Goal: Information Seeking & Learning: Learn about a topic

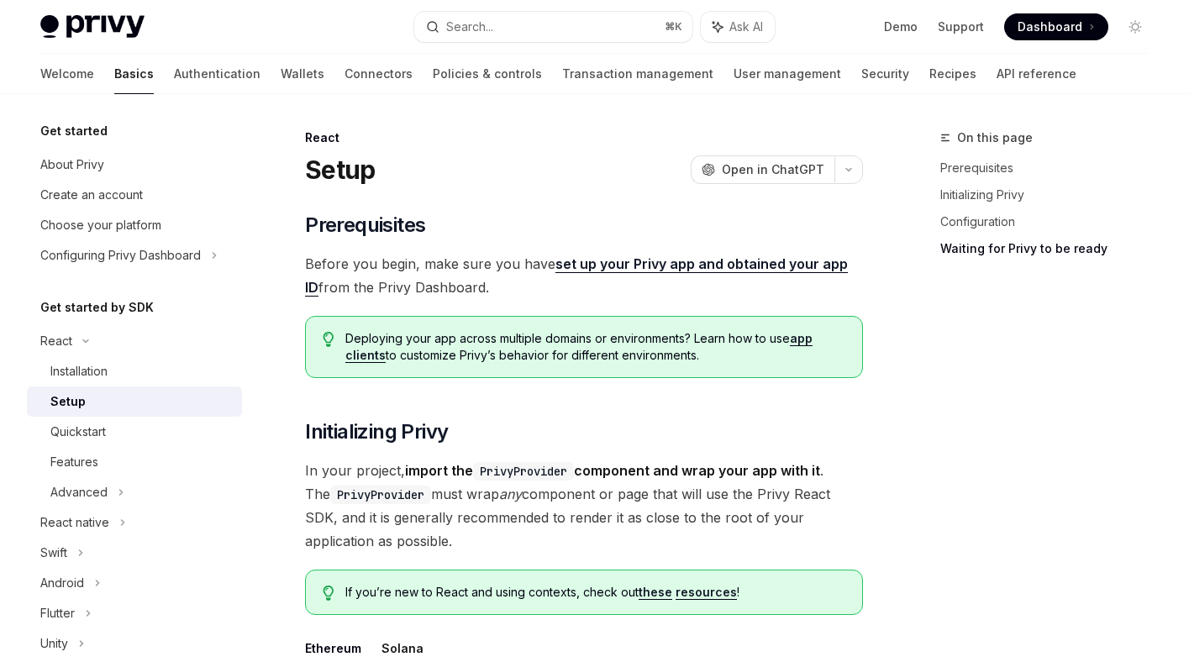
scroll to position [1762, 0]
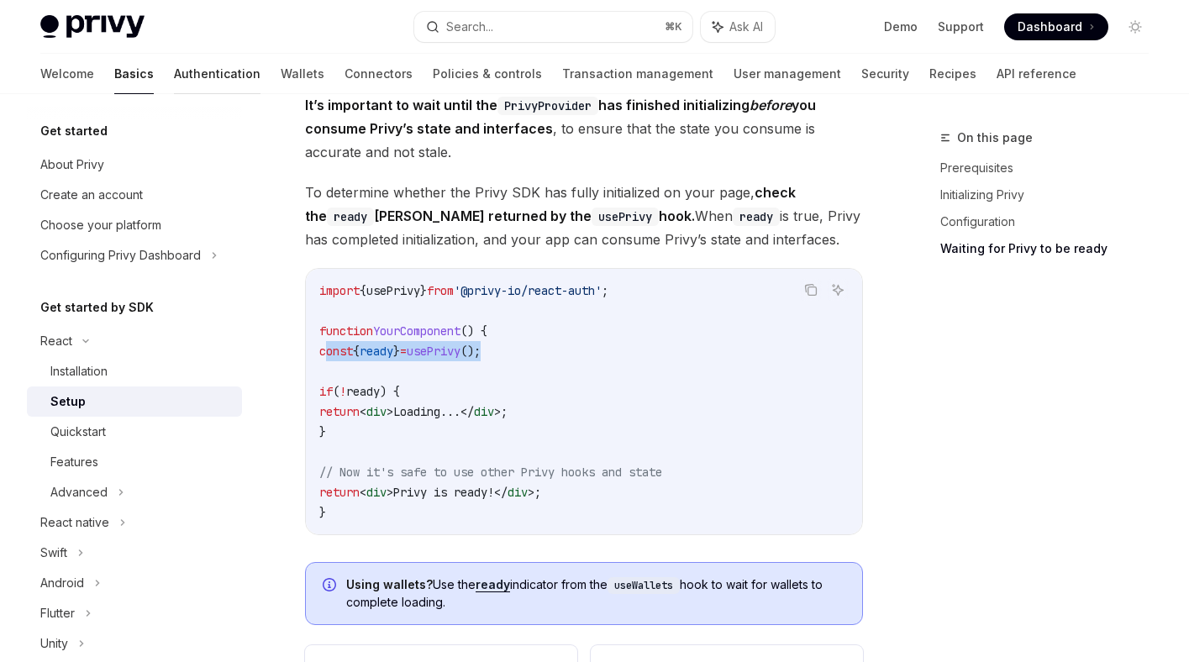
click at [174, 71] on link "Authentication" at bounding box center [217, 74] width 87 height 40
type textarea "*"
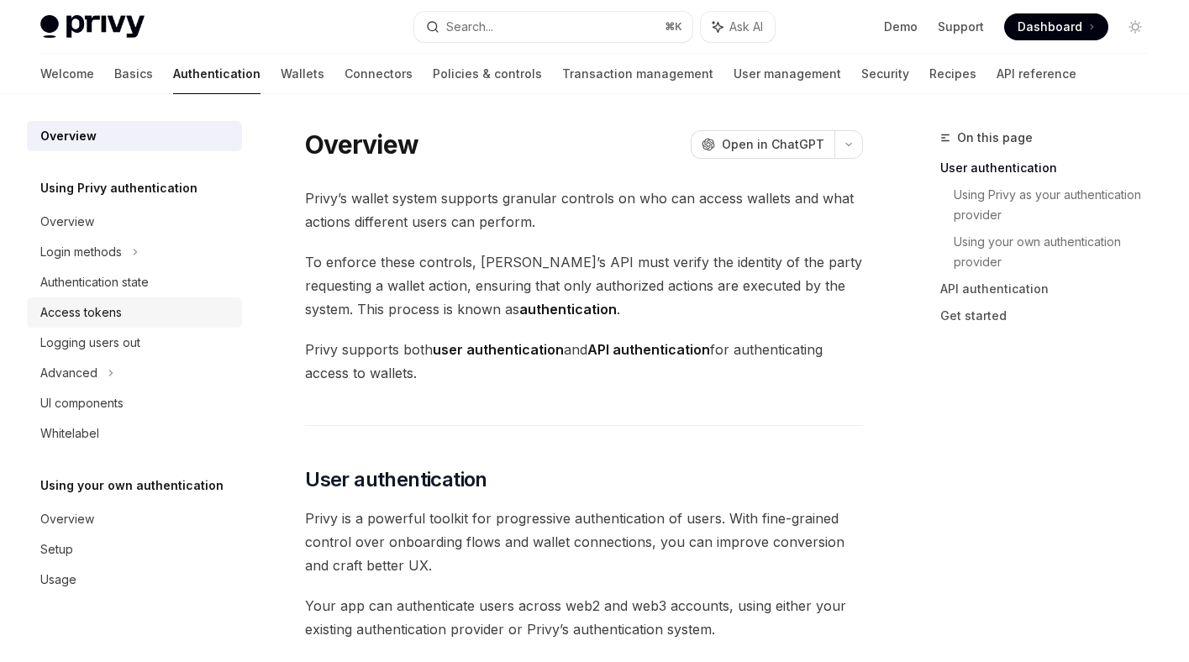
click at [134, 312] on div "Access tokens" at bounding box center [136, 312] width 192 height 20
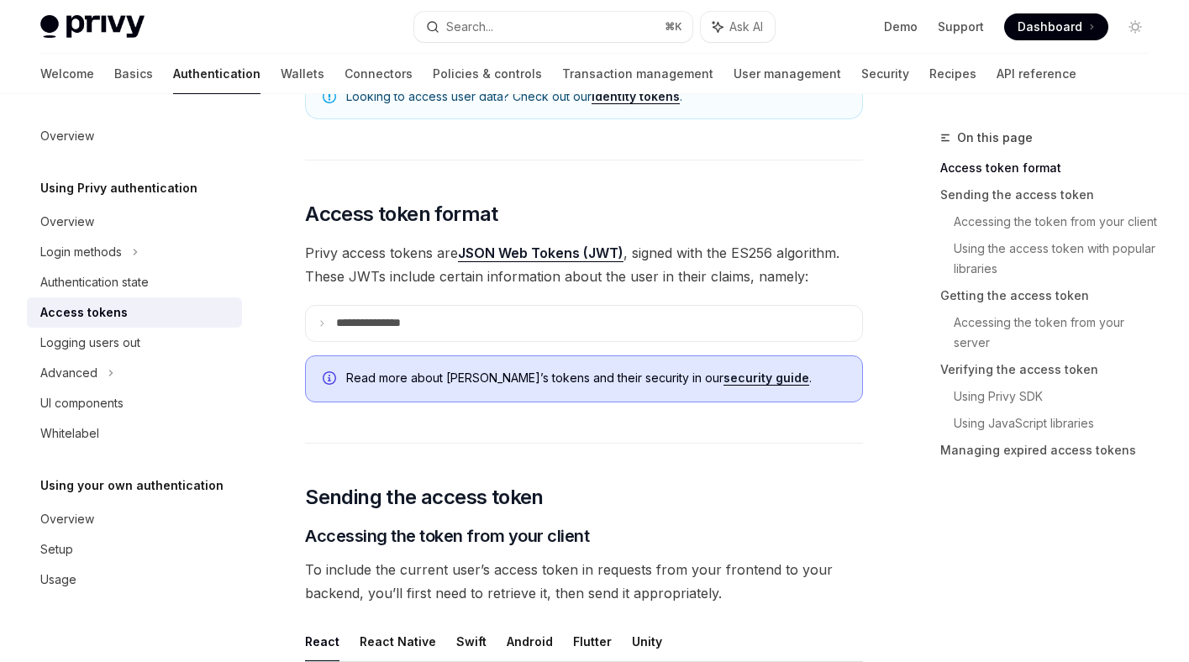
scroll to position [210, 0]
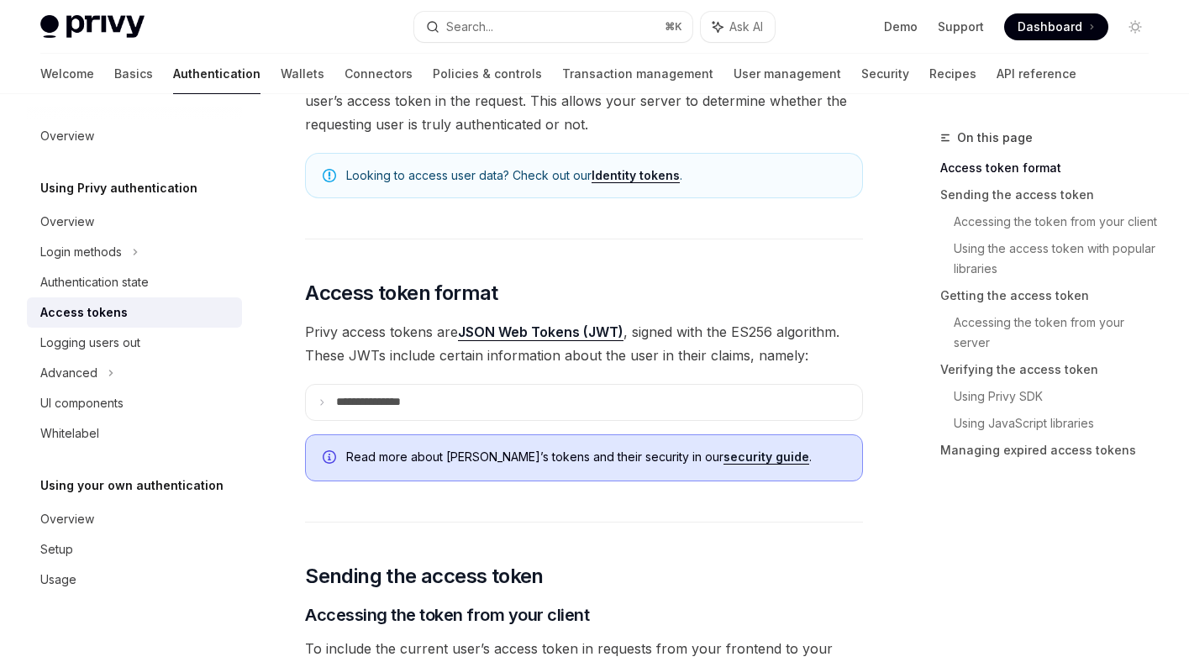
click at [1055, 31] on span "Dashboard" at bounding box center [1049, 26] width 65 height 17
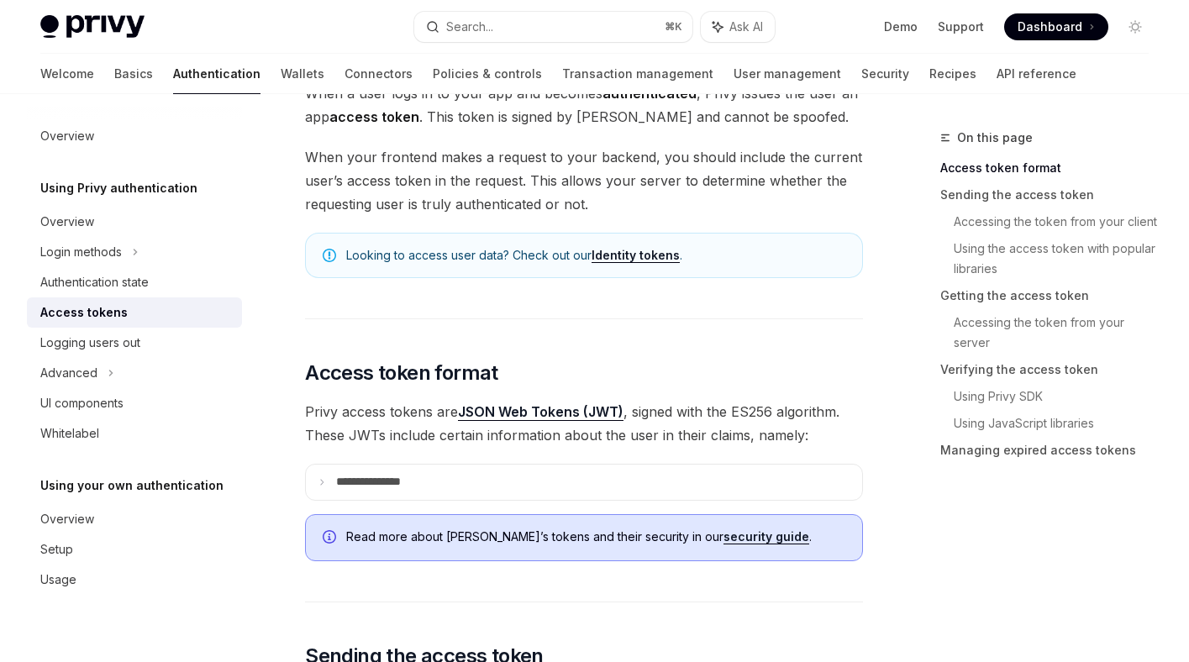
scroll to position [0, 0]
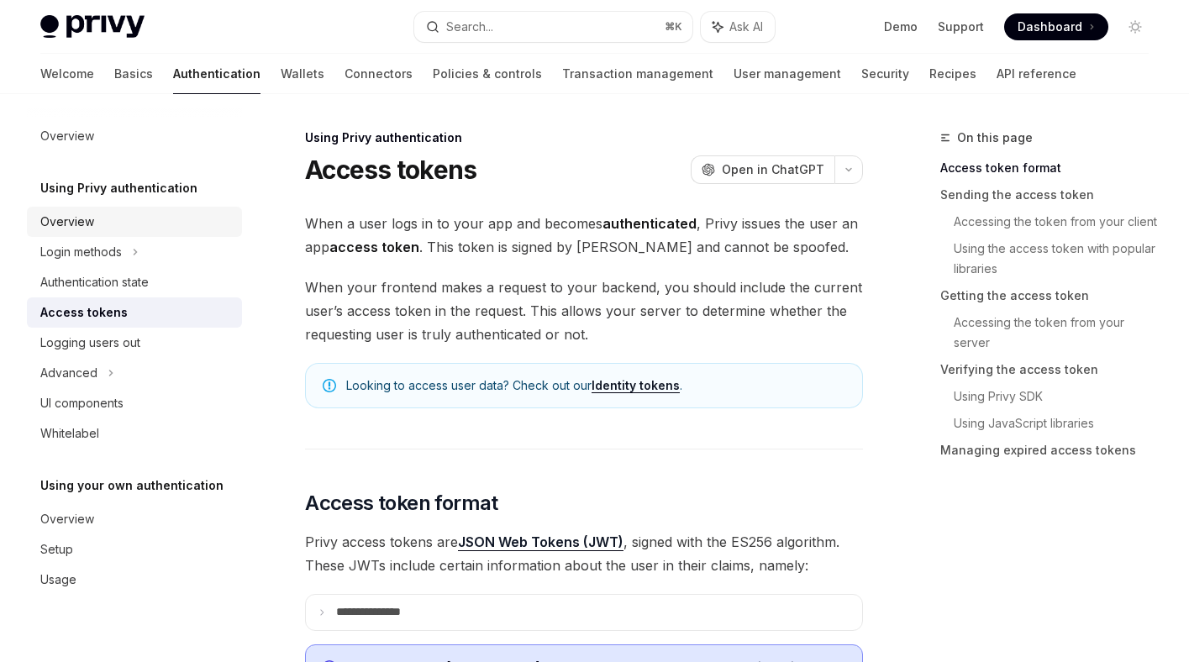
click at [113, 218] on div "Overview" at bounding box center [136, 222] width 192 height 20
type textarea "*"
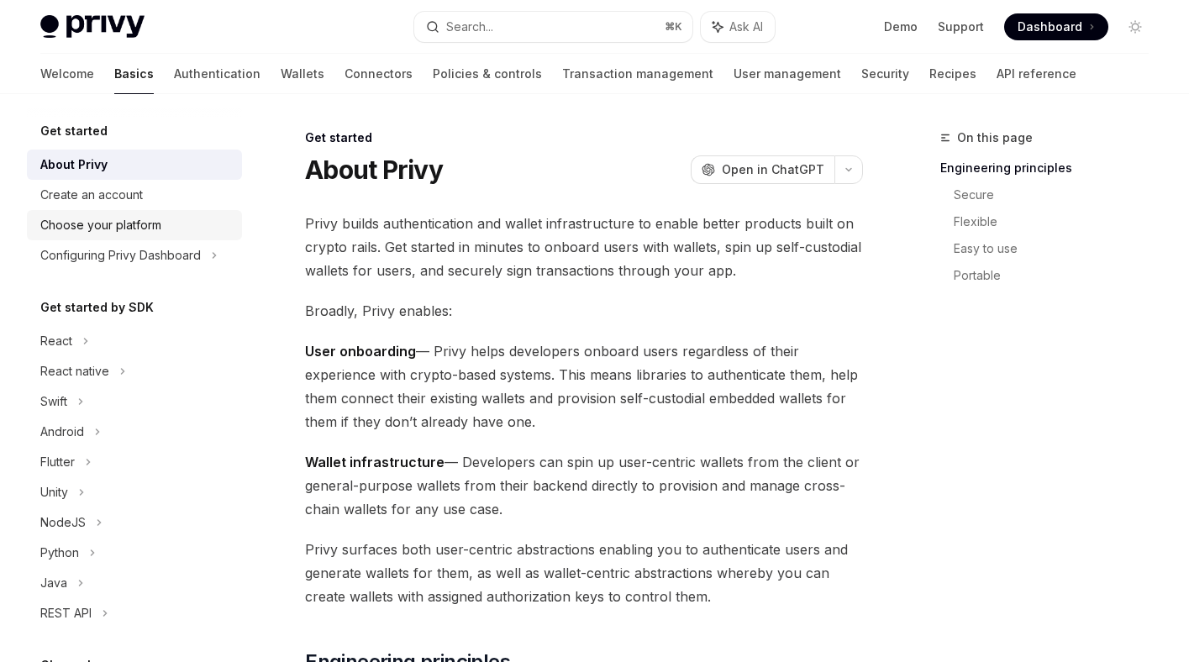
click at [143, 223] on div "Choose your platform" at bounding box center [100, 225] width 121 height 20
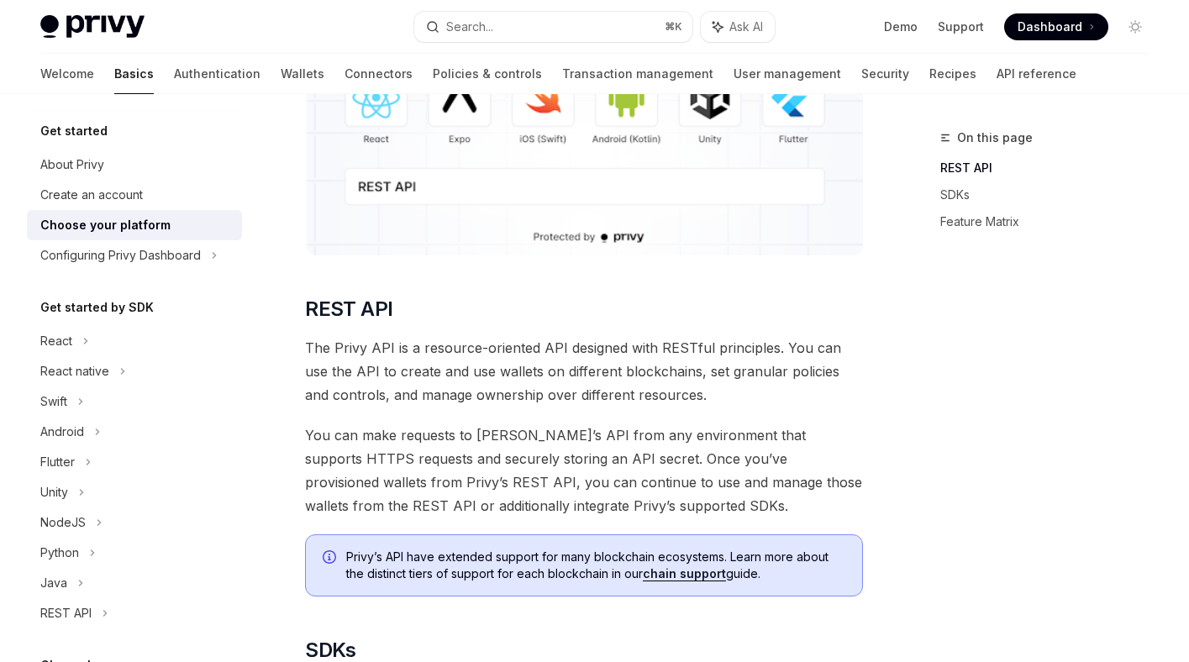
scroll to position [373, 0]
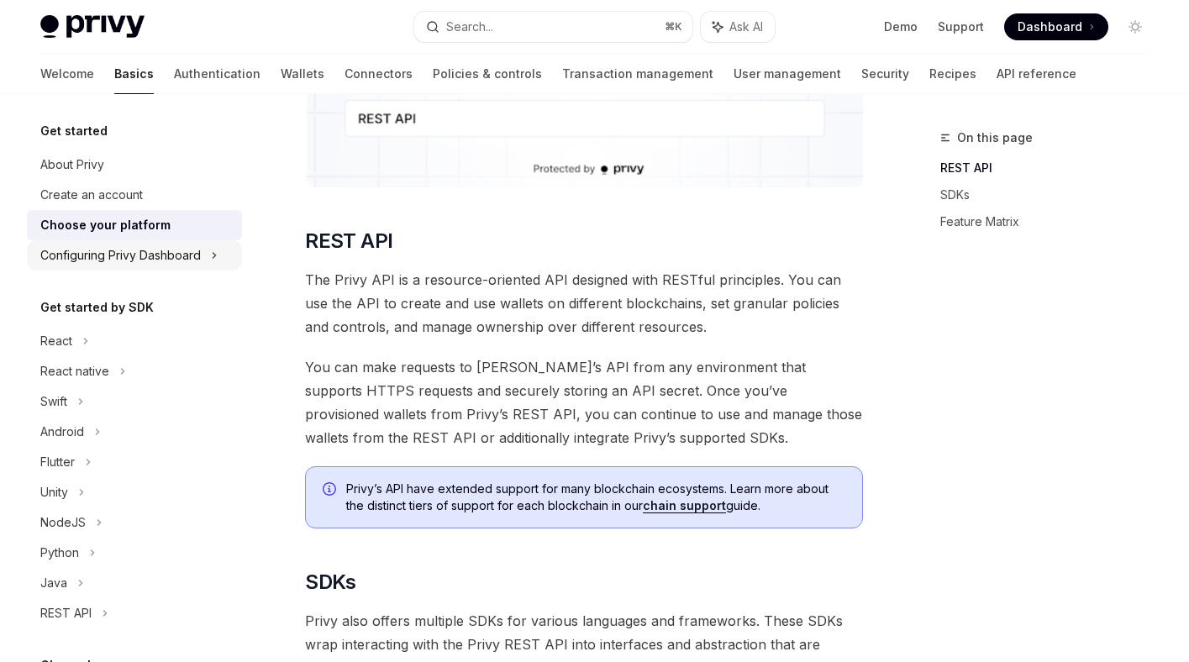
click at [114, 248] on div "Configuring Privy Dashboard" at bounding box center [120, 255] width 160 height 20
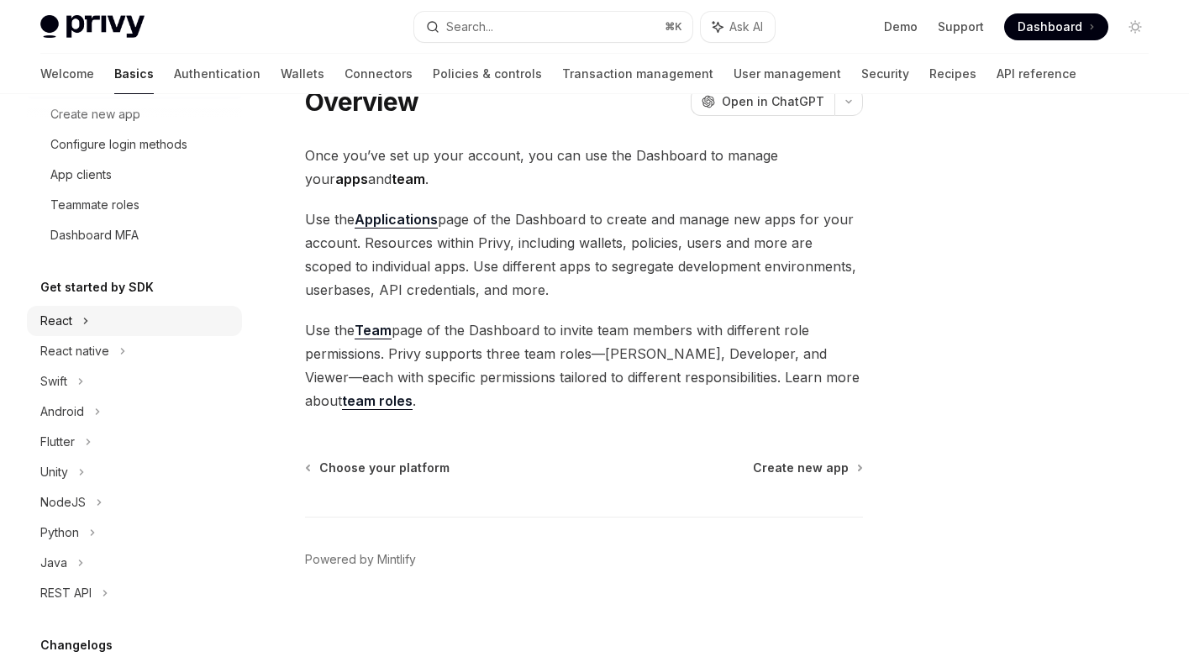
scroll to position [208, 0]
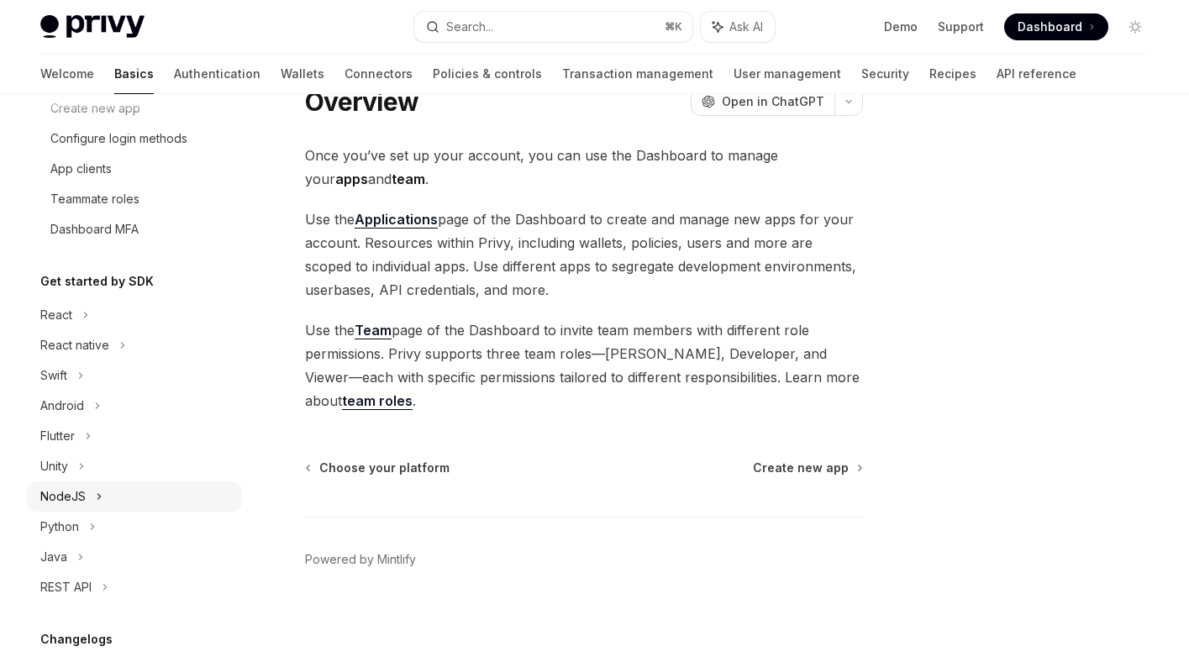
click at [102, 497] on div "NodeJS" at bounding box center [134, 496] width 215 height 30
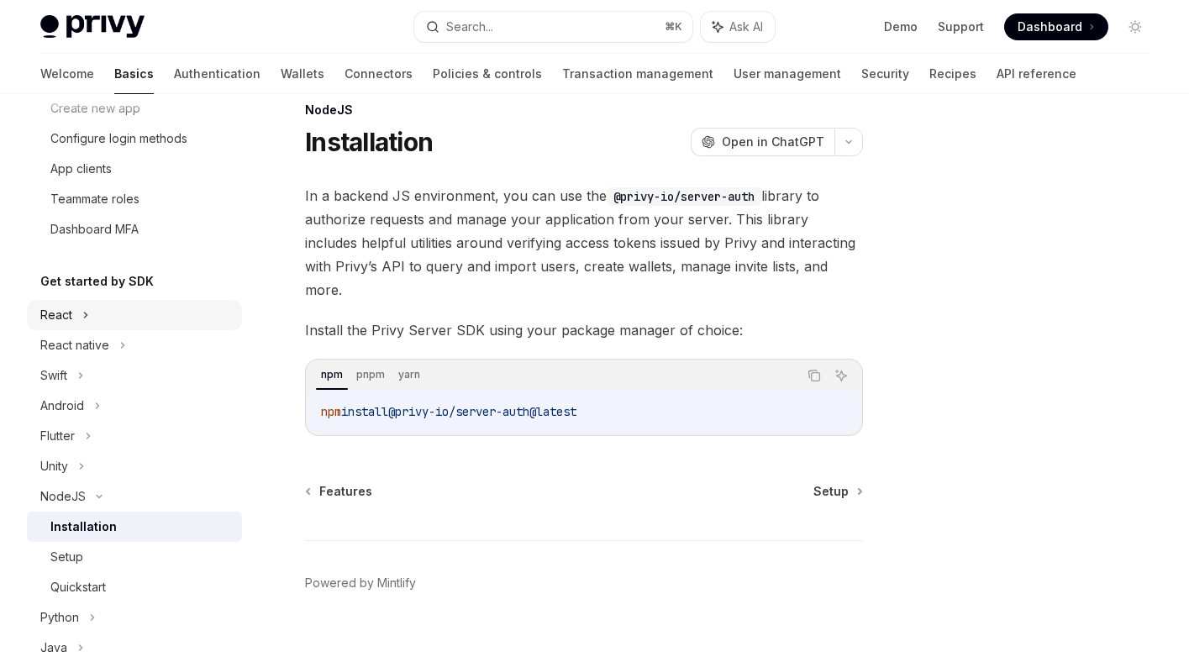
click at [103, 316] on div "React" at bounding box center [134, 315] width 215 height 30
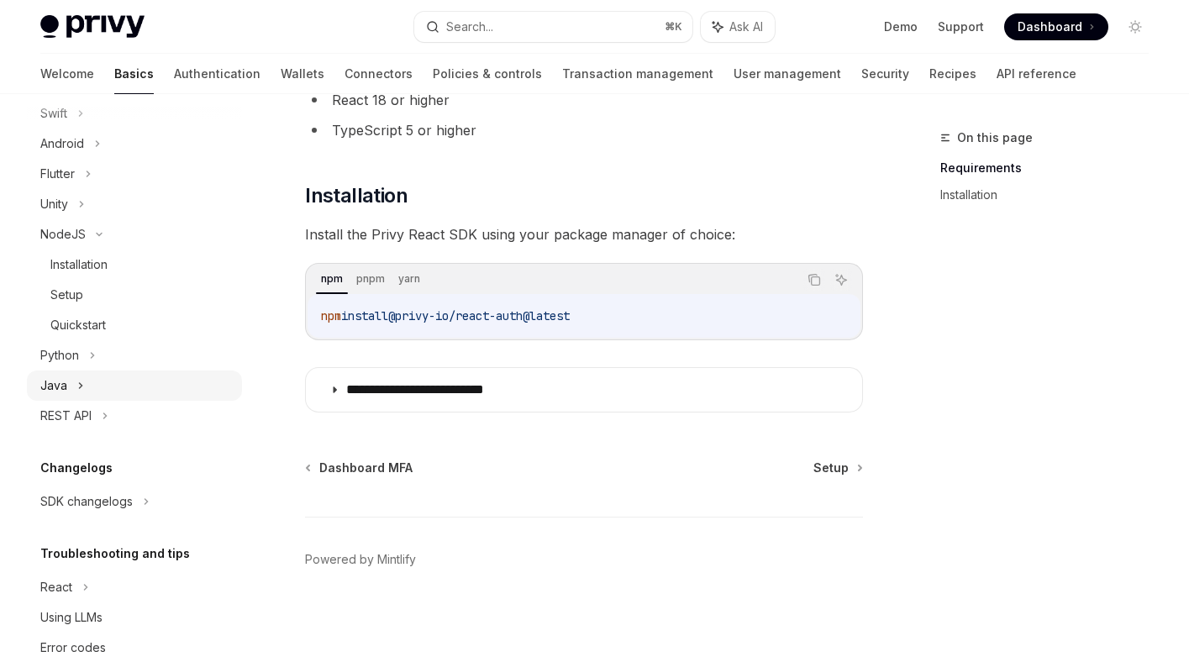
scroll to position [655, 0]
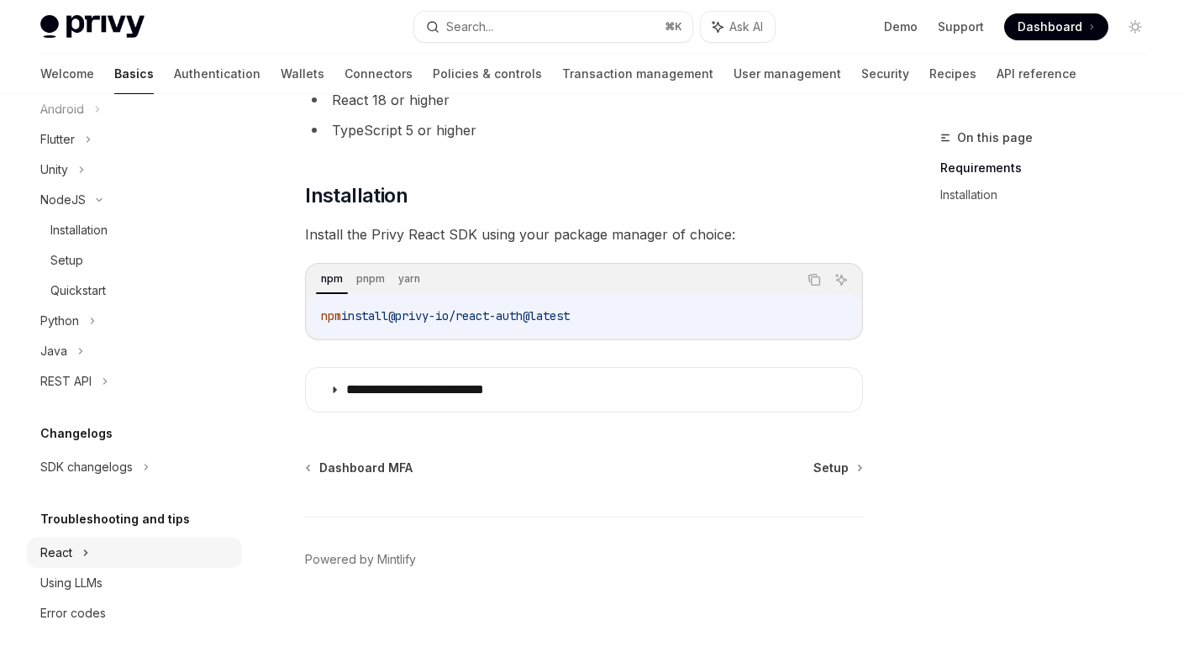
click at [82, 560] on icon at bounding box center [85, 553] width 7 height 20
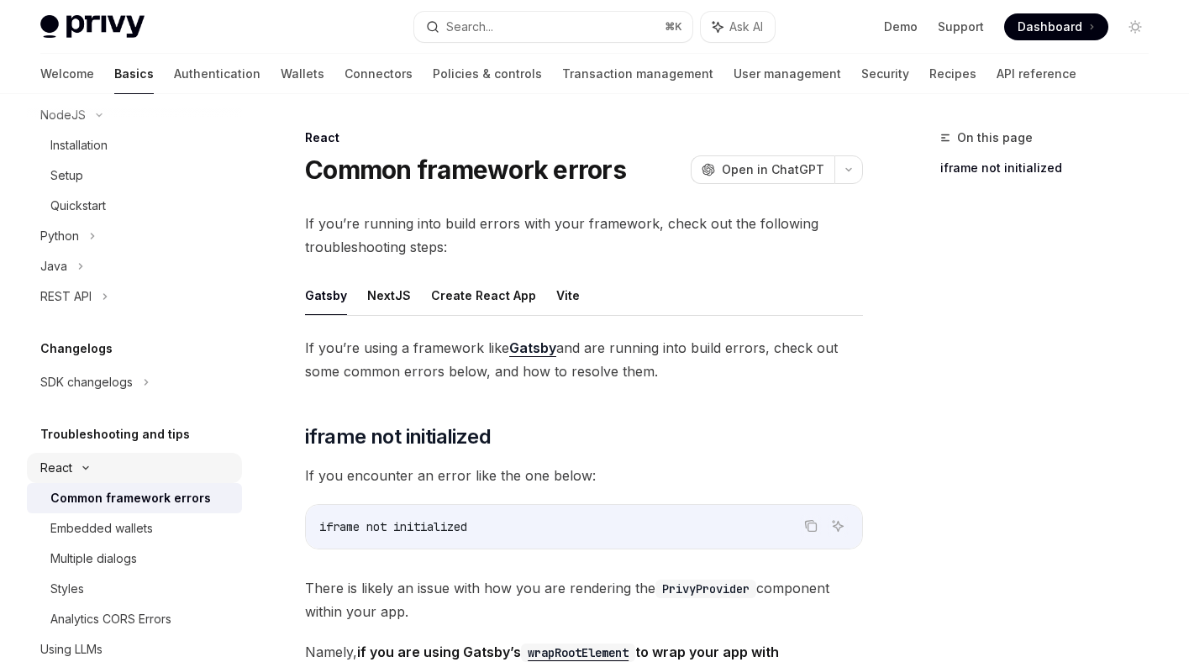
scroll to position [741, 0]
click at [84, 469] on icon at bounding box center [86, 467] width 20 height 7
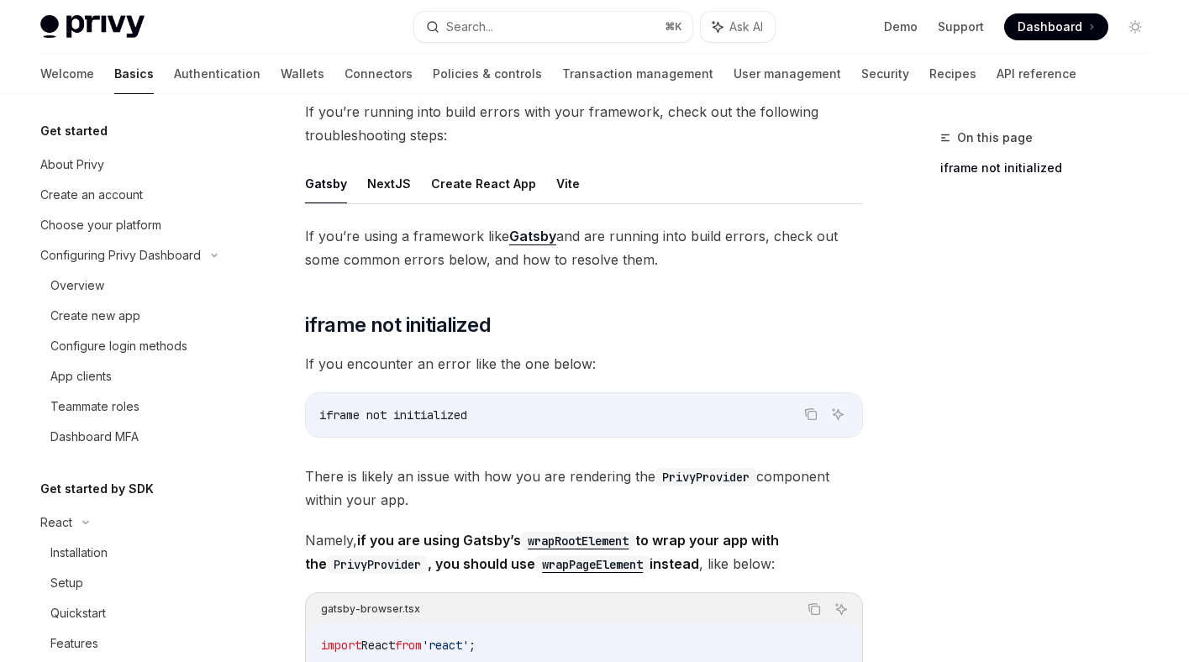
scroll to position [141, 0]
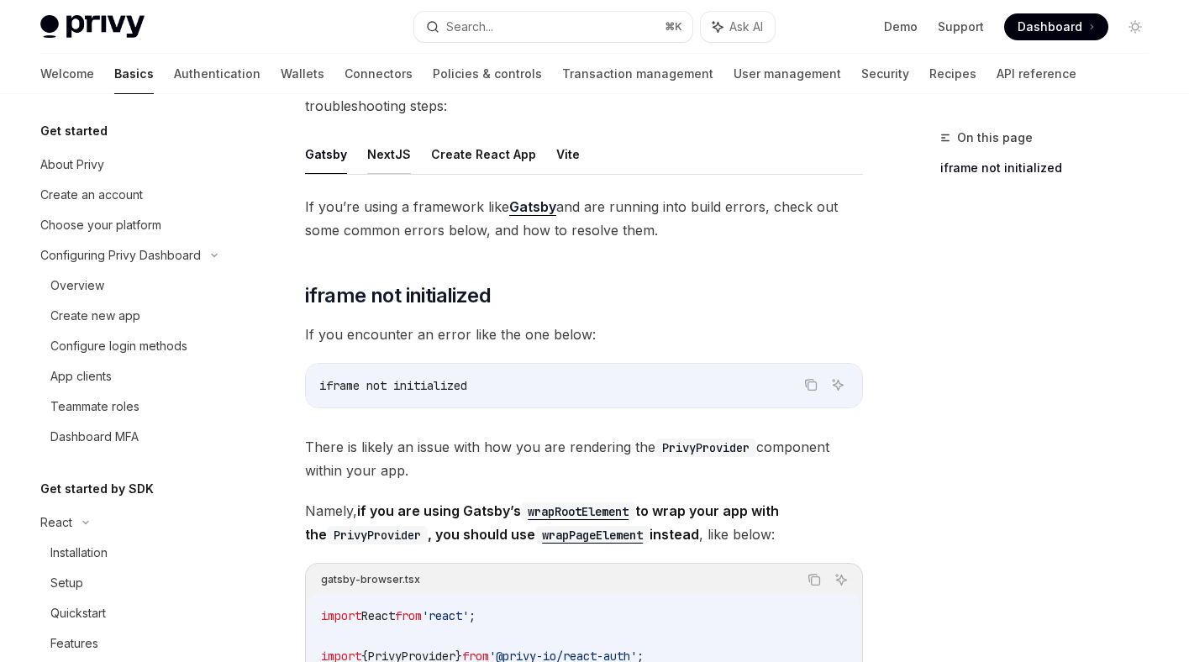
click at [387, 150] on button "NextJS" at bounding box center [389, 153] width 44 height 39
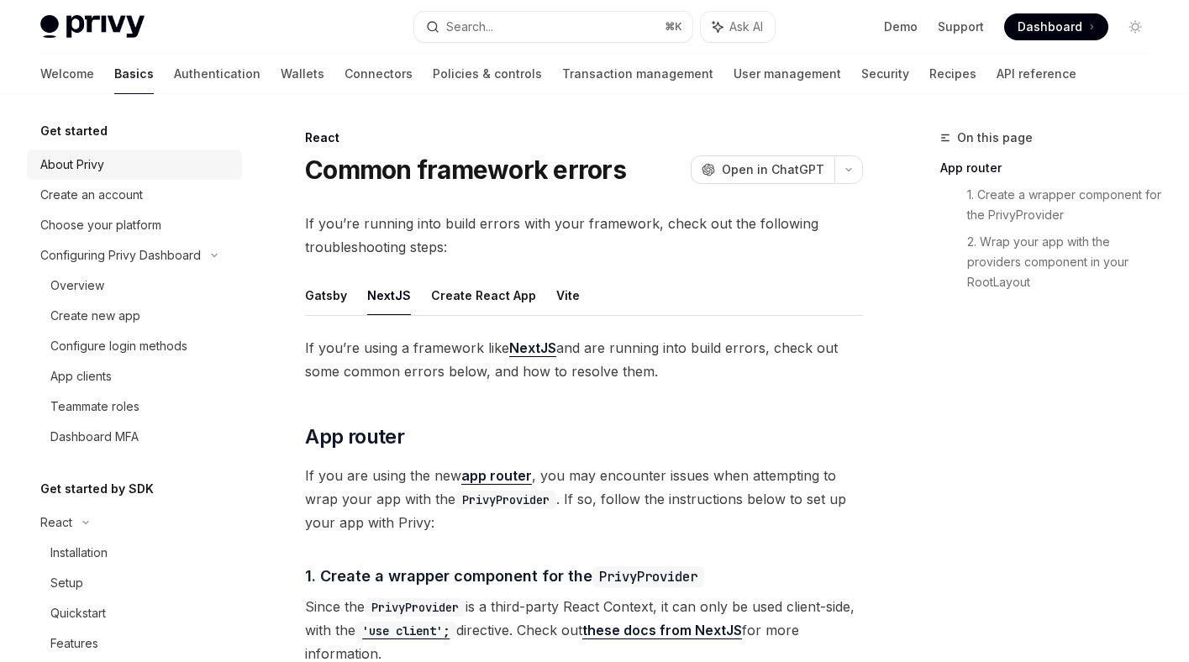
click at [103, 166] on div "About Privy" at bounding box center [72, 165] width 64 height 20
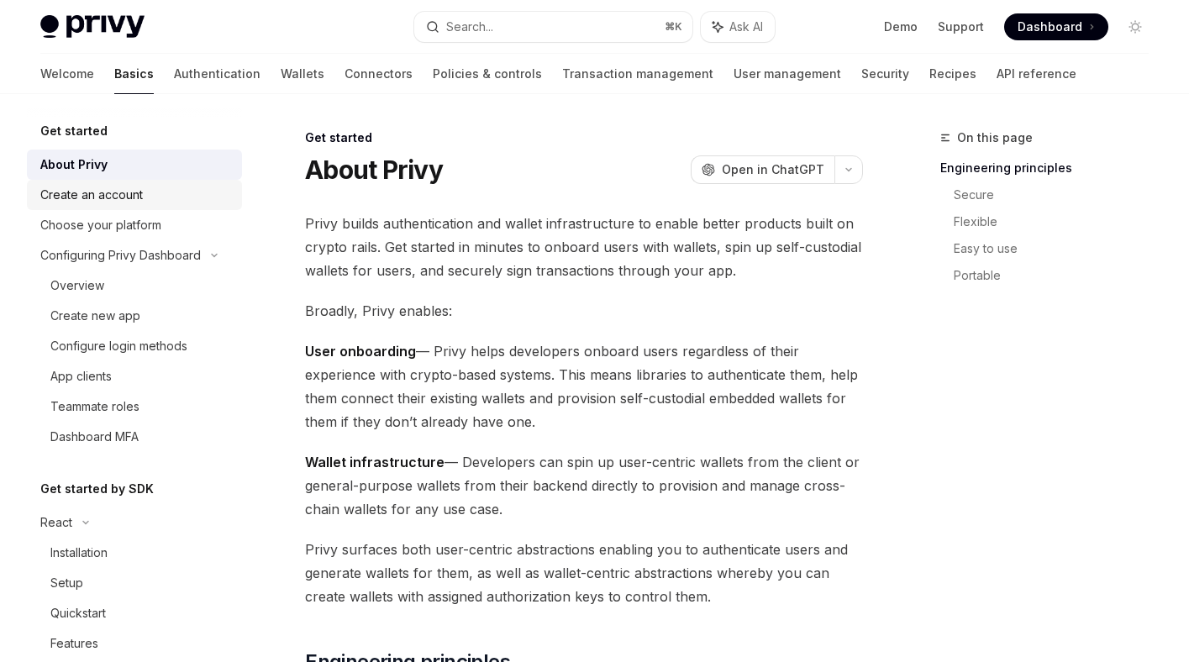
click at [102, 185] on div "Create an account" at bounding box center [91, 195] width 103 height 20
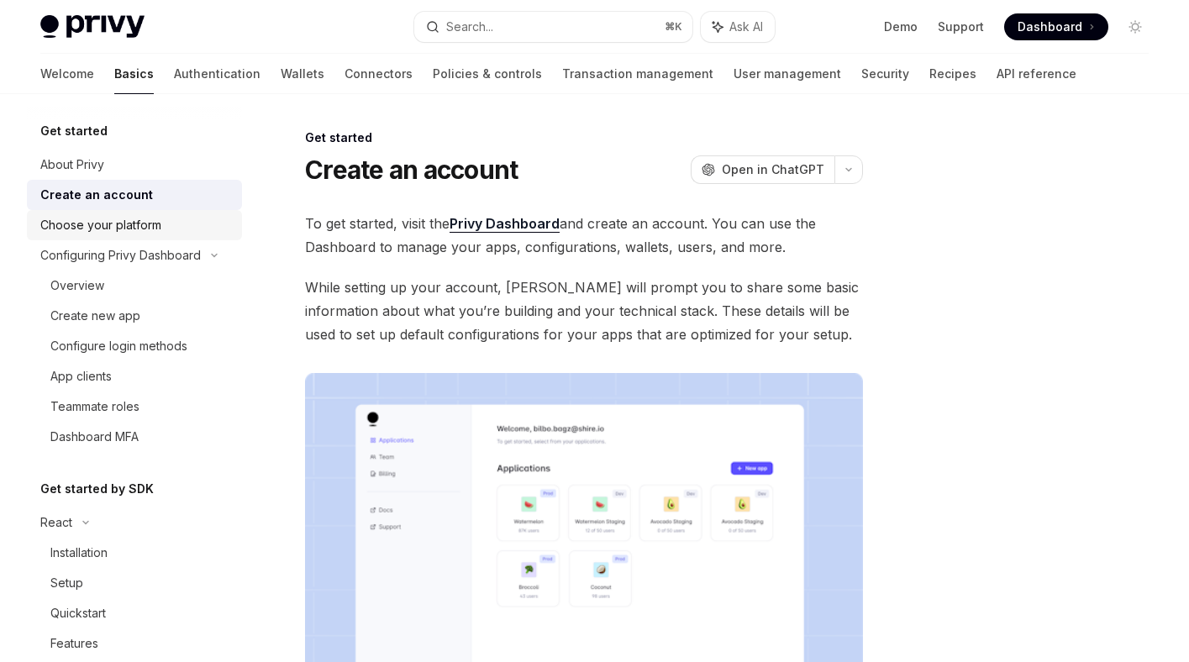
click at [120, 224] on div "Choose your platform" at bounding box center [100, 225] width 121 height 20
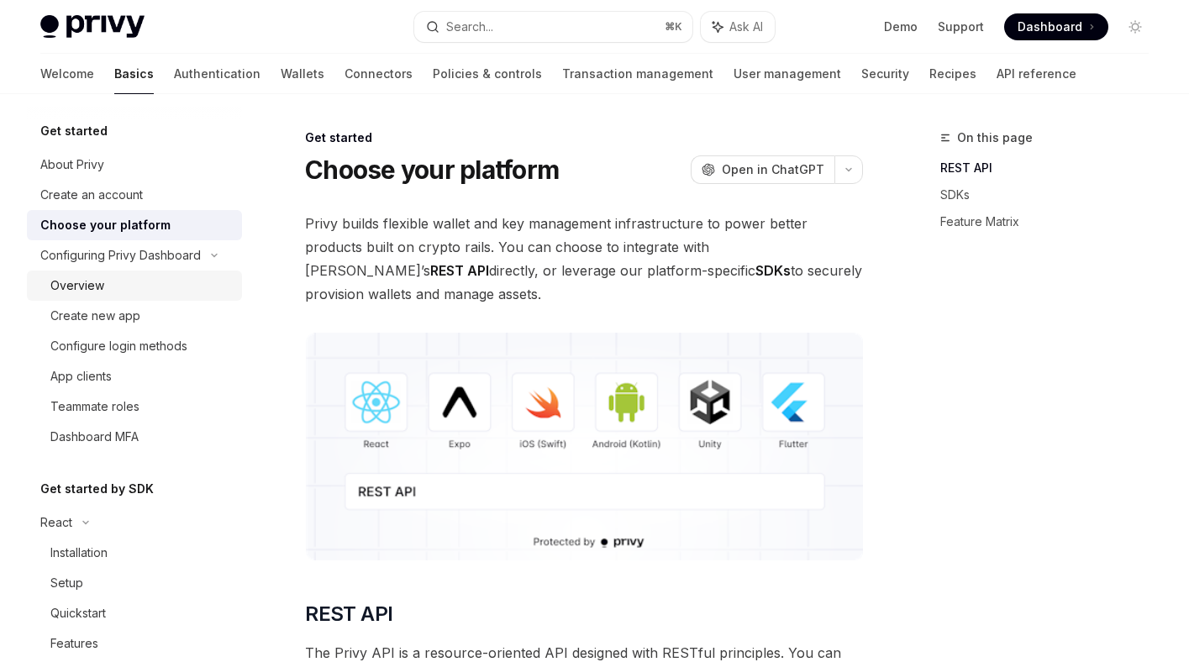
click at [123, 281] on div "Overview" at bounding box center [140, 286] width 181 height 20
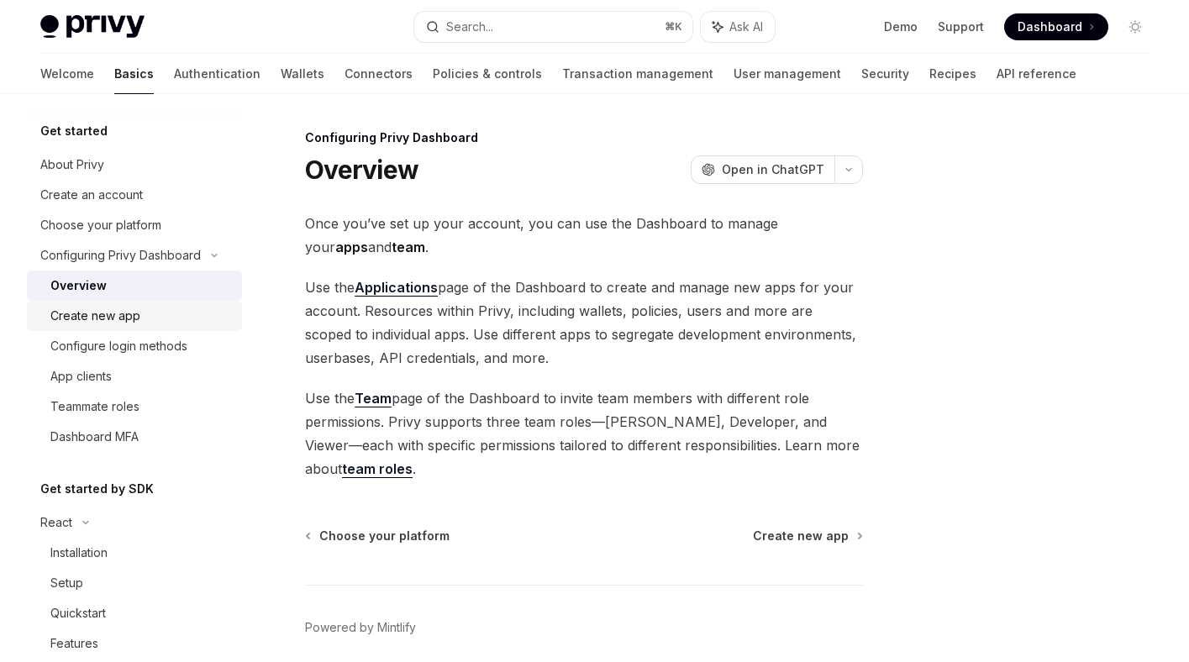
click at [116, 302] on link "Create new app" at bounding box center [134, 316] width 215 height 30
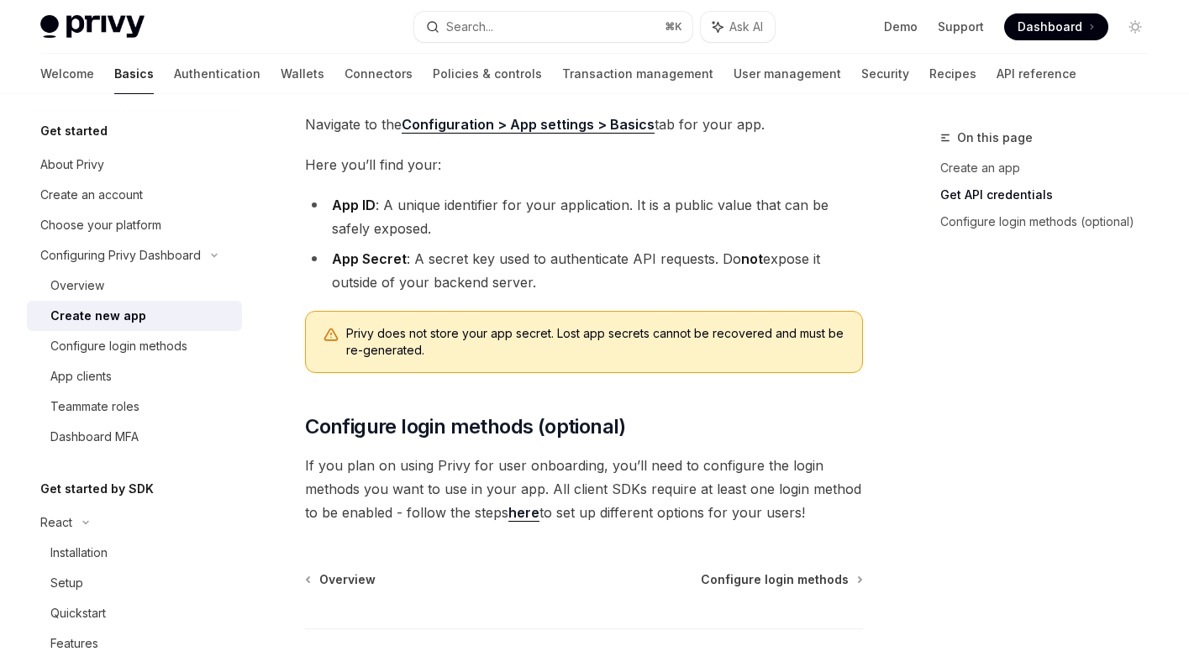
scroll to position [530, 0]
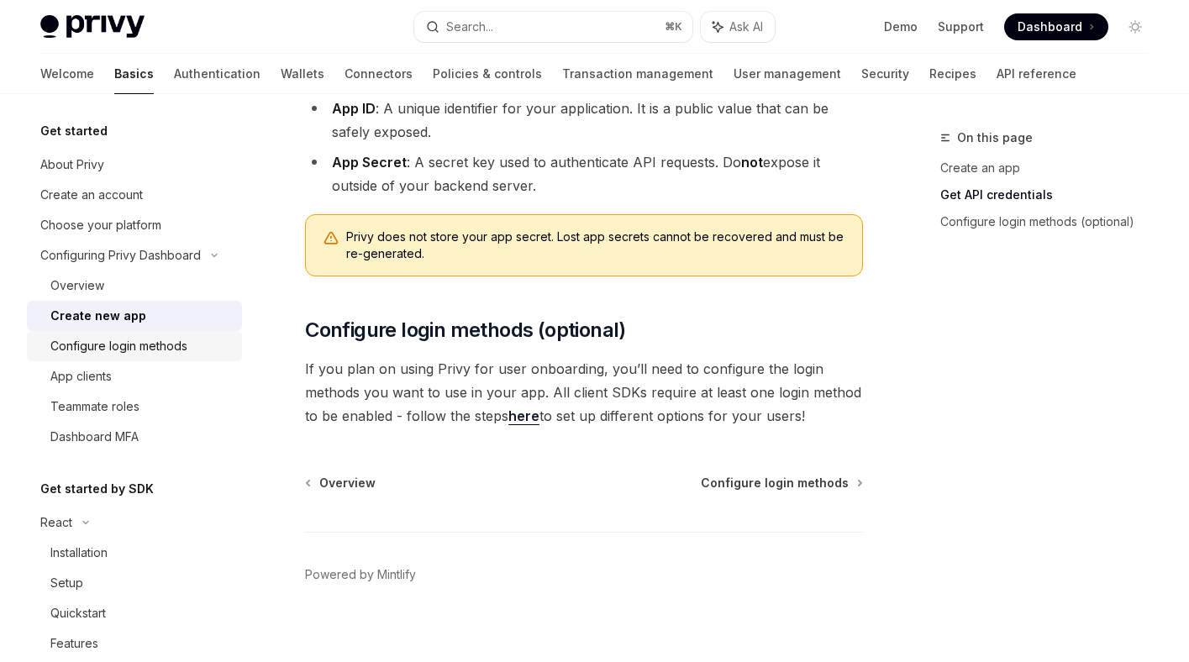
click at [168, 346] on div "Configure login methods" at bounding box center [118, 346] width 137 height 20
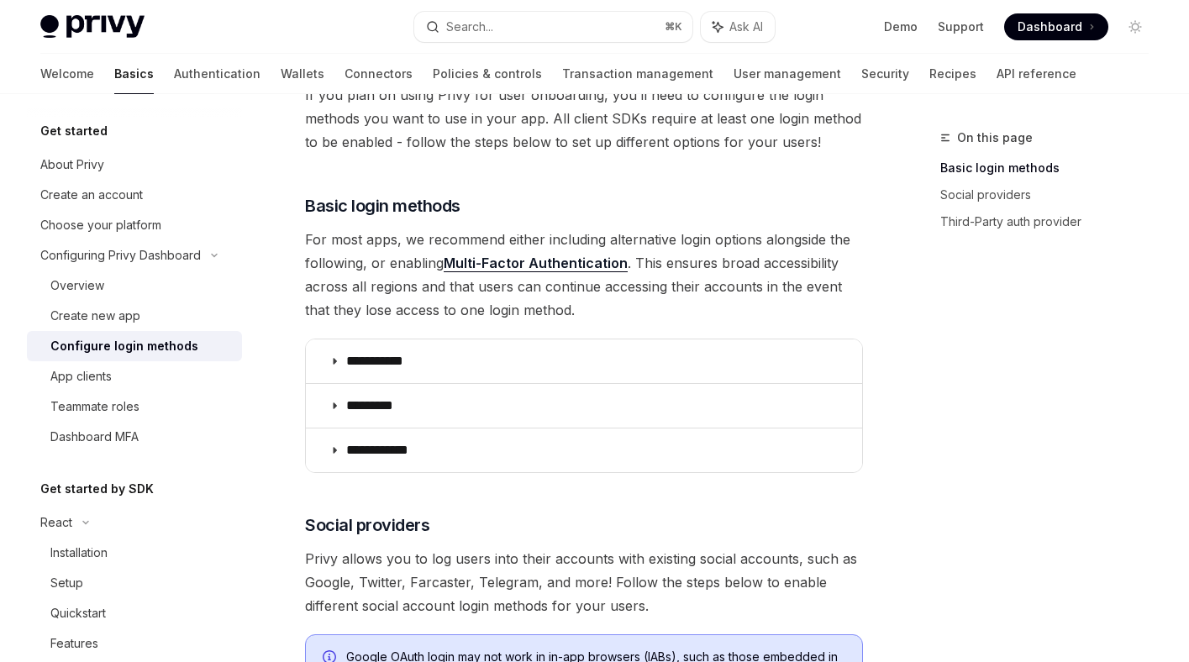
scroll to position [184, 0]
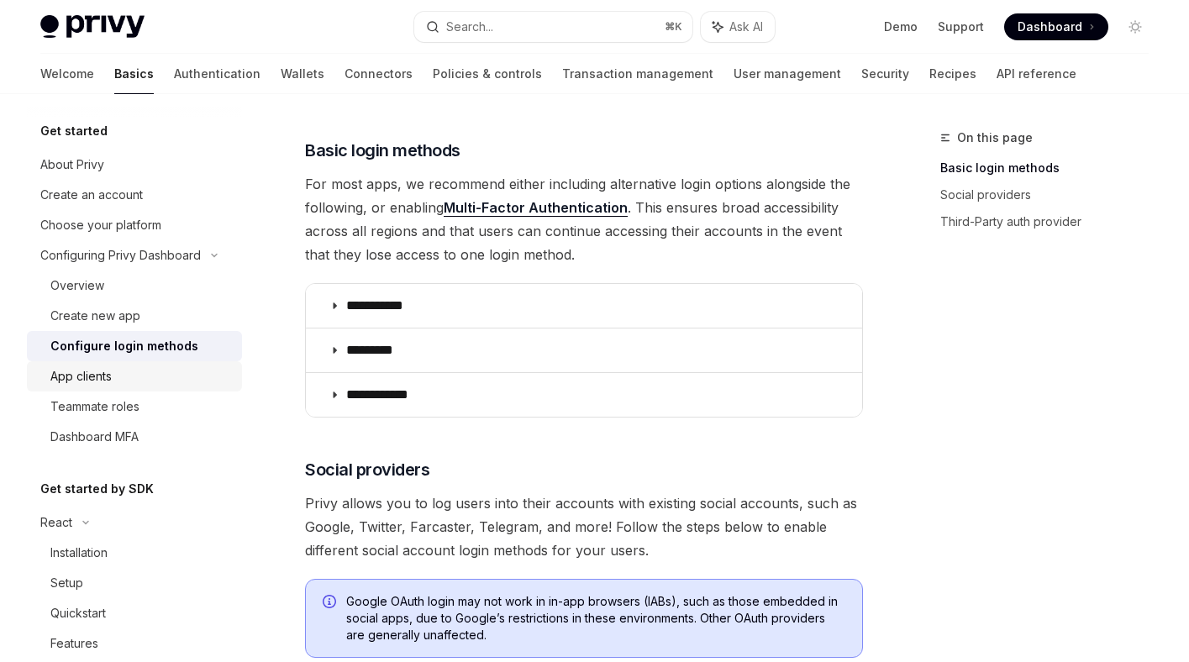
click at [117, 378] on div "App clients" at bounding box center [140, 376] width 181 height 20
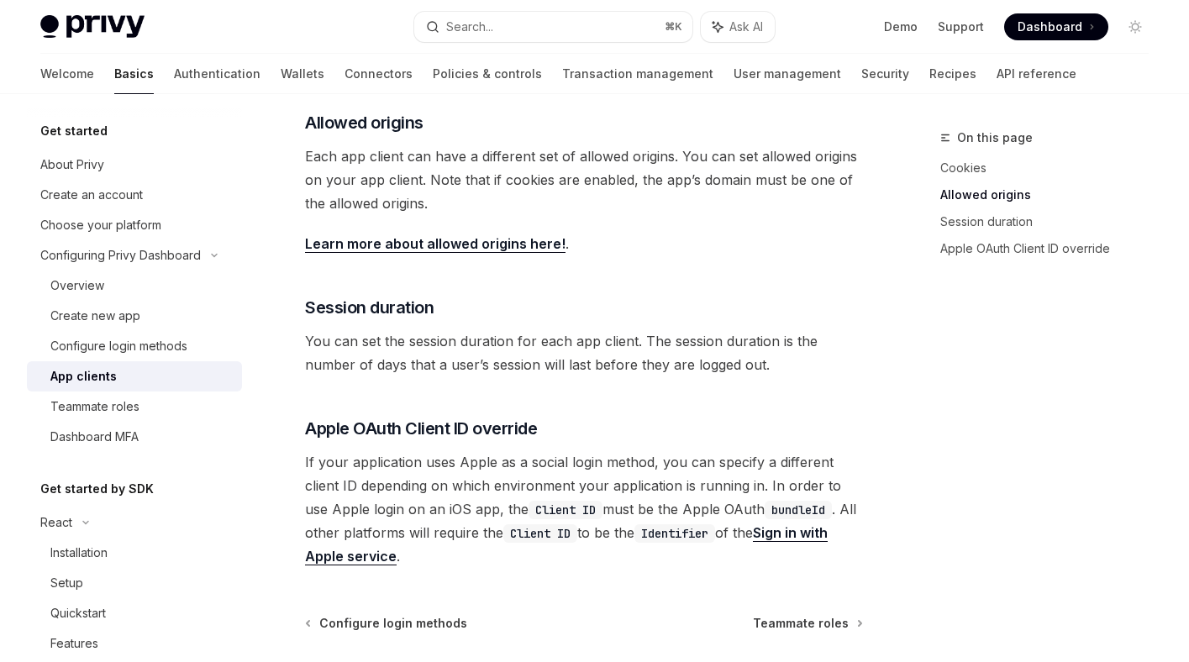
scroll to position [705, 0]
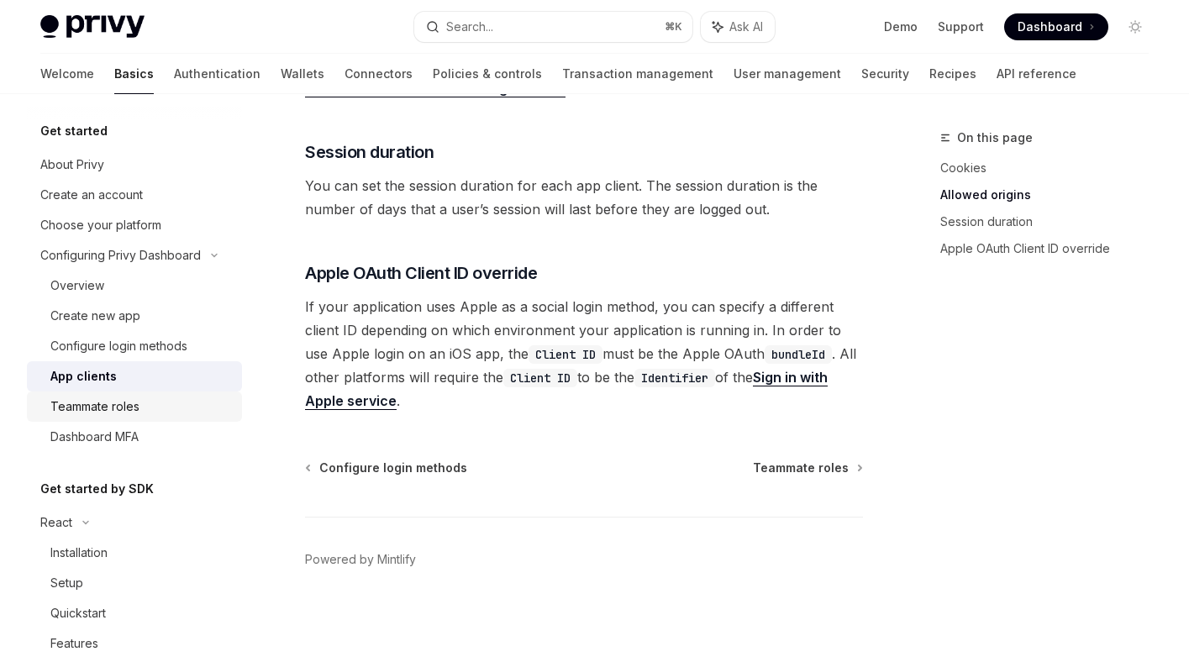
click at [134, 408] on div "Teammate roles" at bounding box center [94, 407] width 89 height 20
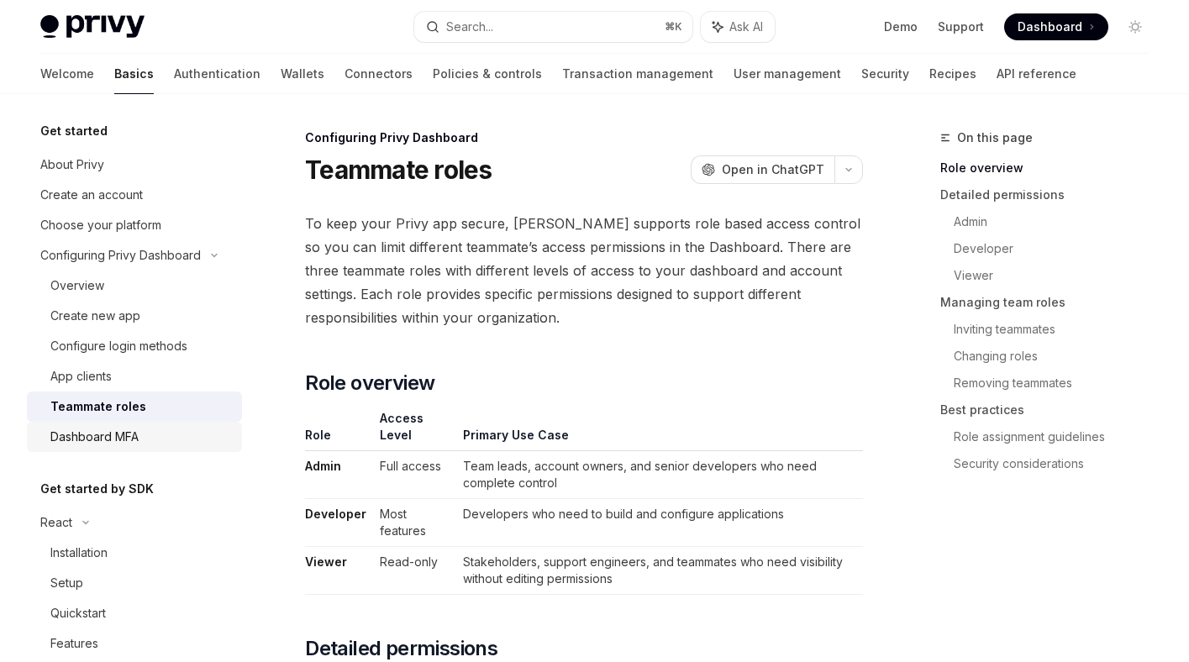
click at [135, 425] on link "Dashboard MFA" at bounding box center [134, 437] width 215 height 30
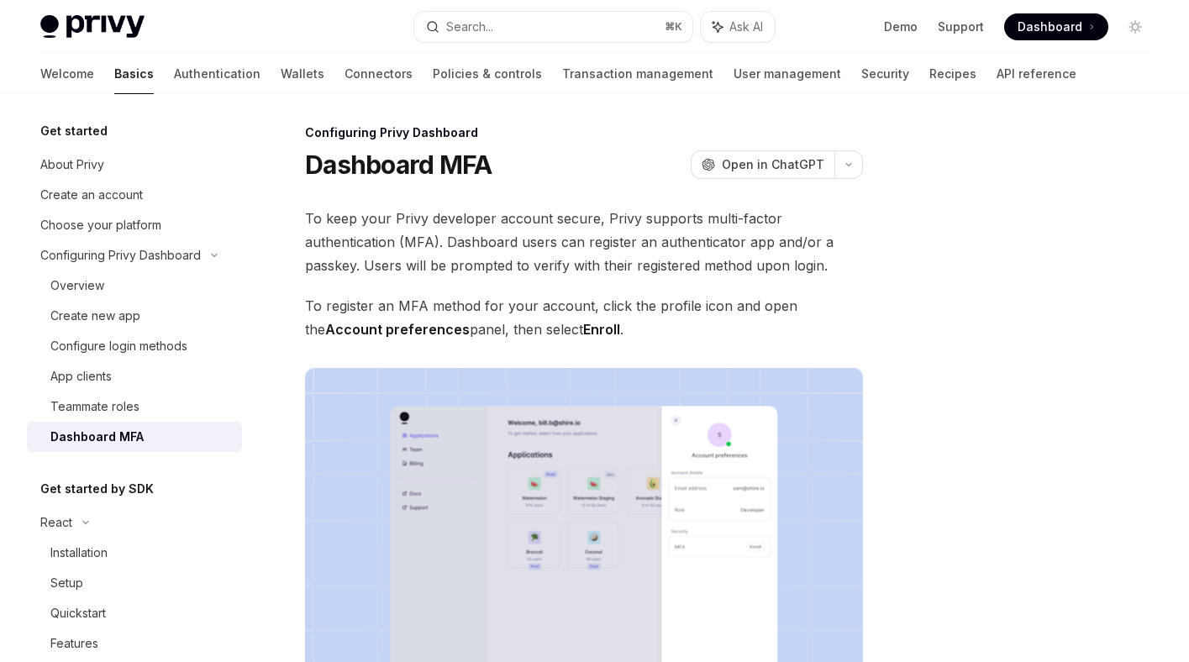
scroll to position [6, 0]
click at [127, 288] on div "Overview" at bounding box center [140, 286] width 181 height 20
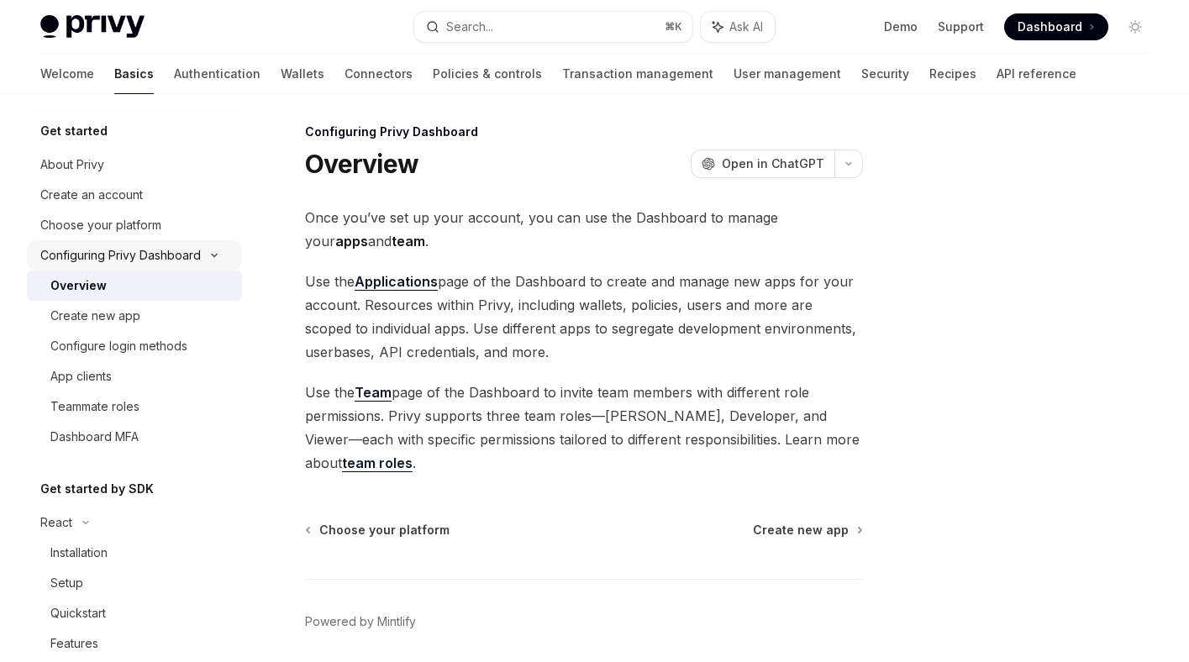
click at [153, 251] on div "Configuring Privy Dashboard" at bounding box center [120, 255] width 160 height 20
click at [139, 226] on div "Choose your platform" at bounding box center [100, 225] width 121 height 20
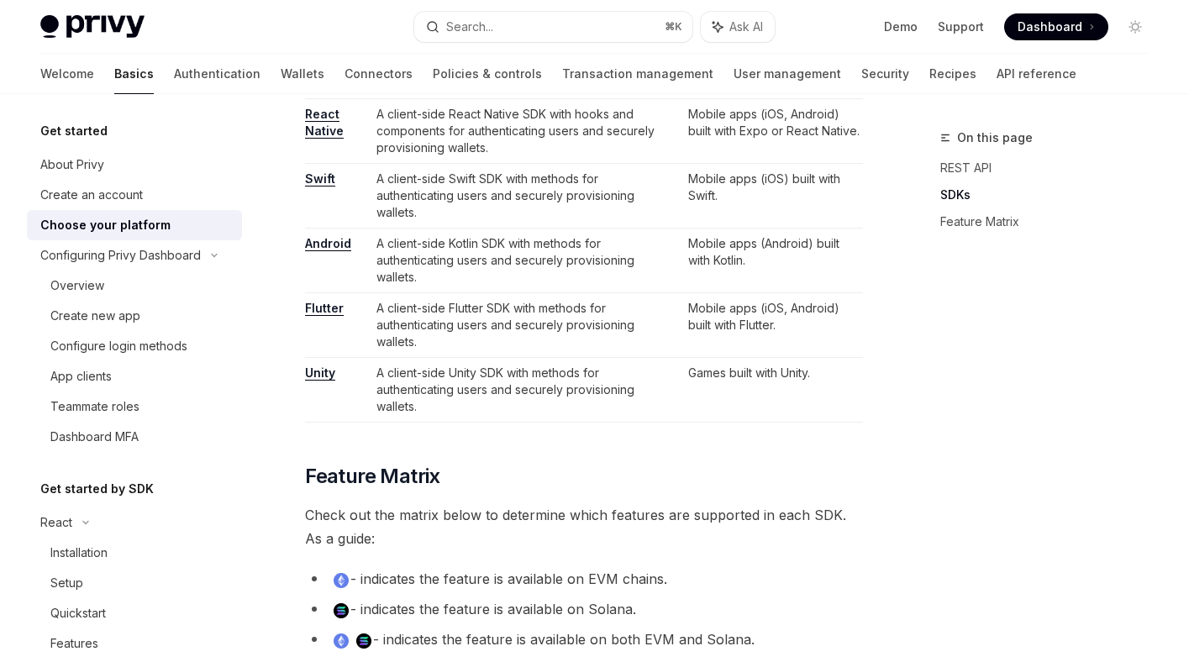
scroll to position [1245, 0]
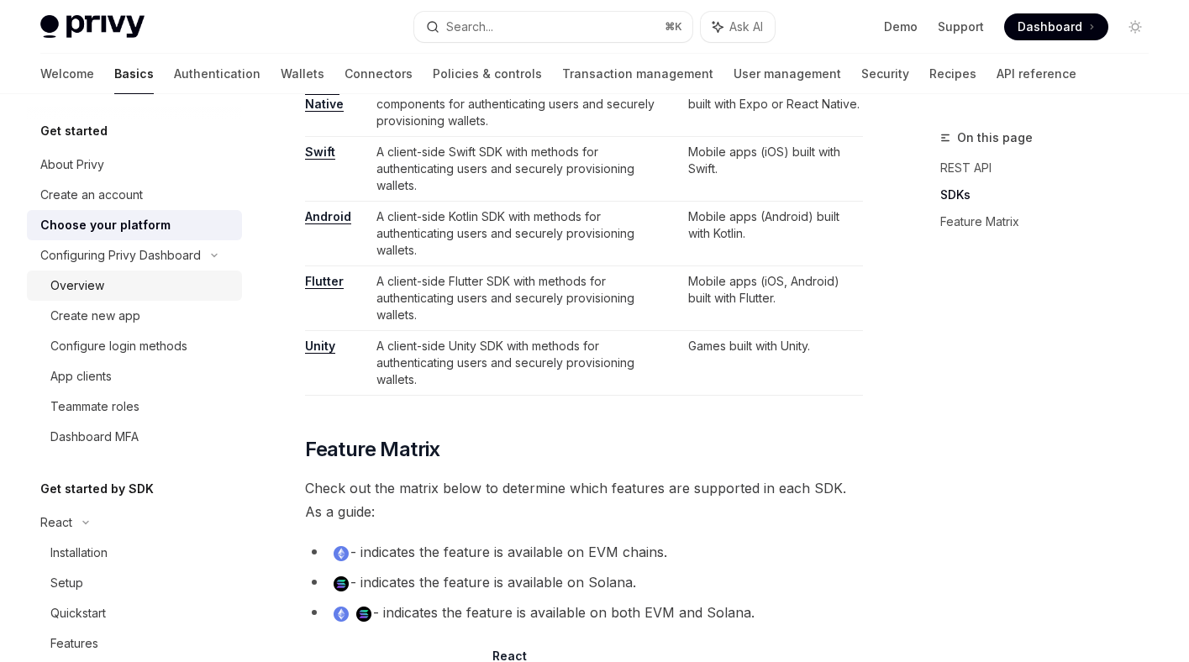
click at [113, 287] on div "Overview" at bounding box center [140, 286] width 181 height 20
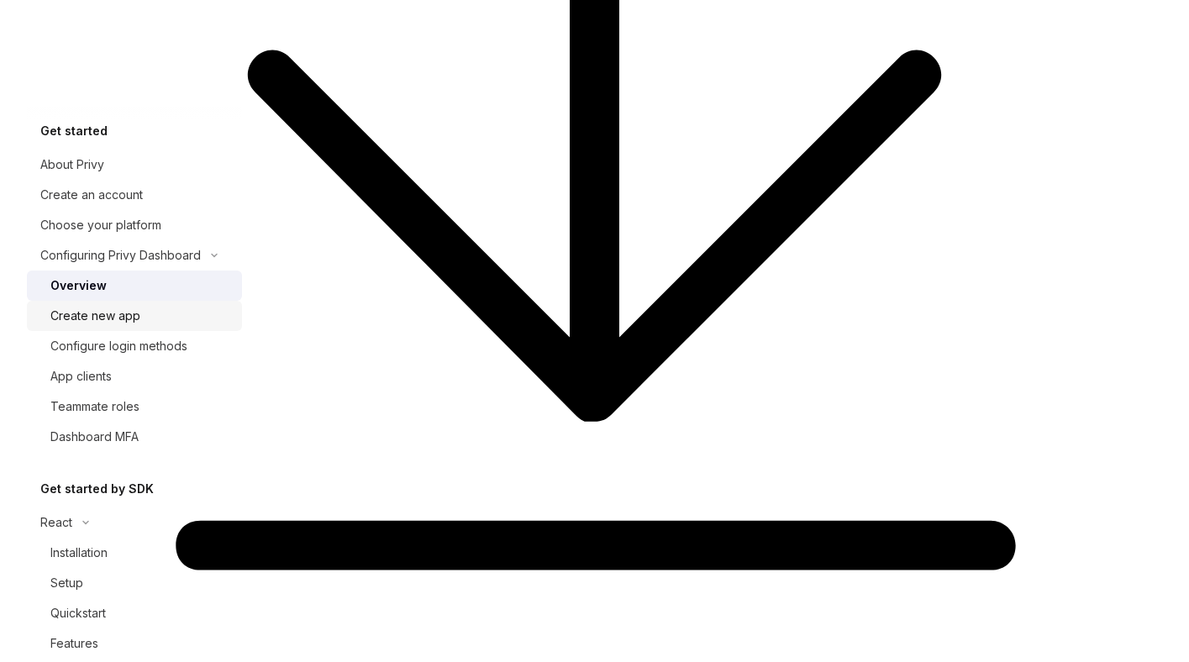
scroll to position [68, 0]
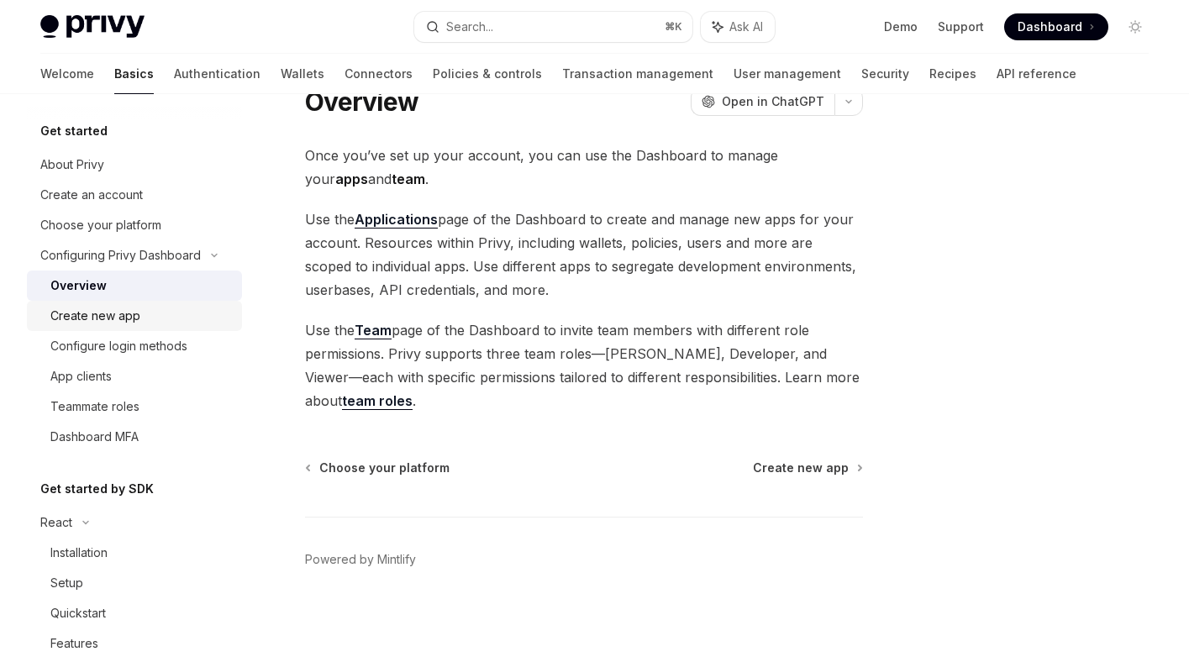
click at [112, 317] on div "Create new app" at bounding box center [95, 316] width 90 height 20
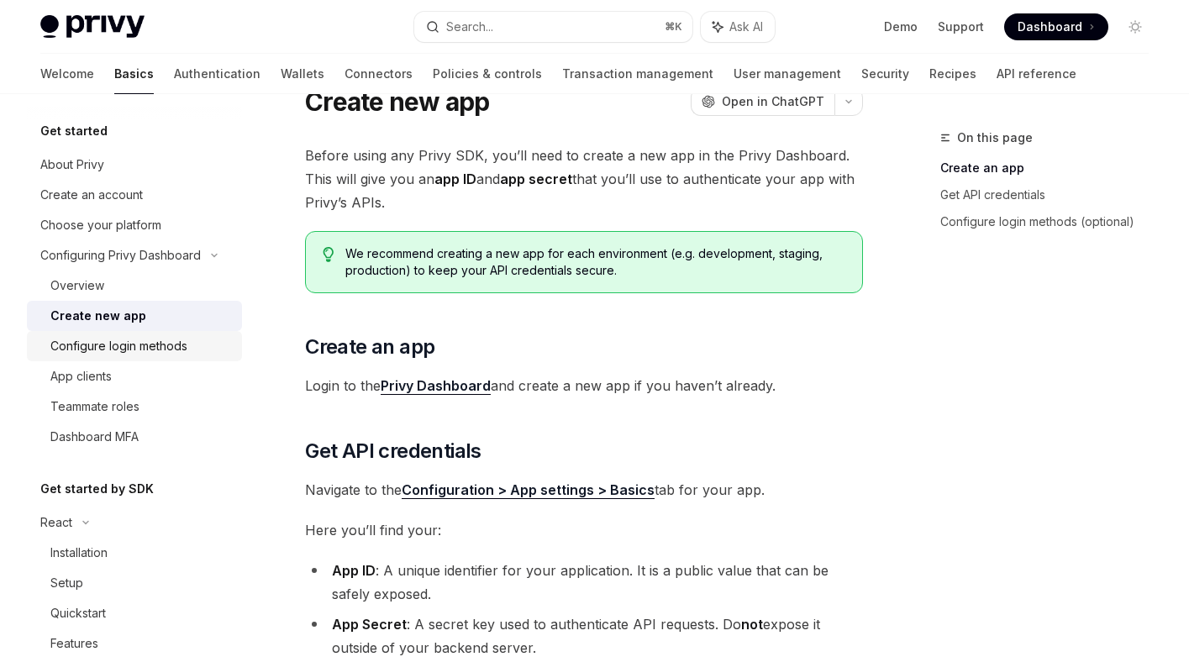
click at [114, 353] on div "Configure login methods" at bounding box center [118, 346] width 137 height 20
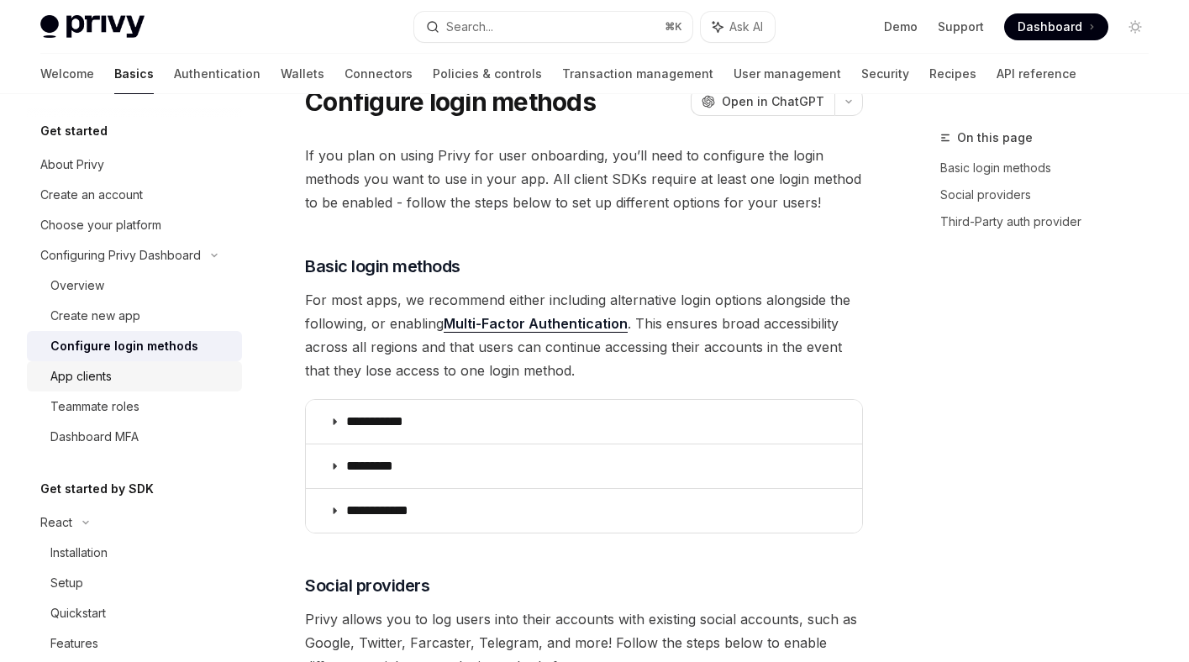
click at [104, 382] on div "App clients" at bounding box center [80, 376] width 61 height 20
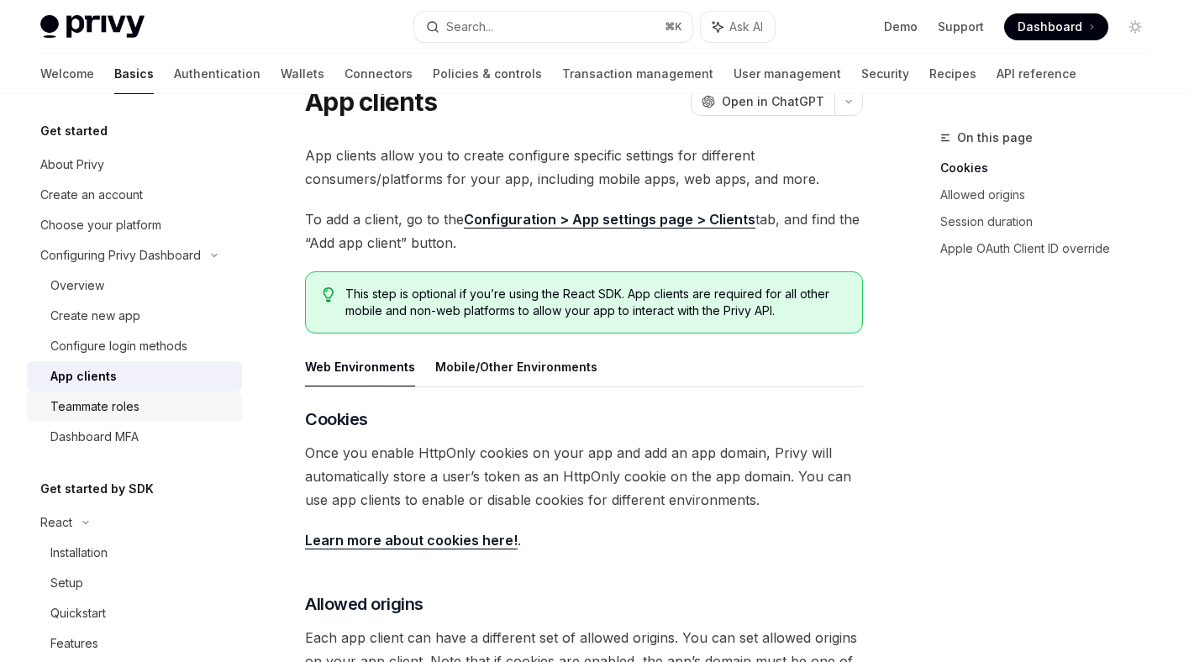
click at [109, 402] on div "Teammate roles" at bounding box center [94, 407] width 89 height 20
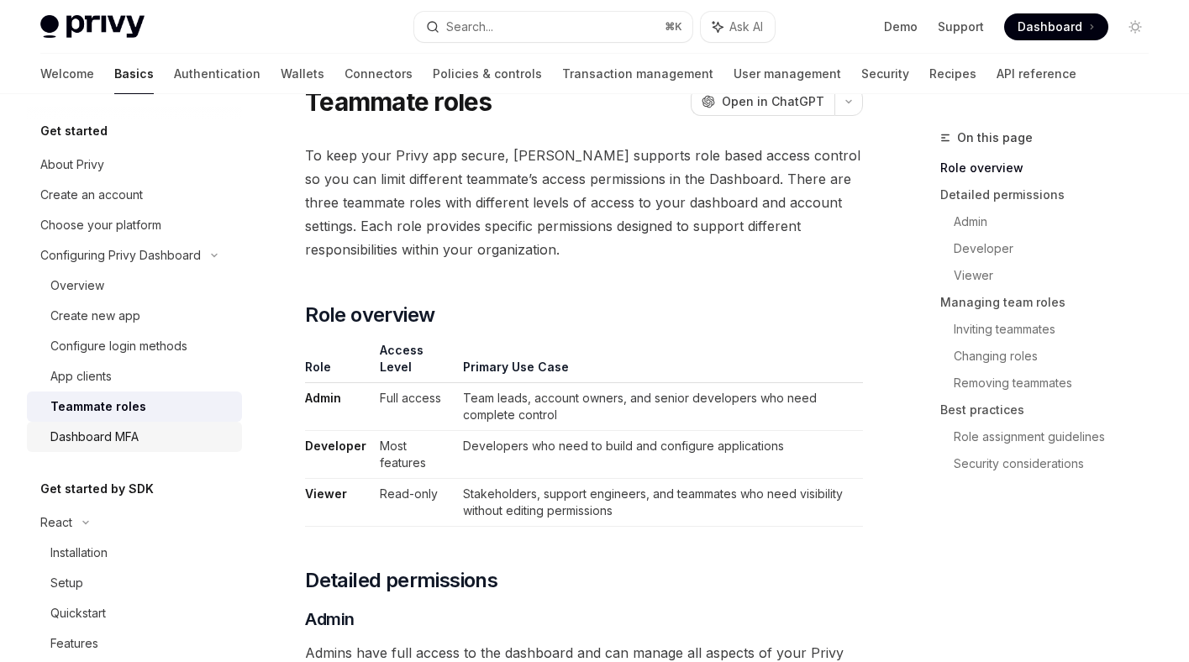
click at [115, 433] on div "Dashboard MFA" at bounding box center [94, 437] width 88 height 20
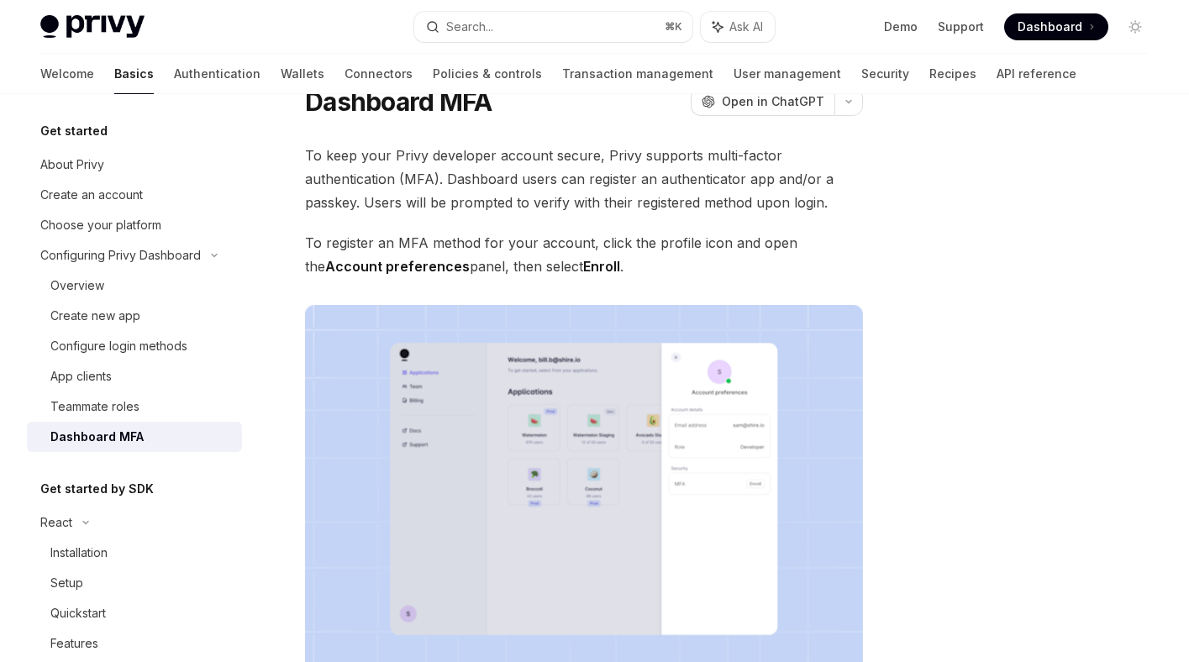
scroll to position [359, 0]
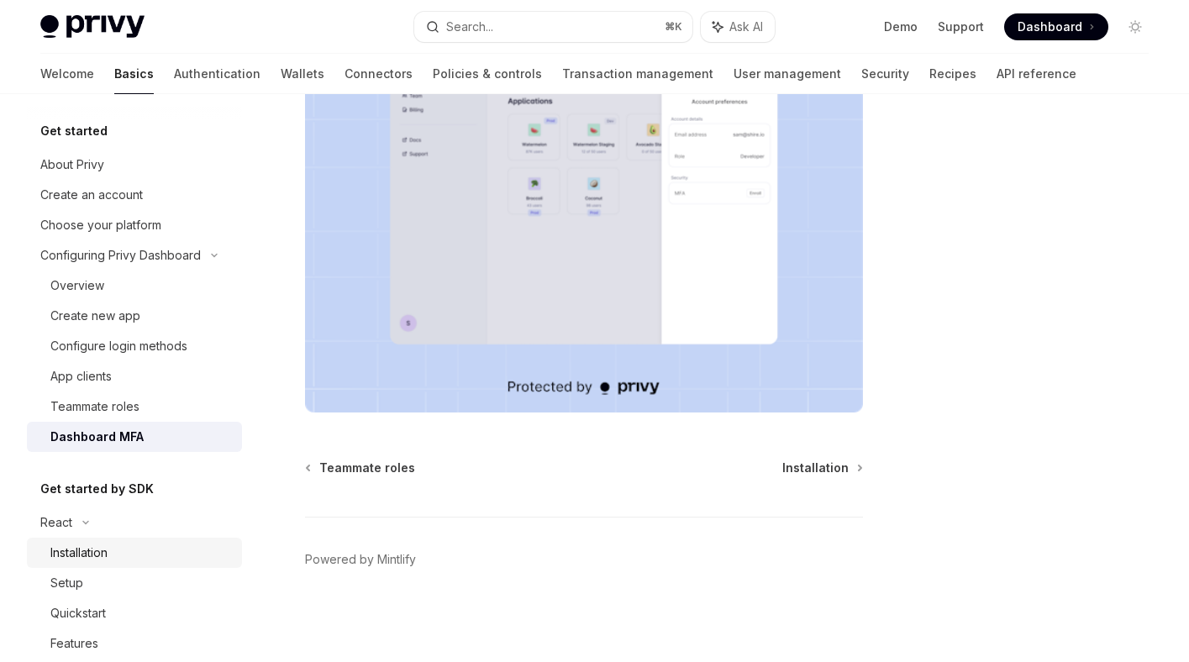
click at [91, 548] on div "Installation" at bounding box center [78, 553] width 57 height 20
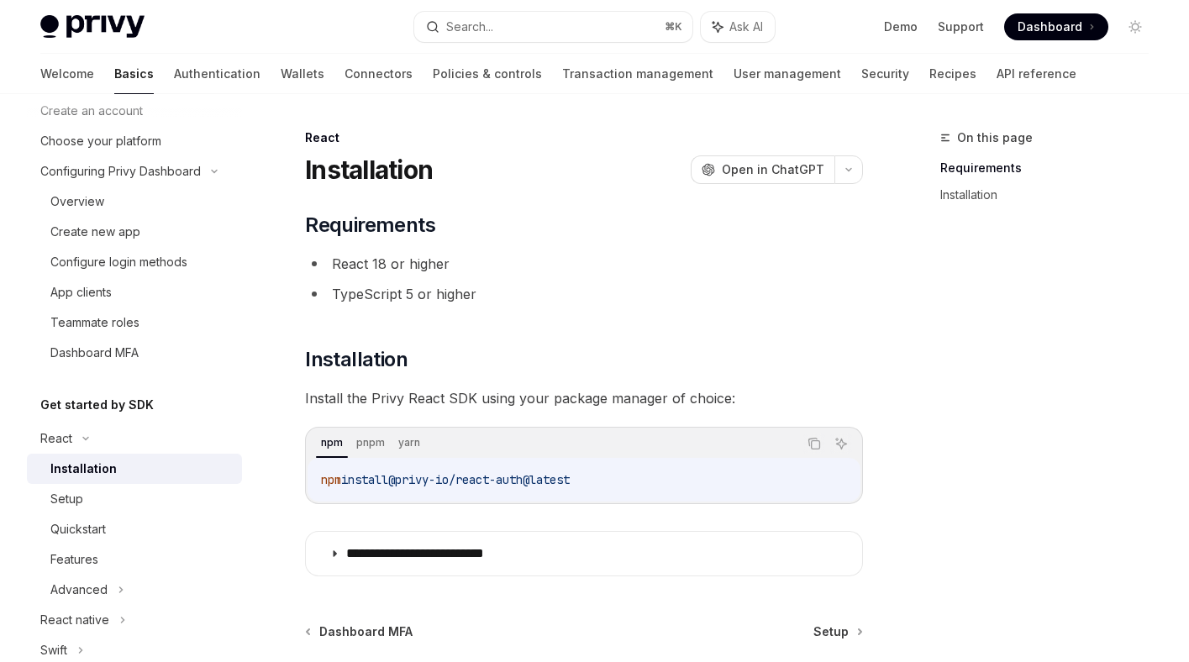
scroll to position [87, 0]
click at [90, 498] on div "Setup" at bounding box center [140, 496] width 181 height 20
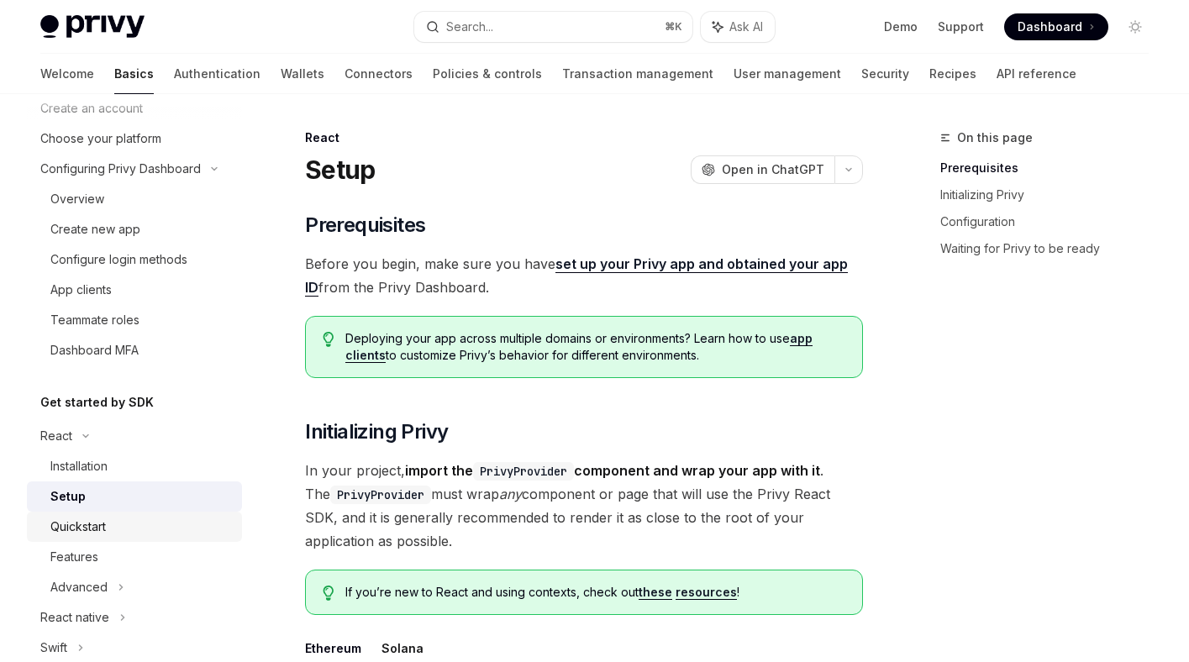
click at [96, 533] on div "Quickstart" at bounding box center [77, 527] width 55 height 20
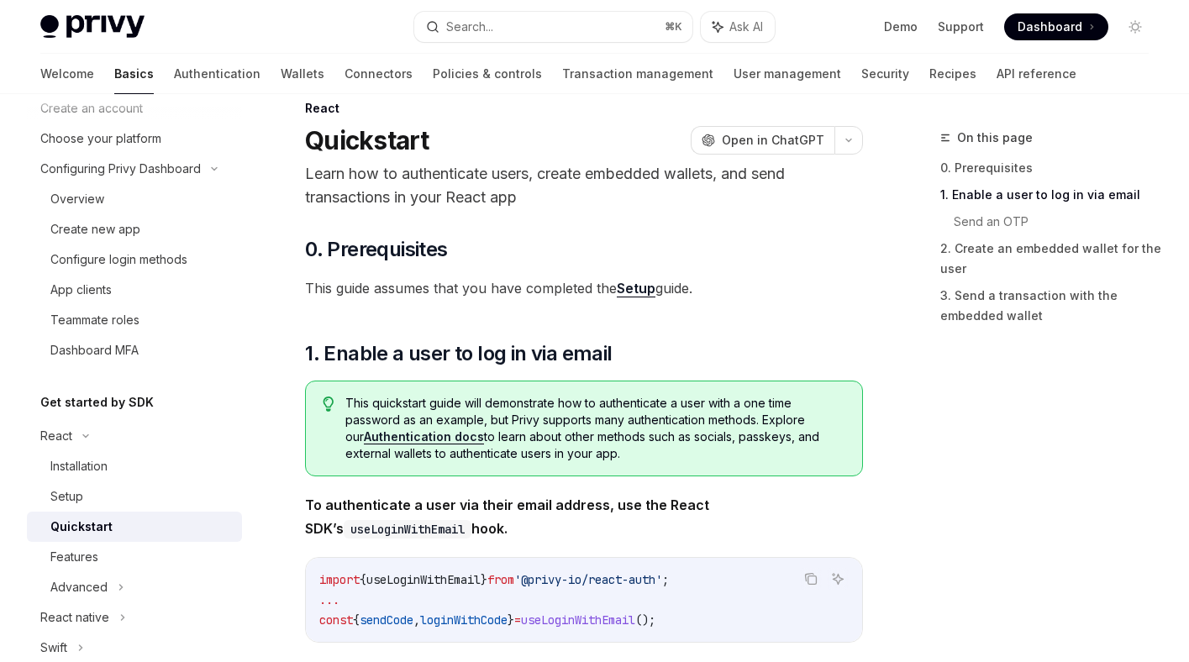
scroll to position [416, 0]
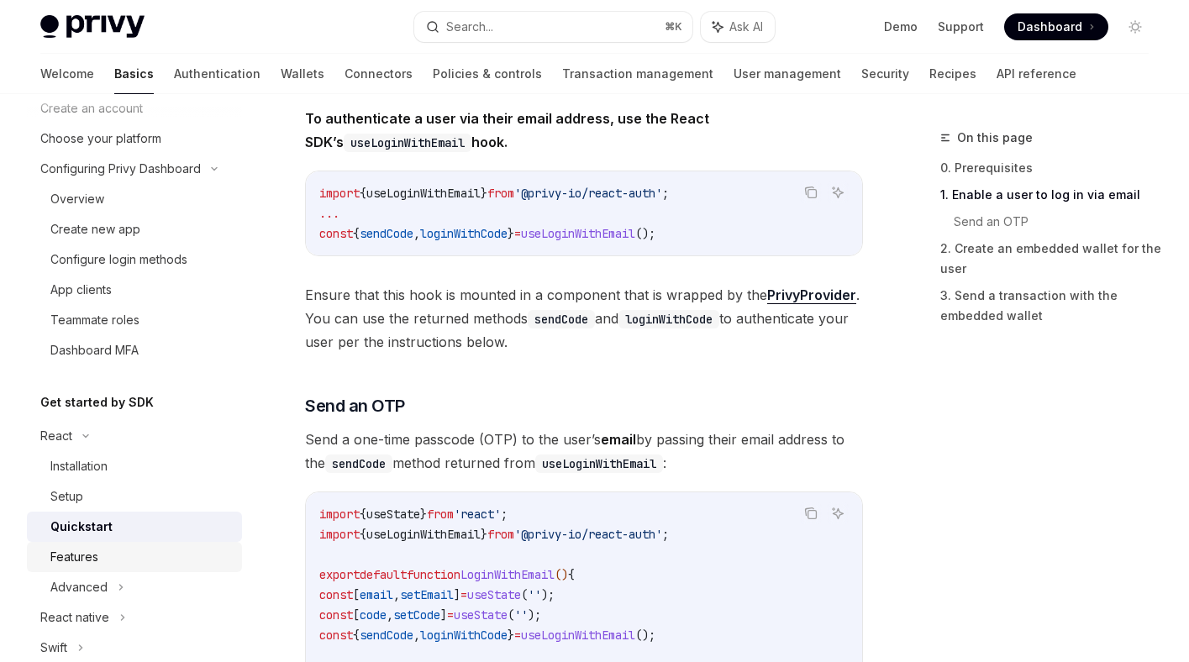
click at [118, 545] on link "Features" at bounding box center [134, 557] width 215 height 30
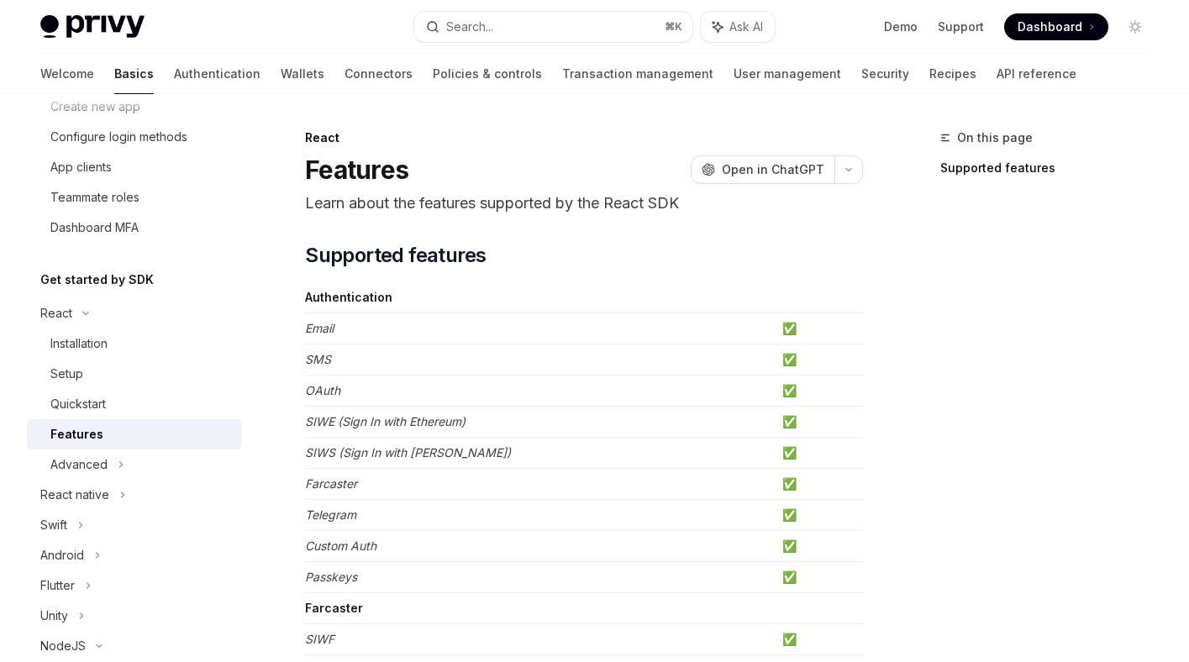
scroll to position [318, 0]
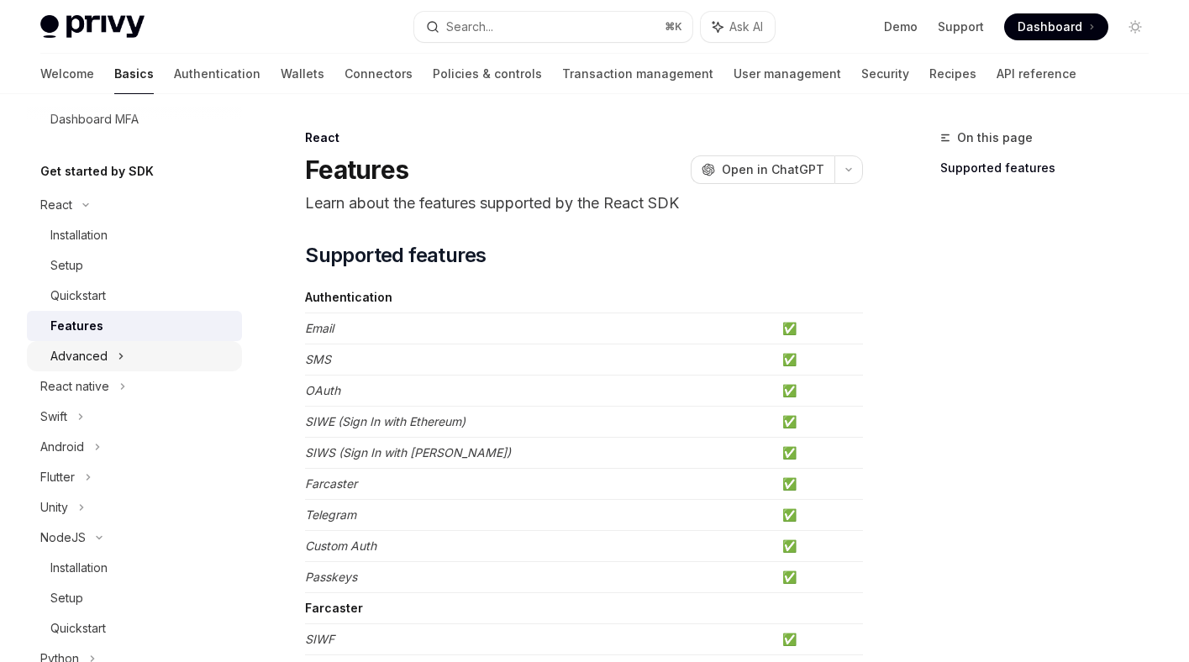
click at [116, 344] on div "Advanced" at bounding box center [134, 356] width 215 height 30
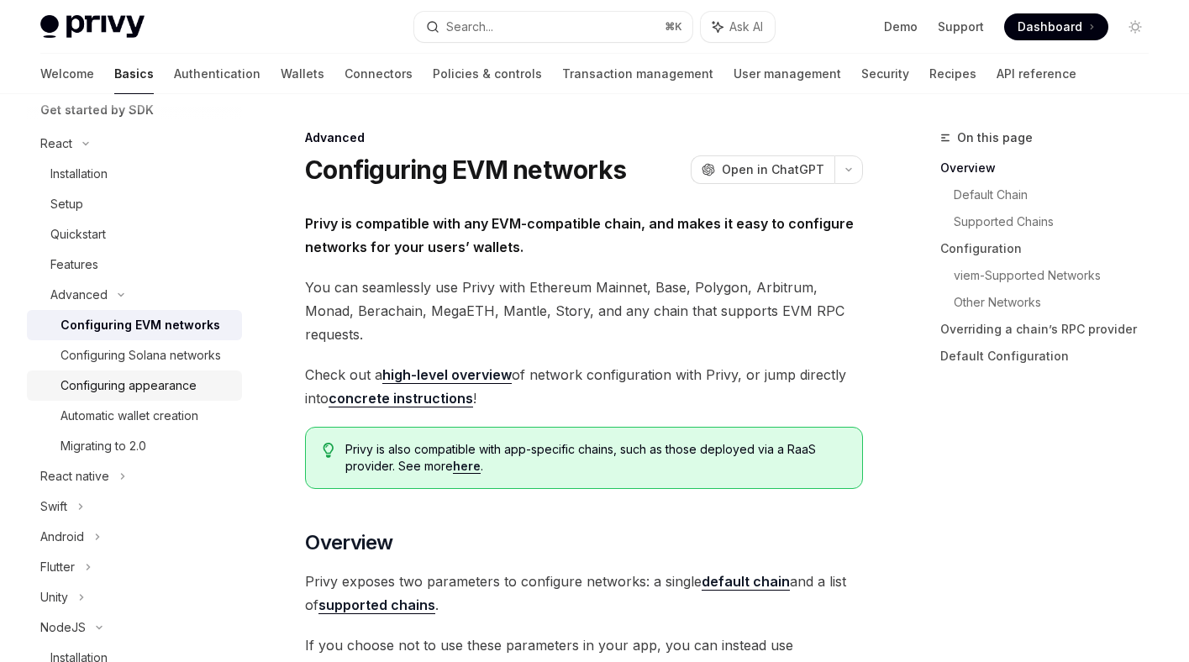
scroll to position [382, 0]
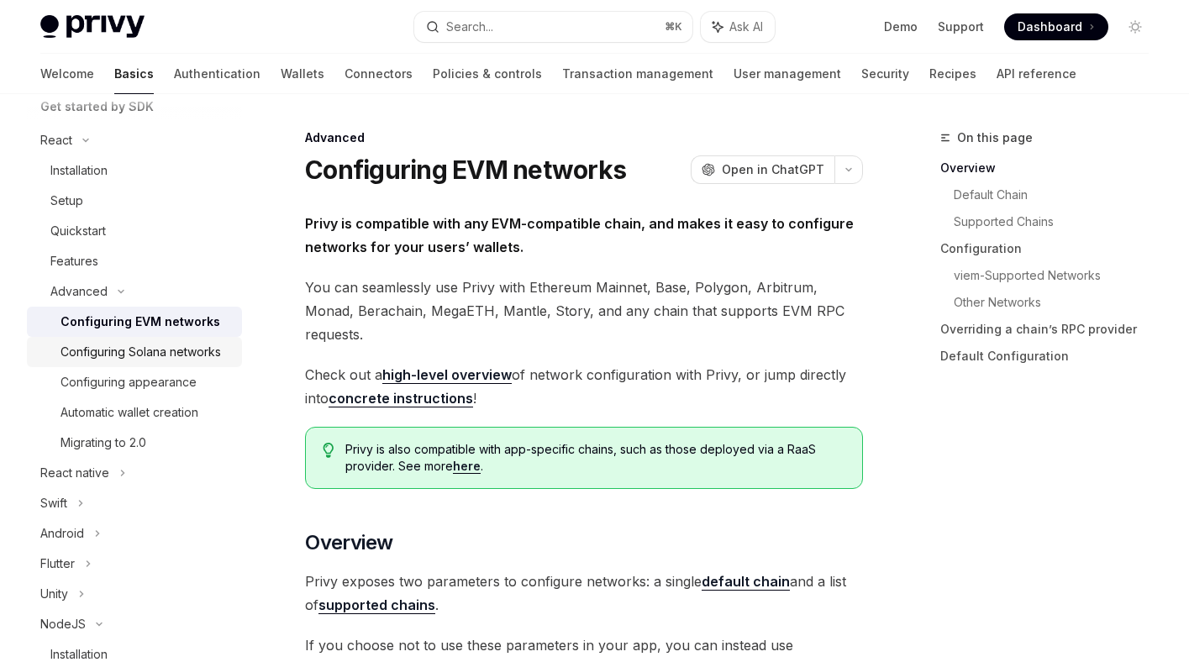
click at [148, 349] on div "Configuring Solana networks" at bounding box center [140, 352] width 160 height 20
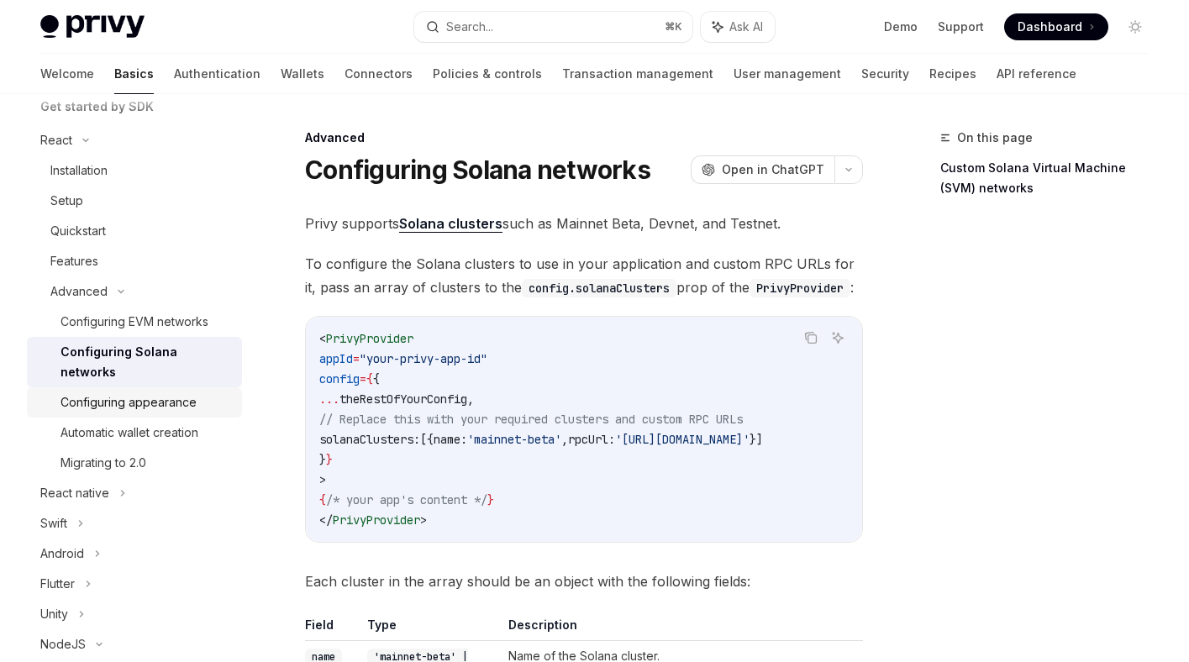
click at [148, 392] on div "Configuring appearance" at bounding box center [128, 402] width 136 height 20
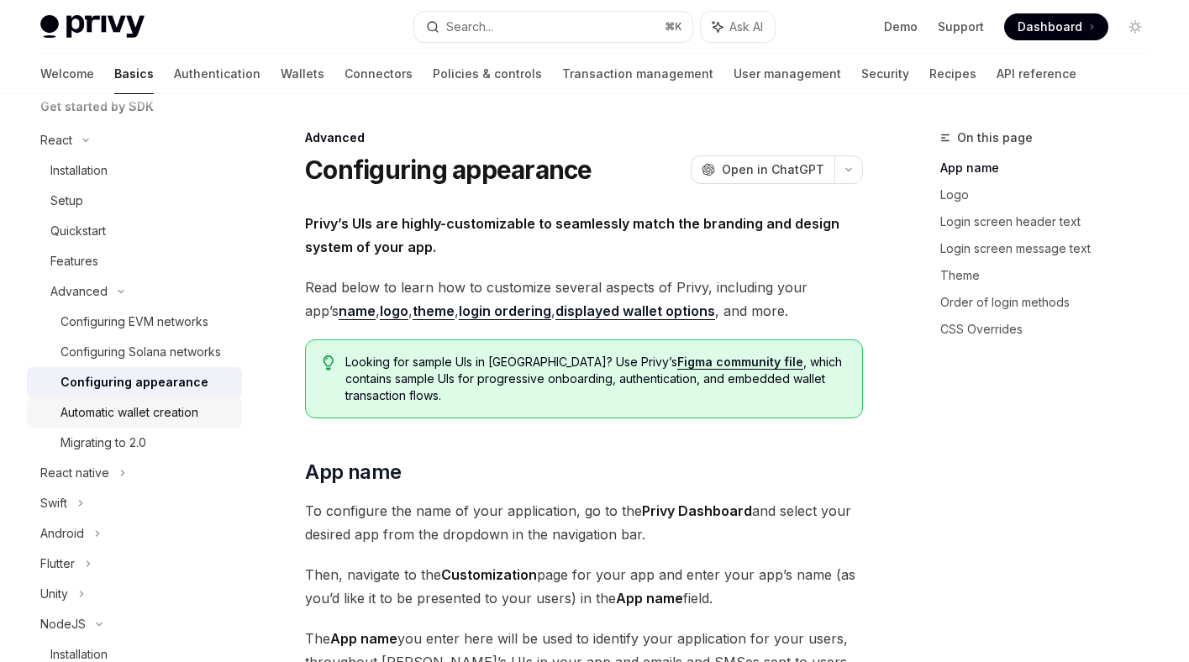
click at [151, 411] on div "Automatic wallet creation" at bounding box center [129, 412] width 138 height 20
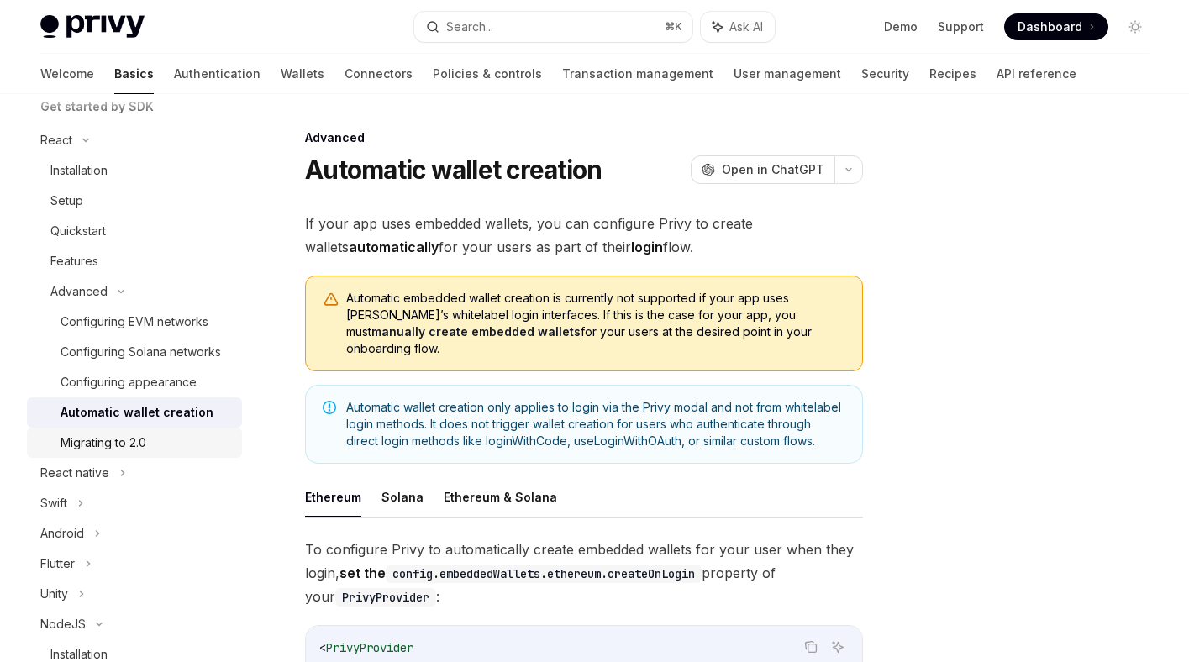
click at [145, 428] on link "Migrating to 2.0" at bounding box center [134, 443] width 215 height 30
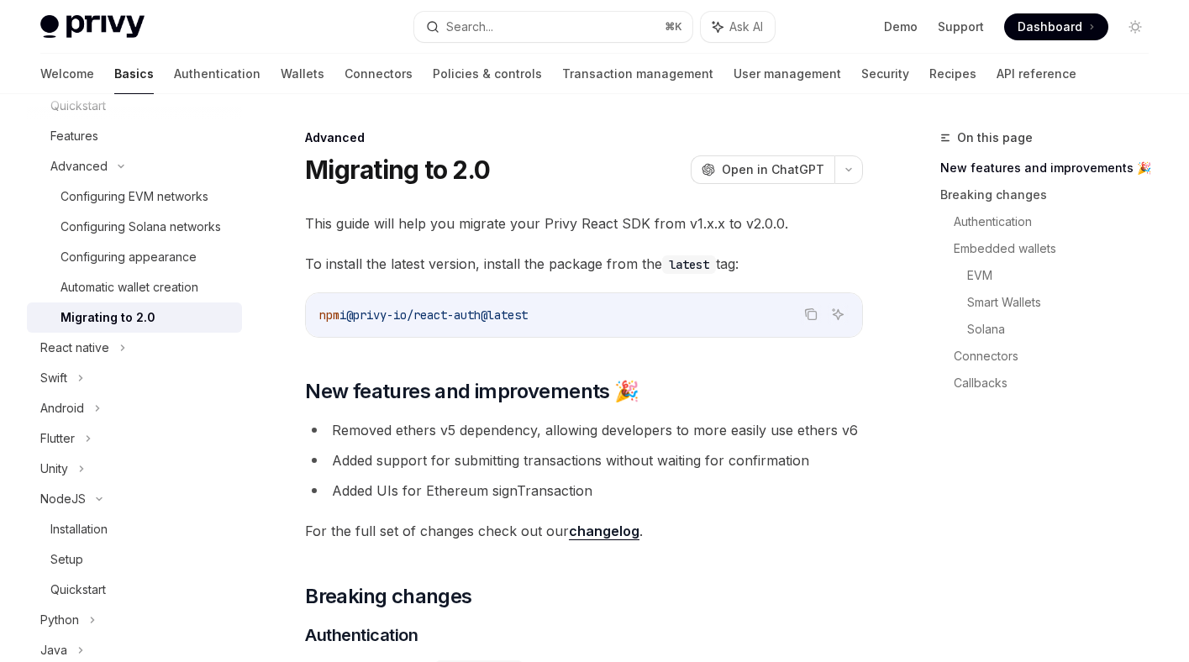
scroll to position [513, 0]
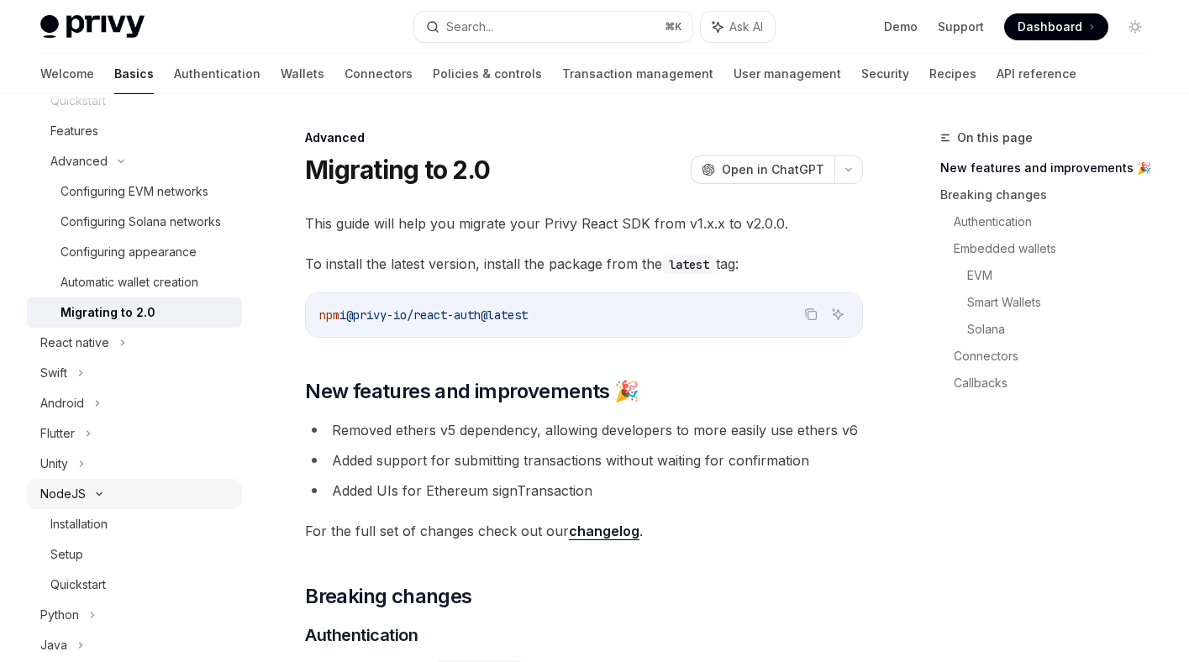
click at [77, 495] on div "NodeJS" at bounding box center [62, 494] width 45 height 20
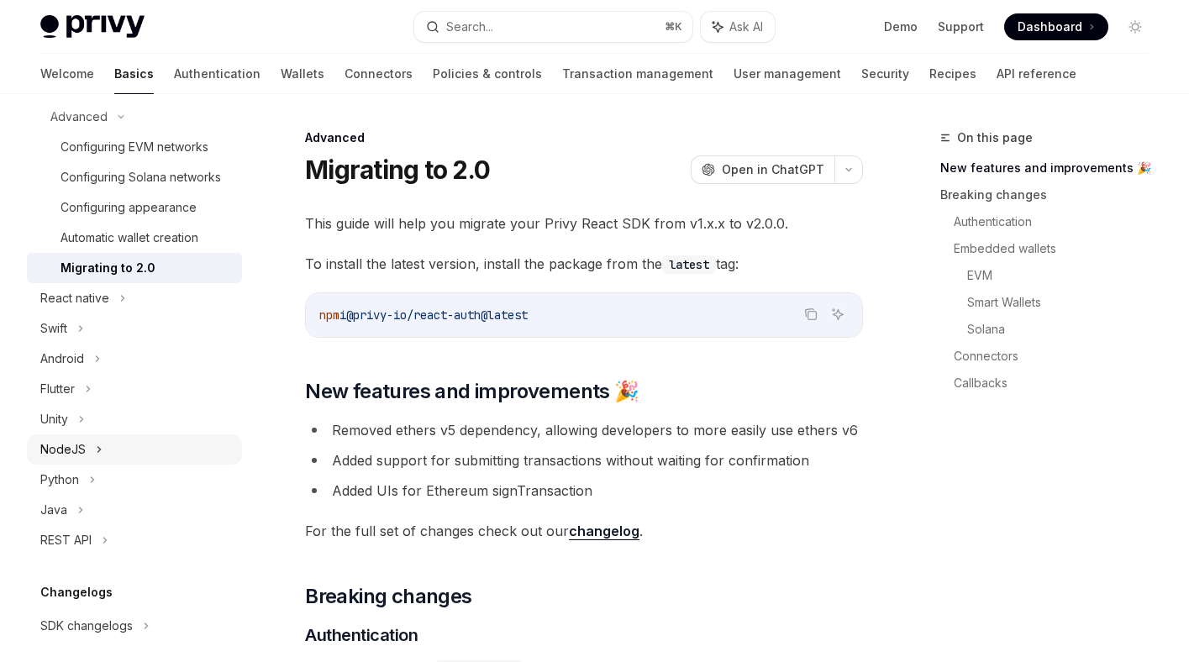
scroll to position [572, 0]
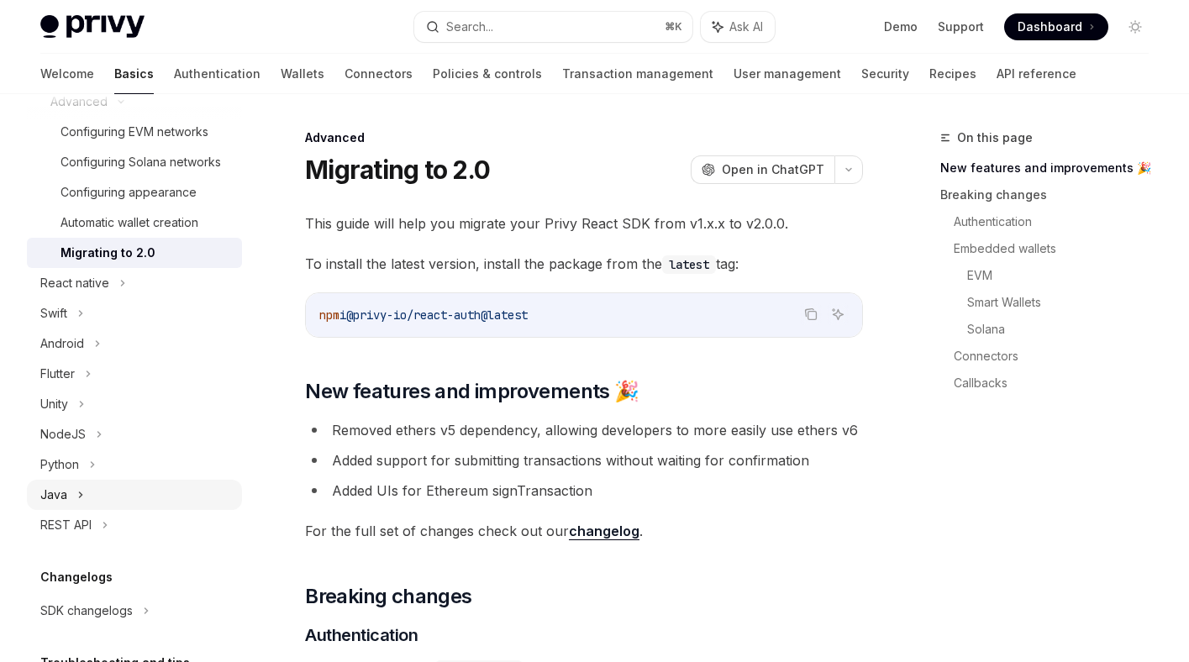
click at [74, 495] on div "Java" at bounding box center [134, 495] width 215 height 30
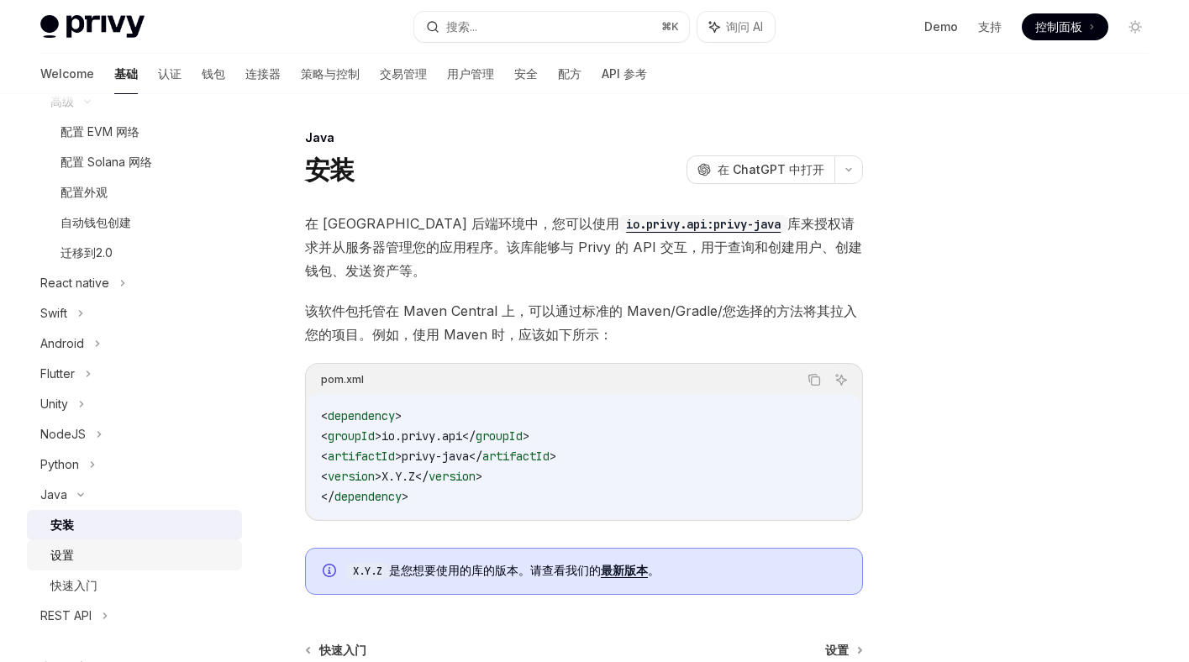
click at [79, 556] on div "设置" at bounding box center [140, 555] width 181 height 20
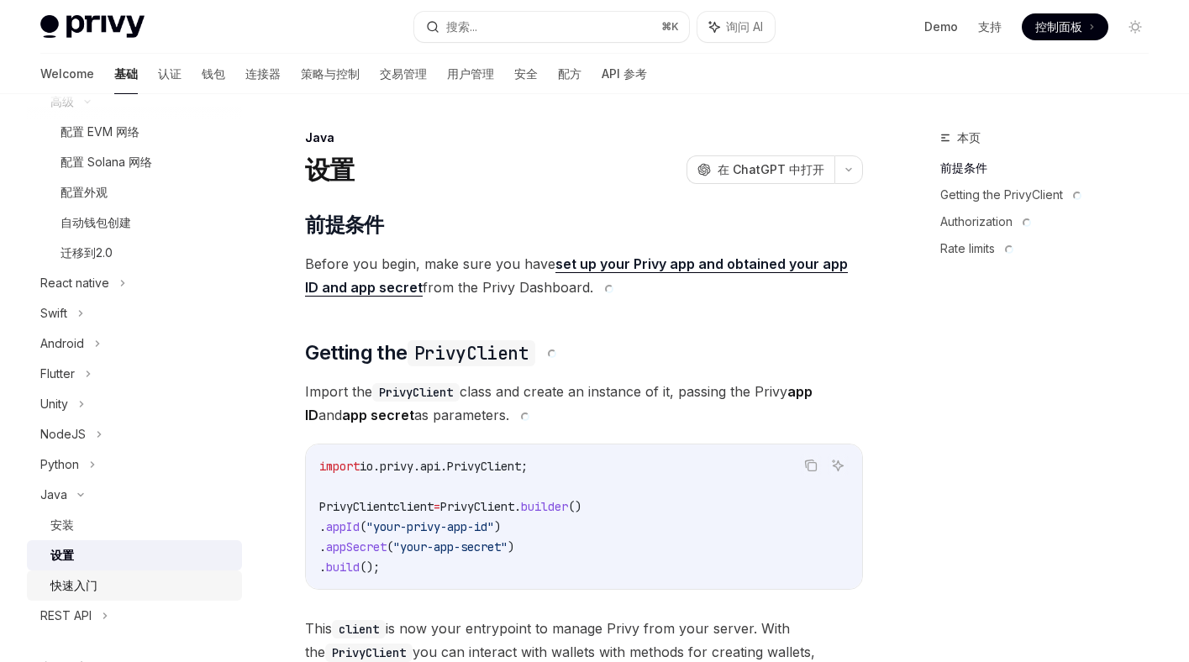
click at [86, 581] on font "快速入门" at bounding box center [73, 585] width 47 height 14
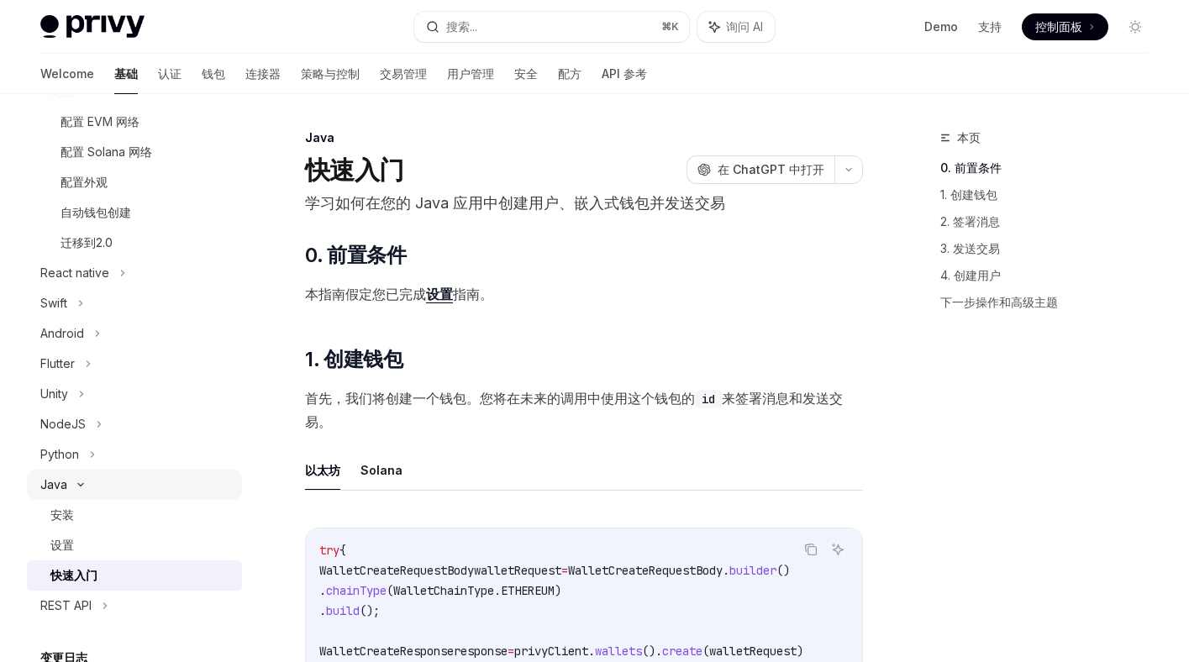
click at [53, 481] on div "Java" at bounding box center [53, 485] width 27 height 20
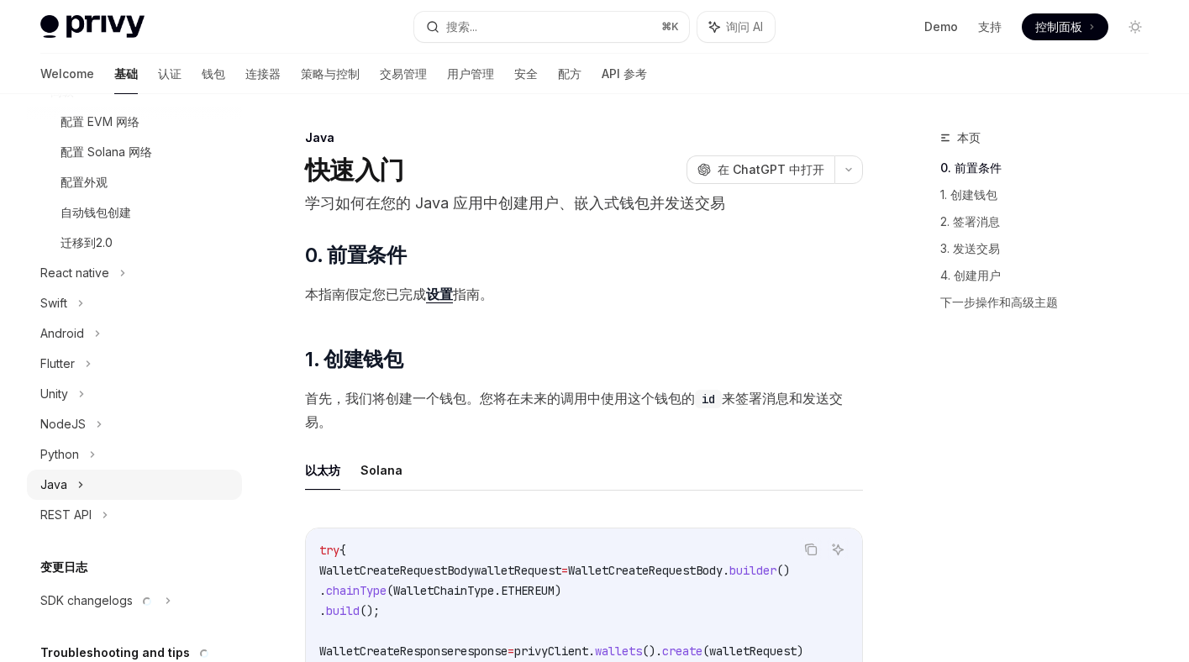
click at [79, 480] on icon at bounding box center [80, 485] width 7 height 20
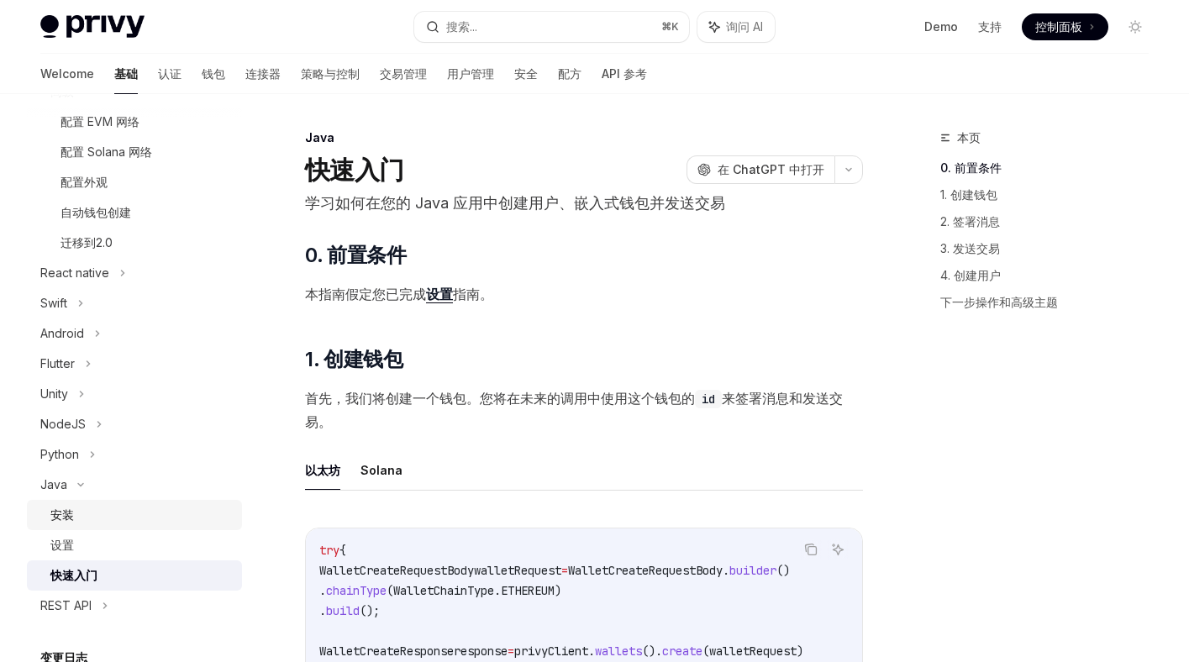
click at [83, 512] on div "安装" at bounding box center [140, 515] width 181 height 20
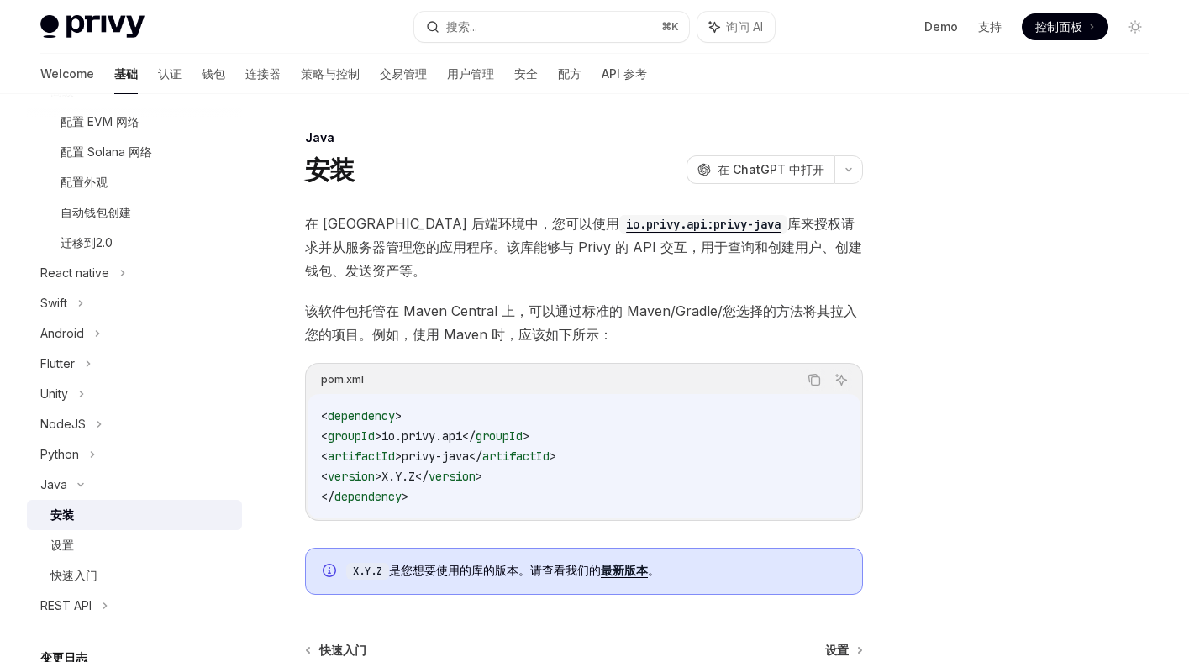
click at [491, 337] on font "该软件包托管在 Maven Central 上，可以通过标准的 Maven/Gradle/您选择的方法将其拉入您的项目。例如，使用 Maven 时，应该如下所…" at bounding box center [581, 322] width 552 height 40
click at [481, 348] on div "在 Java 后端环境中，您可以使用 io.privy.api:privy-java 库来授权请求并从服务器管理您的应用程序。该库能够与 Privy 的 AP…" at bounding box center [584, 403] width 558 height 383
click at [281, 505] on div "Java 安装 OpenAI 在 ChatGPT 中打开 OpenAI Open in ChatGPT 在 Java 后端环境中，您可以使用 io.privy…" at bounding box center [427, 486] width 880 height 717
click at [292, 437] on div "Java 安装 OpenAI 在 ChatGPT 中打开 OpenAI Open in ChatGPT 在 Java 后端环境中，您可以使用 io.privy…" at bounding box center [427, 486] width 880 height 717
click at [268, 288] on div "开始使用 关于 Privy 创建账户 选择你的平台 配置 Privy 控制面板 概述 创建新应用 配置登录方式 应用客户端 同事角色 仪表板 MFA 通过 S…" at bounding box center [148, 378] width 242 height 568
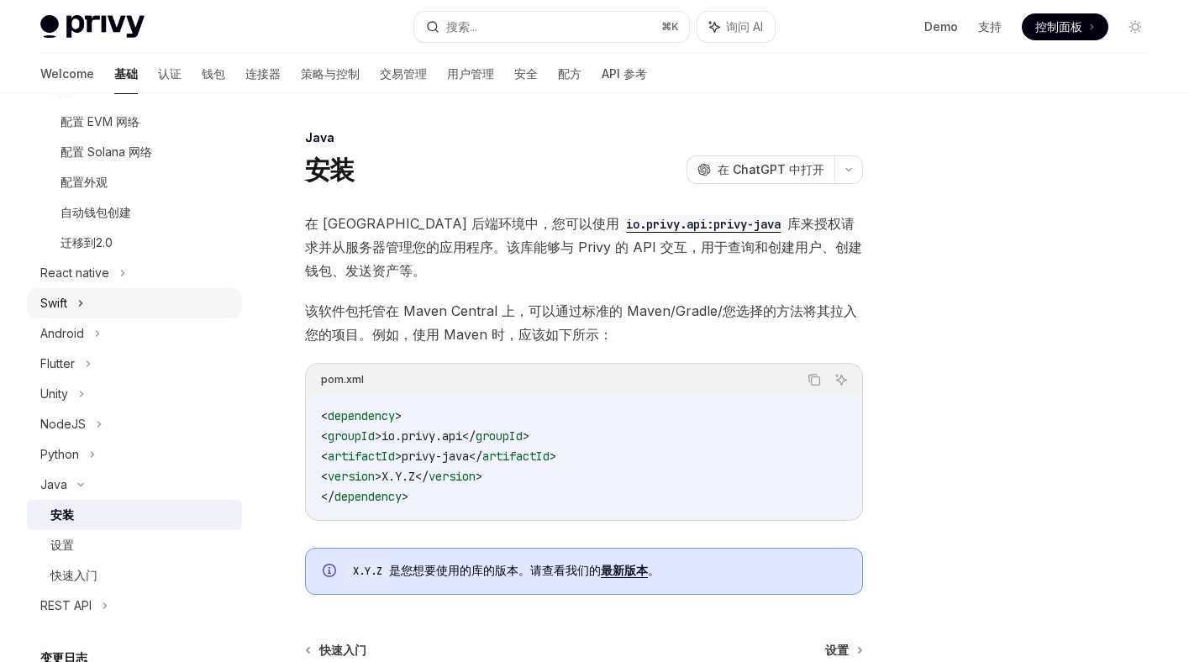
click at [223, 301] on div "Swift" at bounding box center [134, 303] width 215 height 30
type textarea "*"
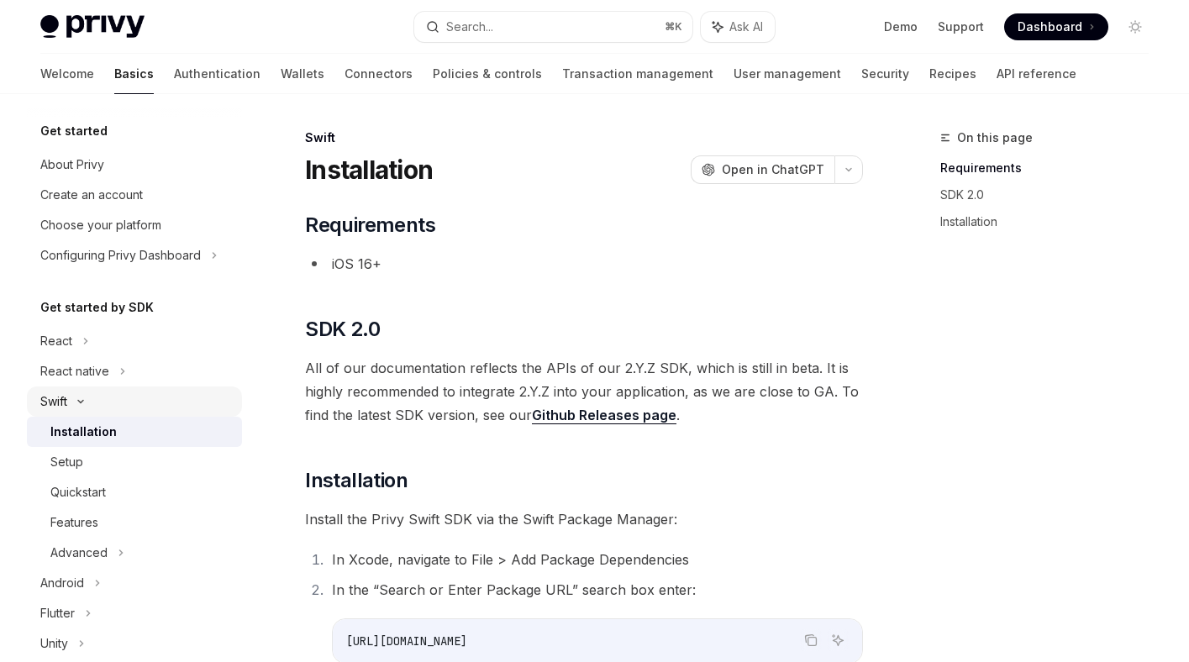
click at [83, 403] on icon at bounding box center [81, 401] width 20 height 7
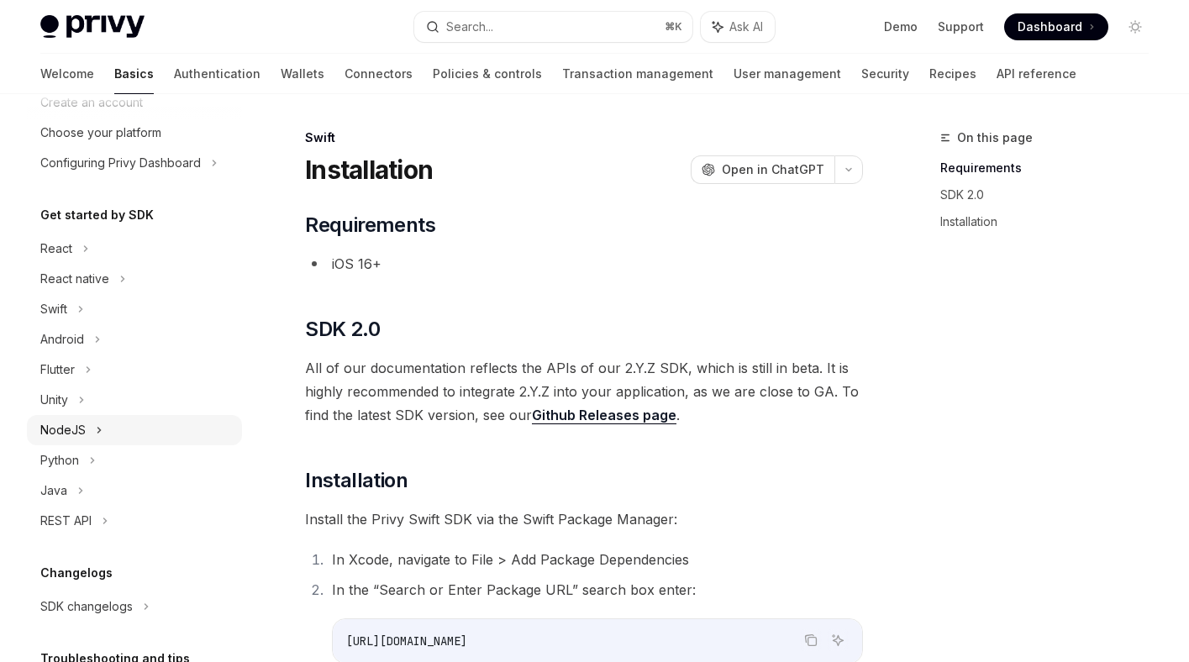
scroll to position [93, 0]
click at [99, 431] on icon at bounding box center [99, 429] width 7 height 20
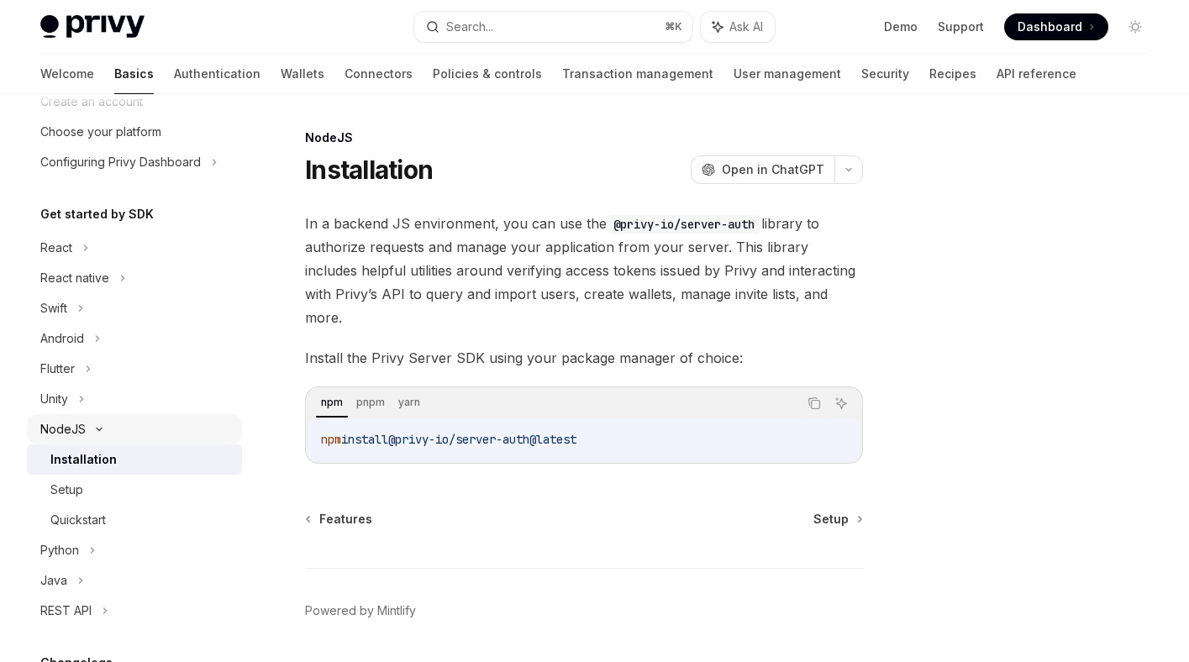
click at [99, 428] on icon at bounding box center [99, 429] width 5 height 3
click at [98, 458] on div "Python" at bounding box center [134, 459] width 215 height 30
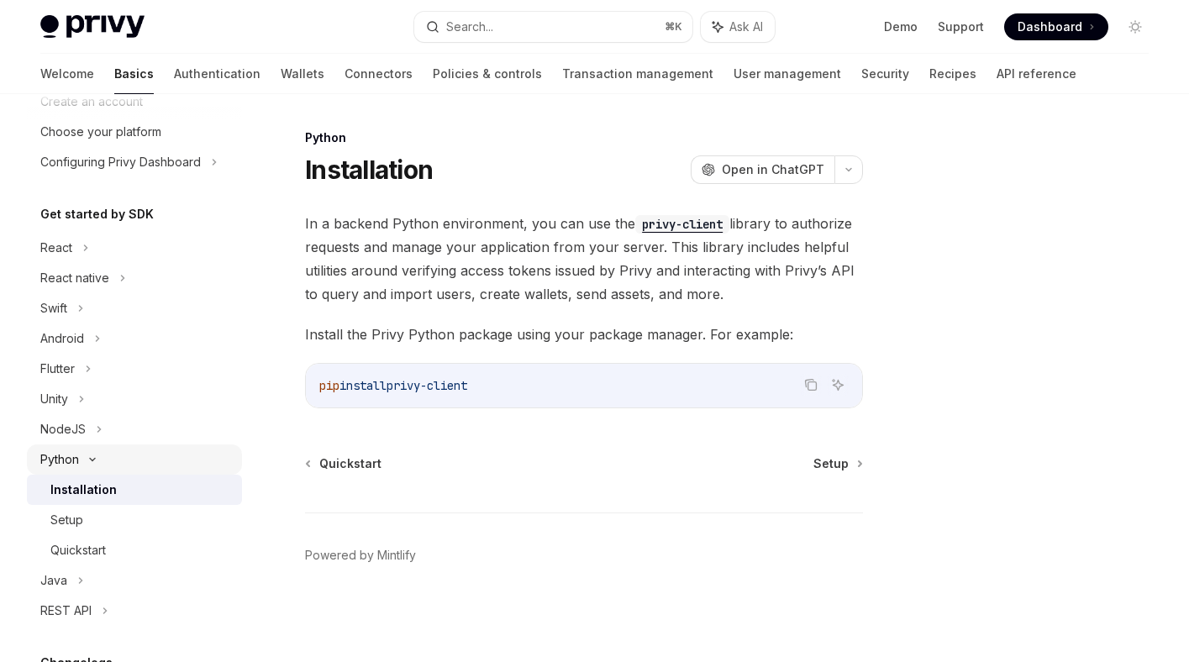
click at [98, 459] on icon at bounding box center [92, 459] width 20 height 7
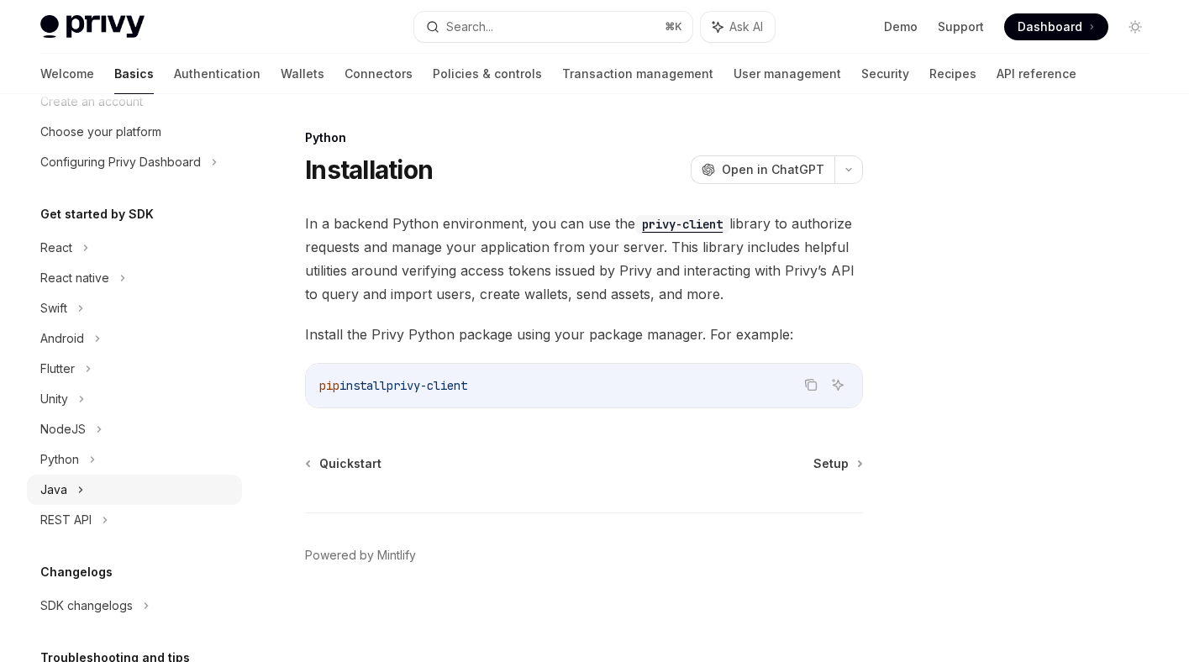
click at [84, 486] on div "Java" at bounding box center [134, 490] width 215 height 30
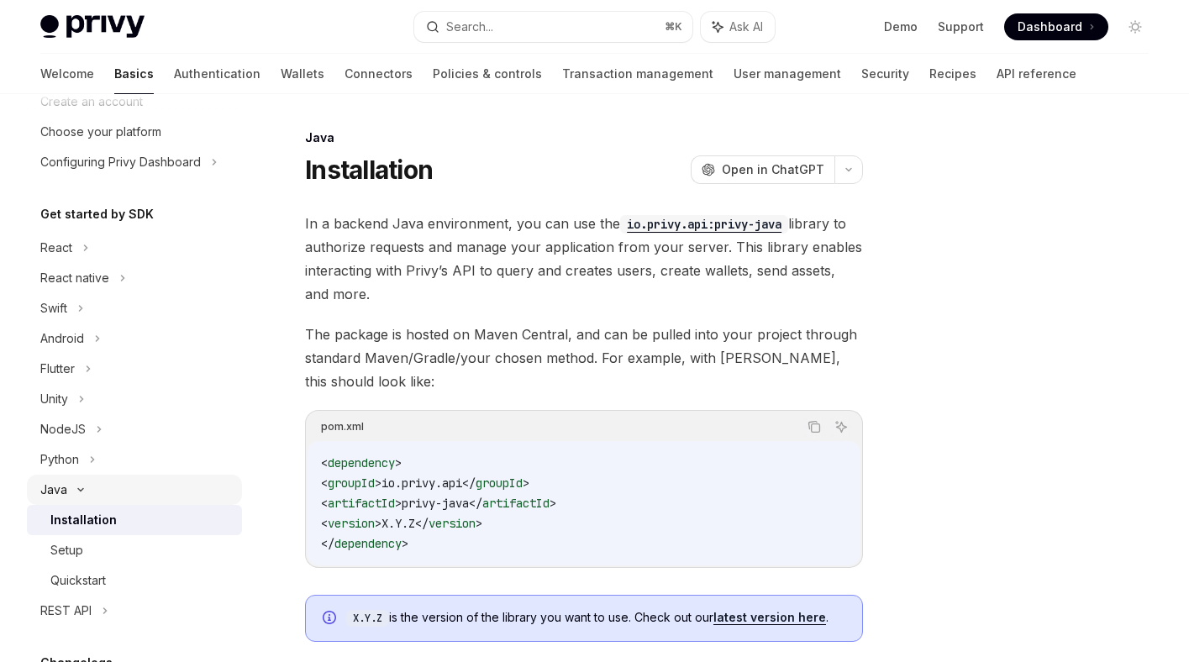
click at [84, 486] on div "Java" at bounding box center [134, 490] width 215 height 30
click at [112, 520] on div "REST API" at bounding box center [134, 520] width 215 height 30
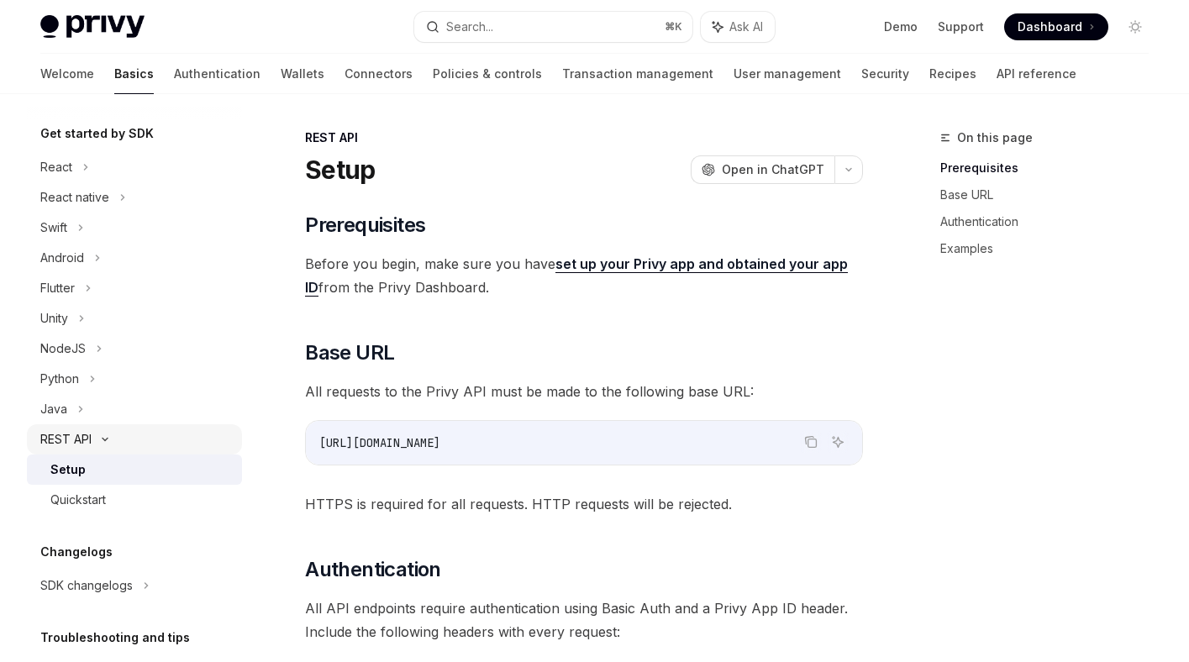
scroll to position [175, 0]
click at [108, 442] on div "REST API" at bounding box center [134, 438] width 215 height 30
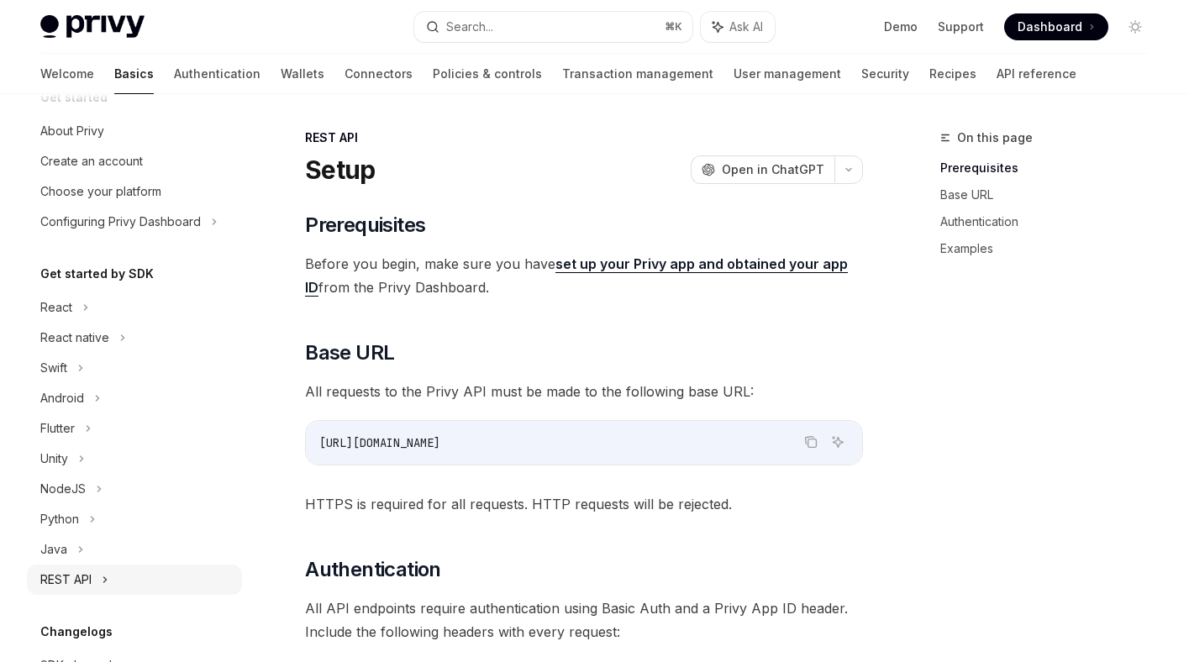
scroll to position [0, 0]
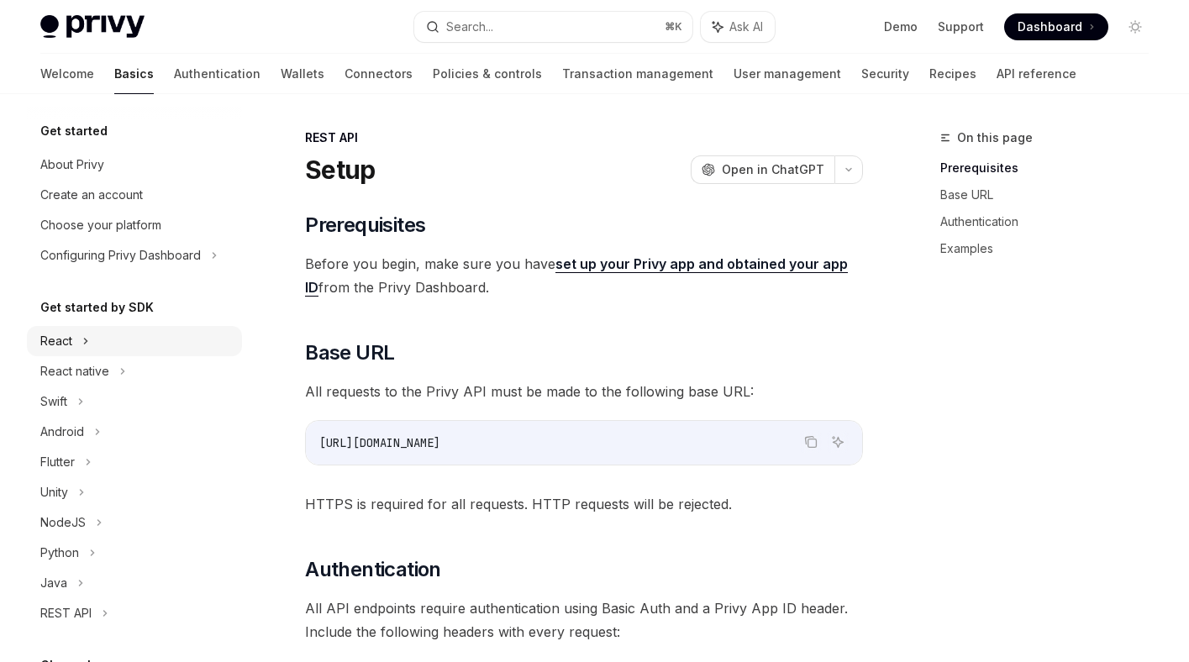
click at [90, 342] on div "React" at bounding box center [134, 341] width 215 height 30
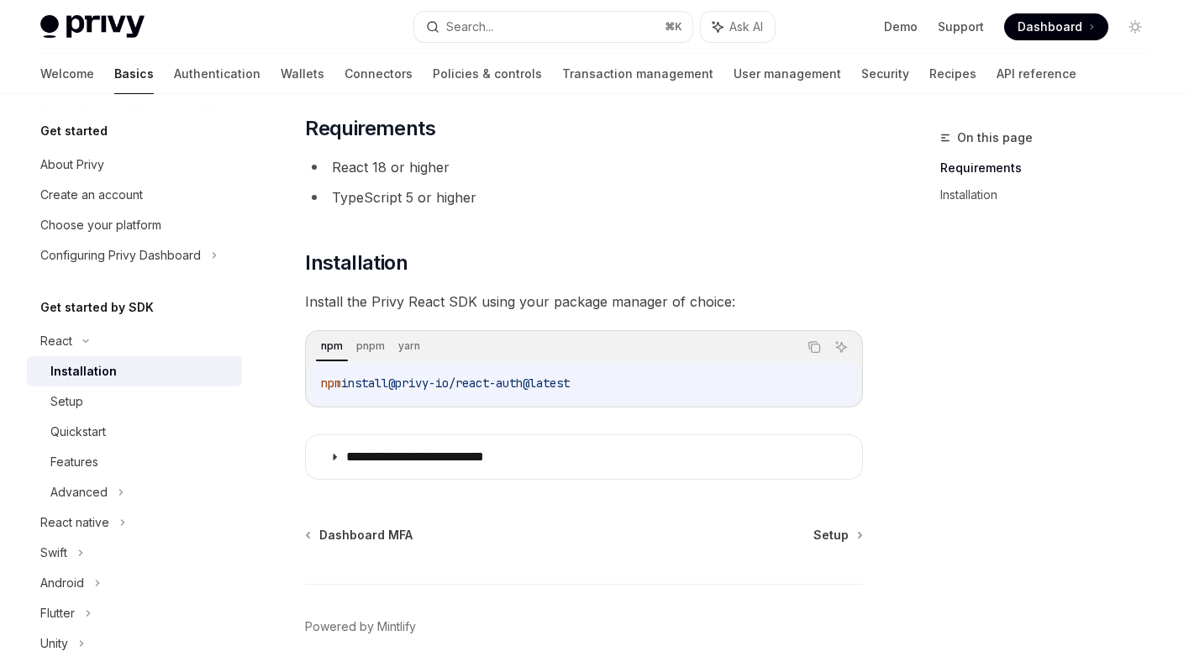
scroll to position [100, 0]
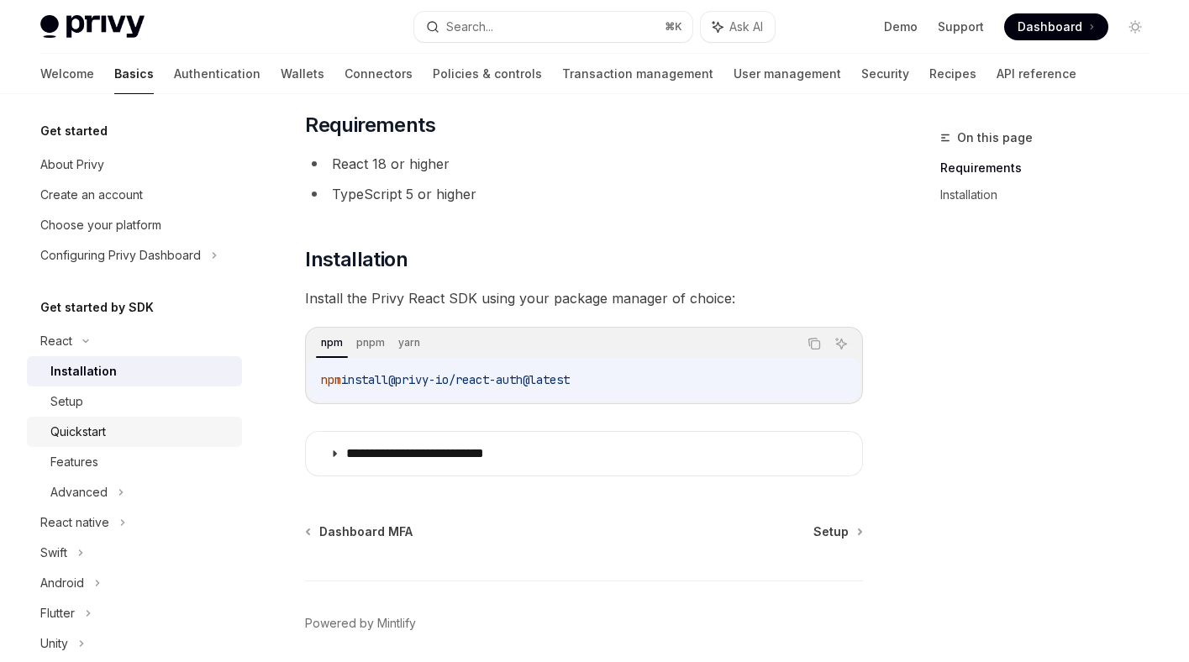
click at [117, 432] on div "Quickstart" at bounding box center [140, 432] width 181 height 20
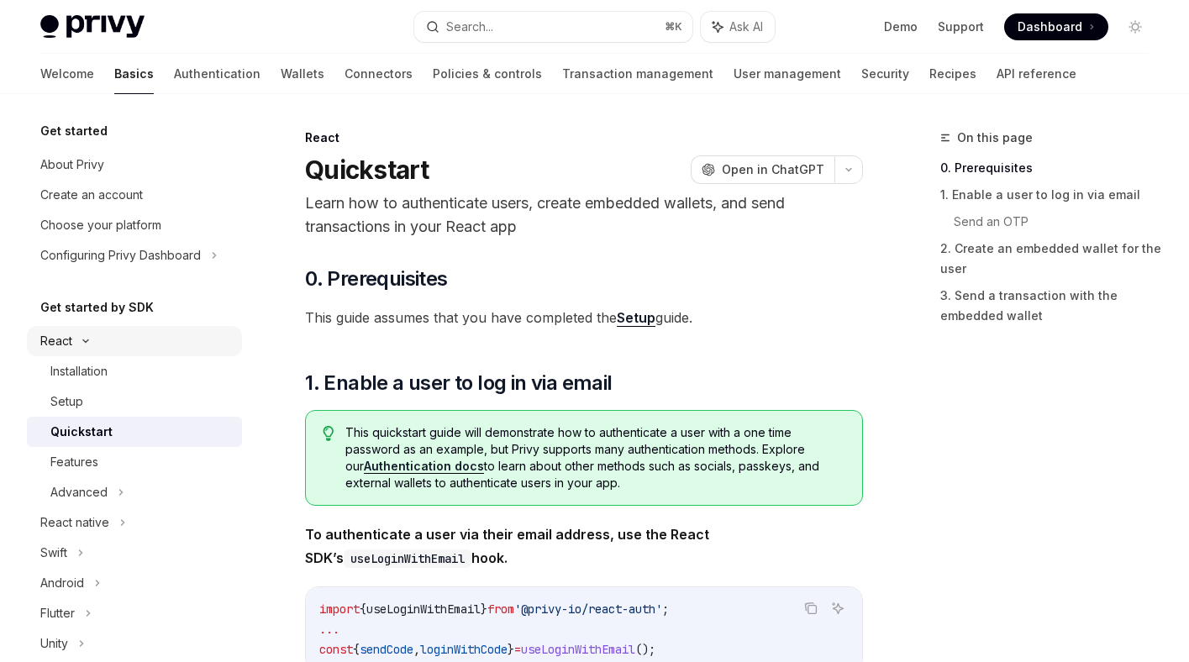
click at [87, 342] on icon at bounding box center [86, 341] width 20 height 7
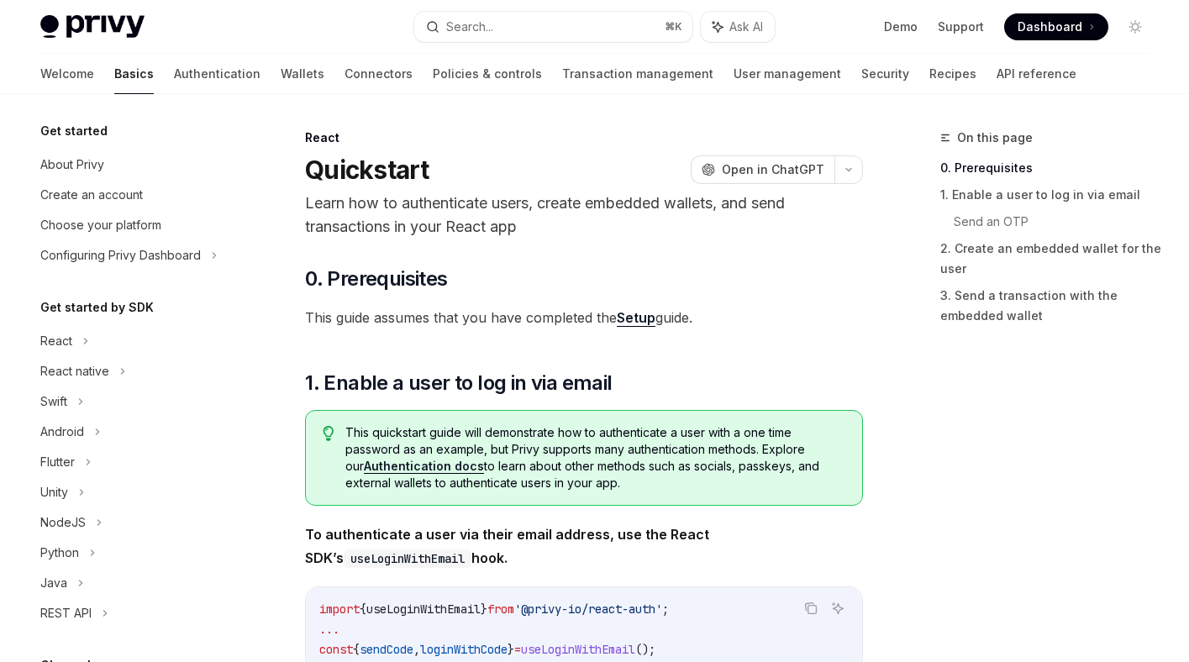
click at [258, 305] on div "Get started About Privy Create an account Choose your platform Configuring Priv…" at bounding box center [148, 378] width 242 height 568
click at [174, 71] on link "Authentication" at bounding box center [217, 74] width 87 height 40
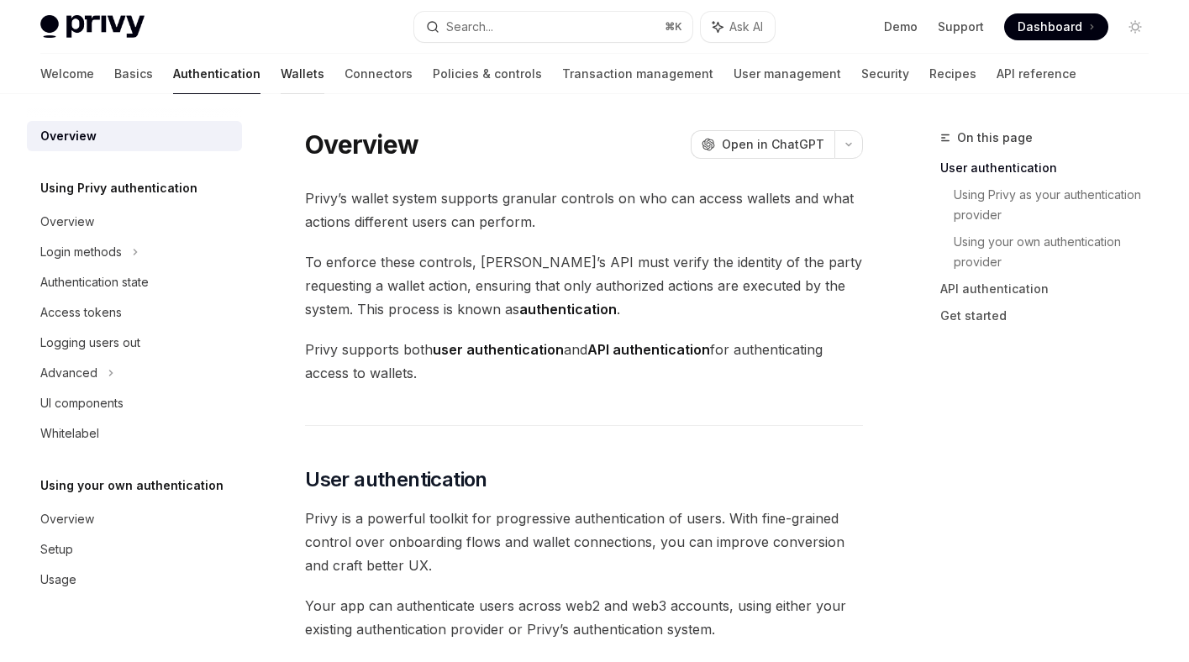
click at [281, 74] on link "Wallets" at bounding box center [303, 74] width 44 height 40
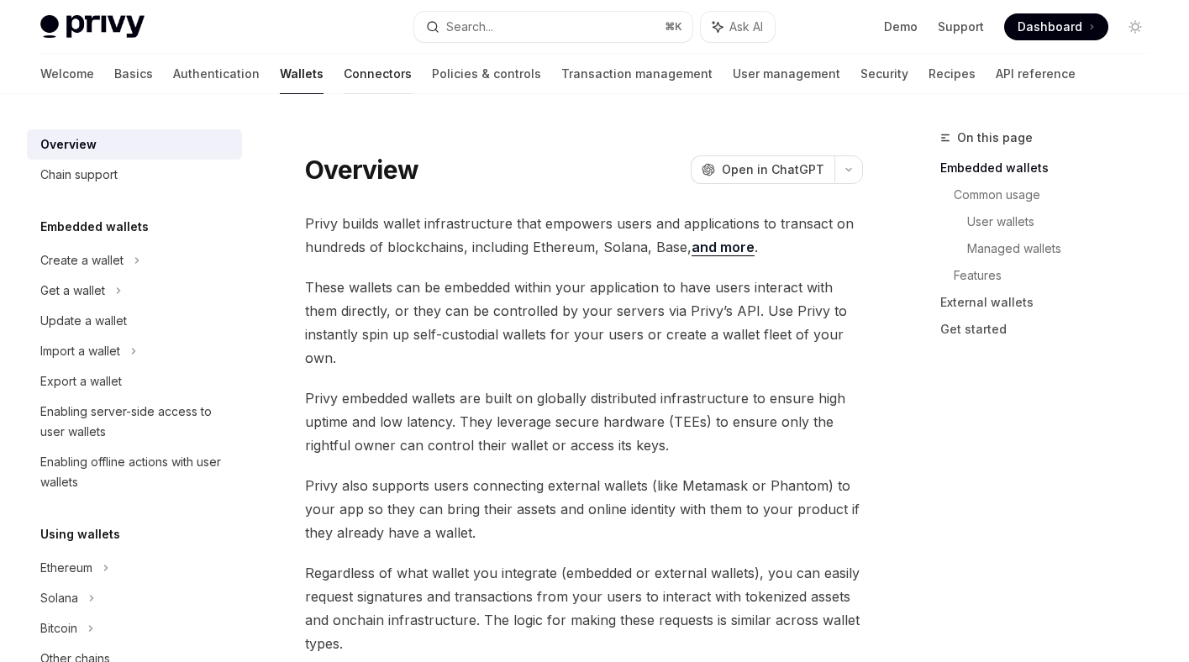
click at [344, 65] on link "Connectors" at bounding box center [378, 74] width 68 height 40
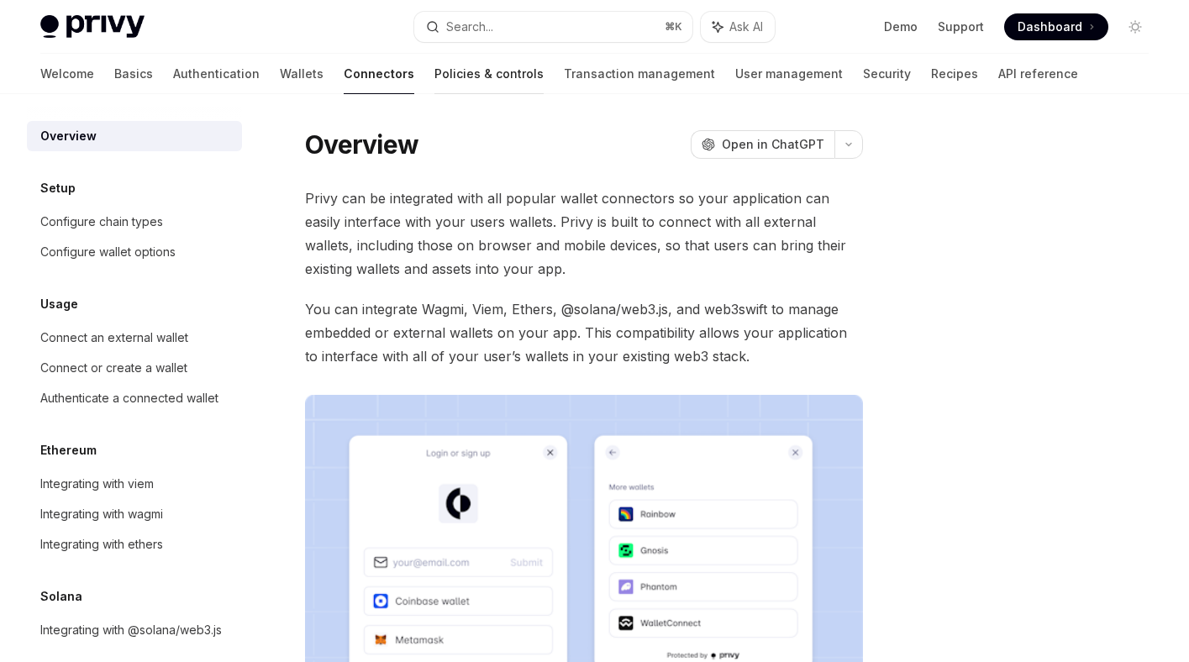
click at [434, 69] on link "Policies & controls" at bounding box center [488, 74] width 109 height 40
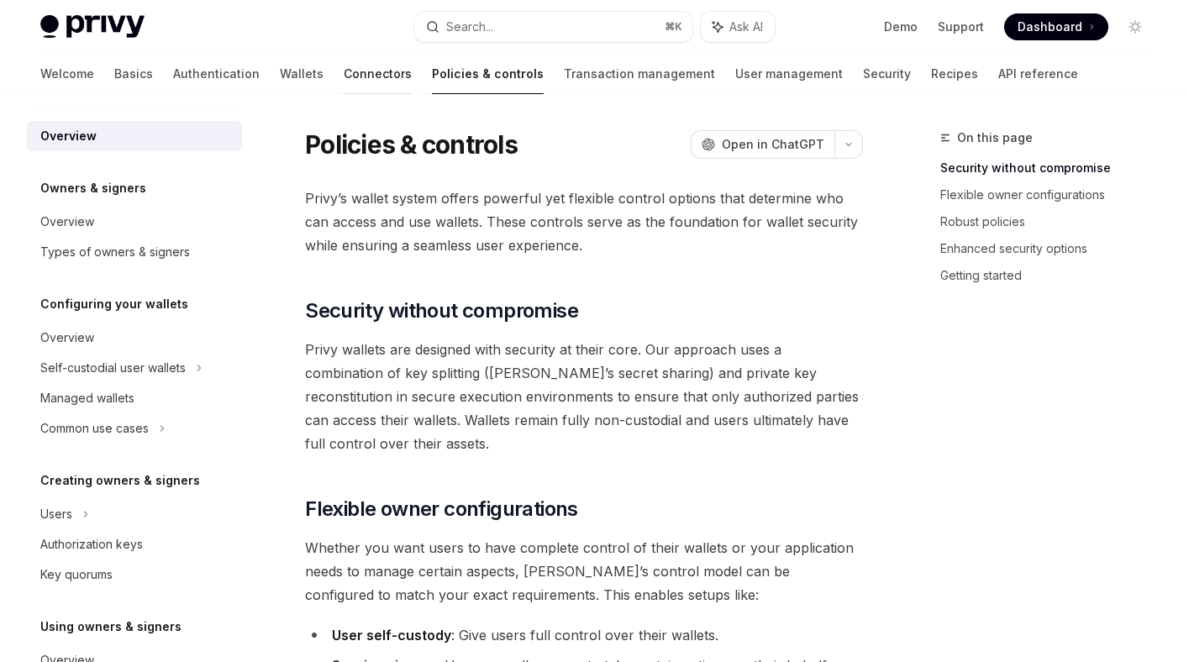
click at [344, 66] on link "Connectors" at bounding box center [378, 74] width 68 height 40
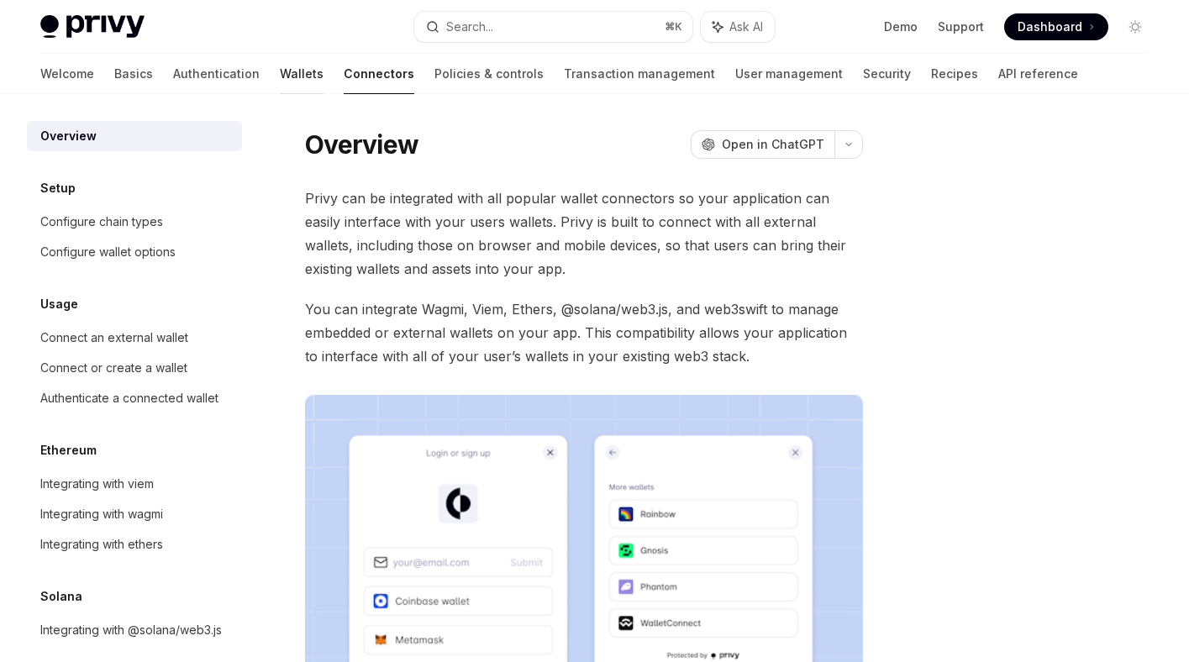
click at [280, 76] on link "Wallets" at bounding box center [302, 74] width 44 height 40
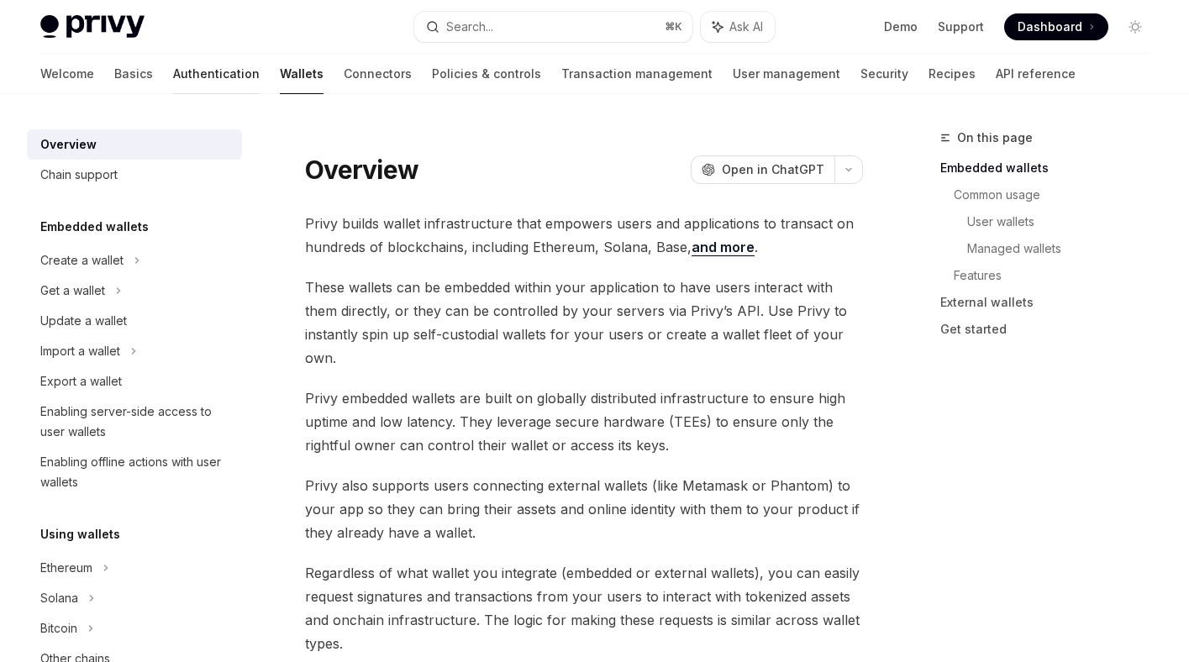
click at [173, 78] on link "Authentication" at bounding box center [216, 74] width 87 height 40
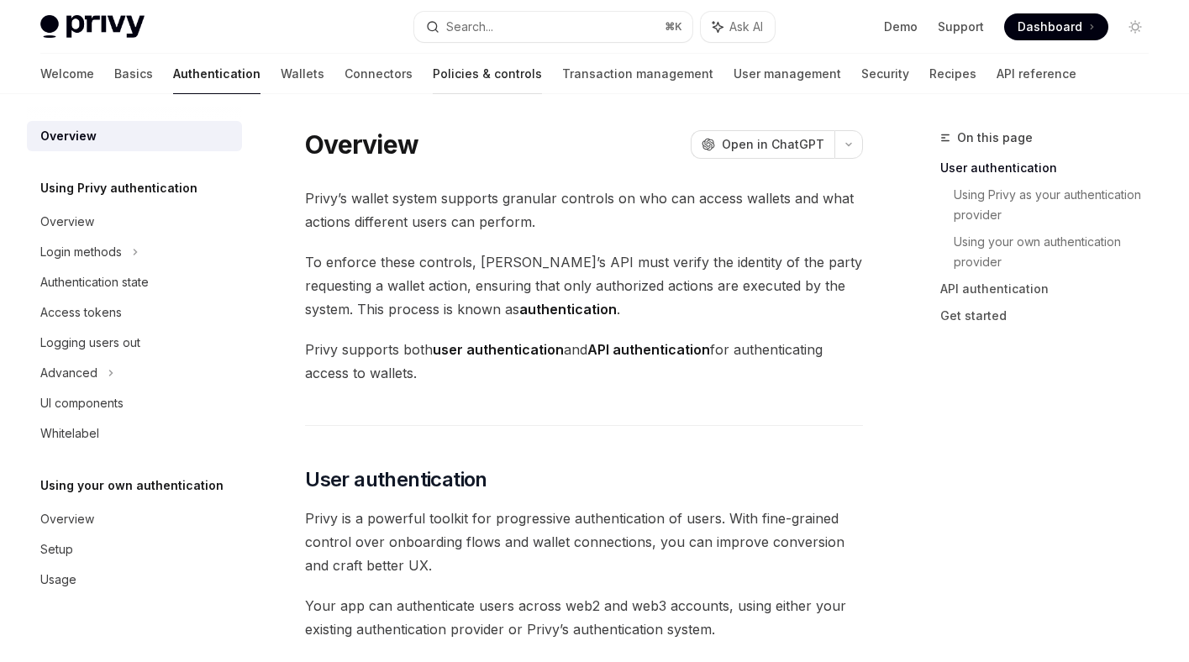
click at [433, 76] on link "Policies & controls" at bounding box center [487, 74] width 109 height 40
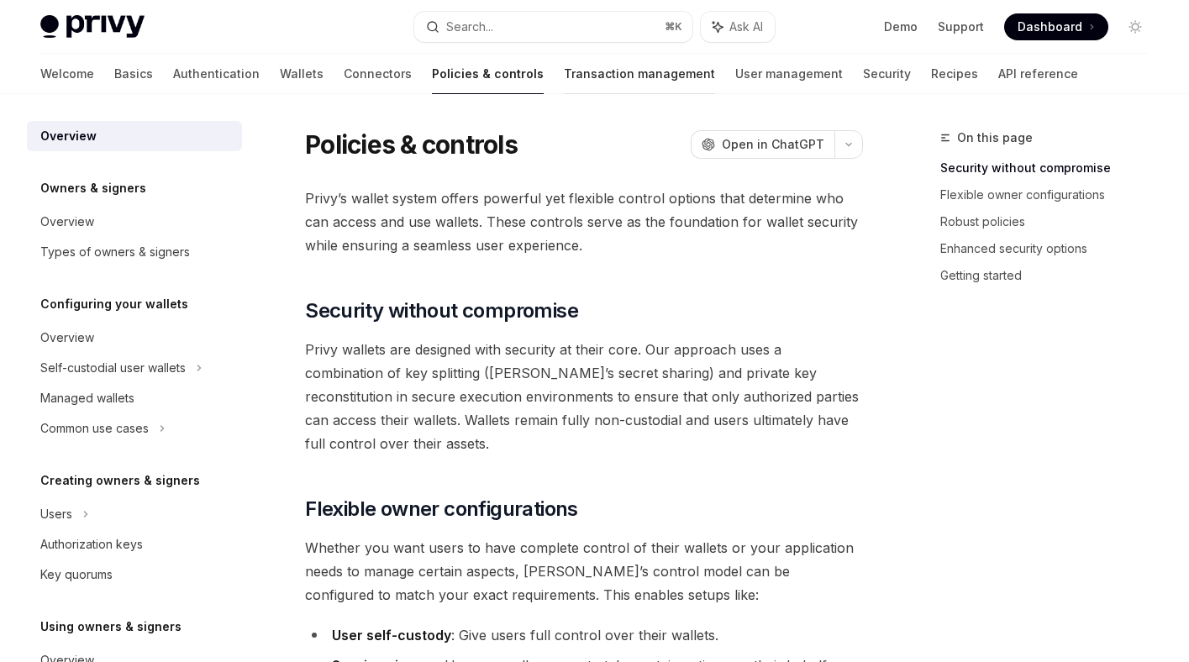
click at [564, 77] on link "Transaction management" at bounding box center [639, 74] width 151 height 40
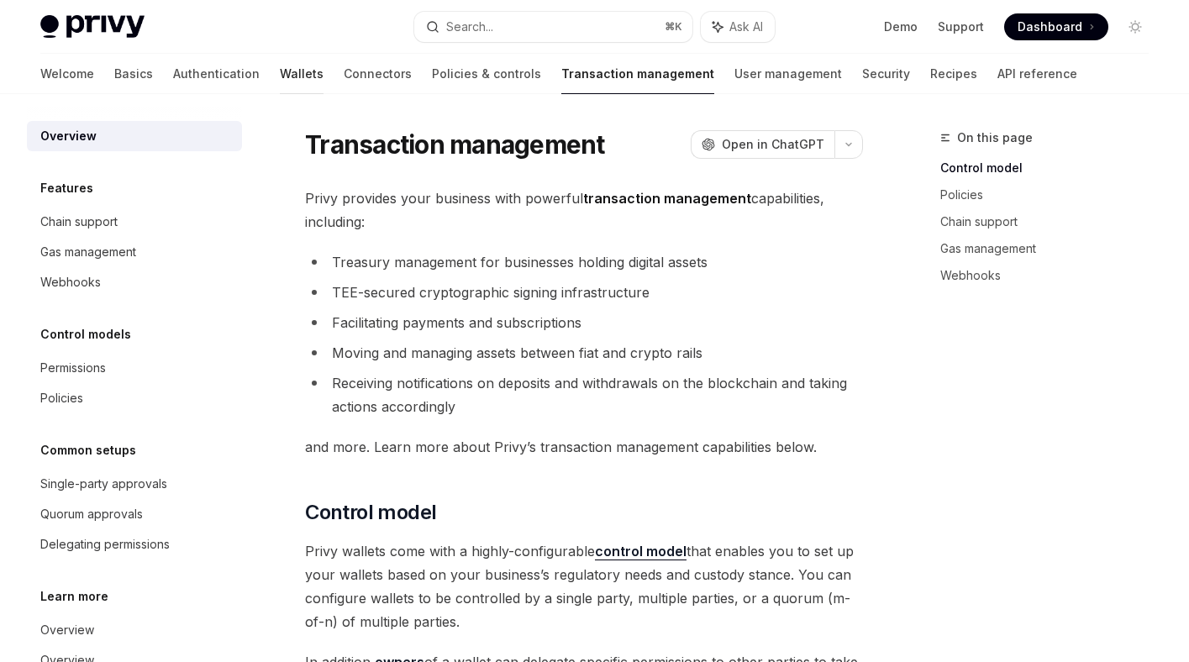
click at [280, 75] on link "Wallets" at bounding box center [302, 74] width 44 height 40
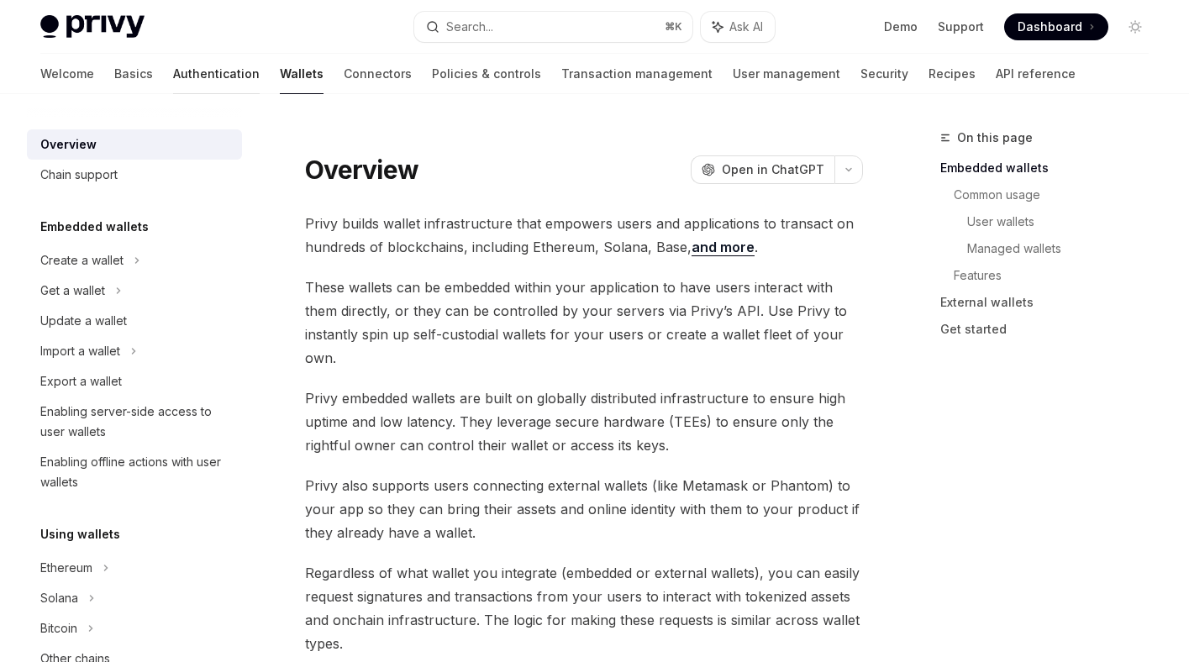
click at [173, 73] on link "Authentication" at bounding box center [216, 74] width 87 height 40
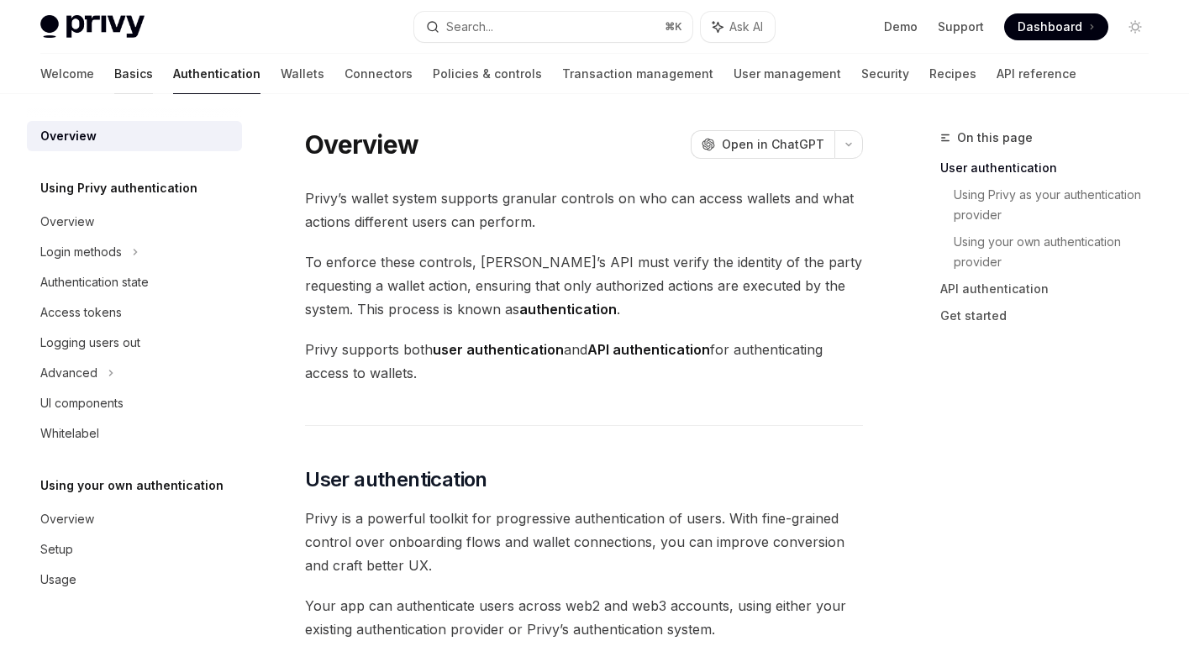
click at [114, 83] on link "Basics" at bounding box center [133, 74] width 39 height 40
type textarea "*"
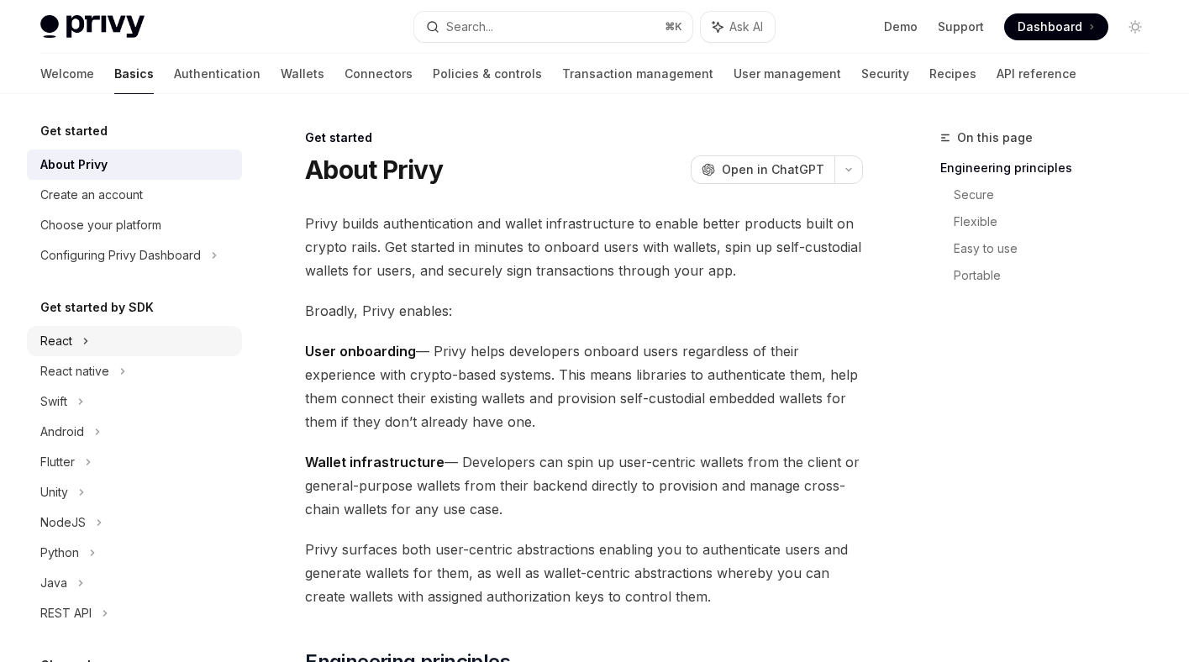
click at [85, 335] on icon at bounding box center [85, 341] width 7 height 20
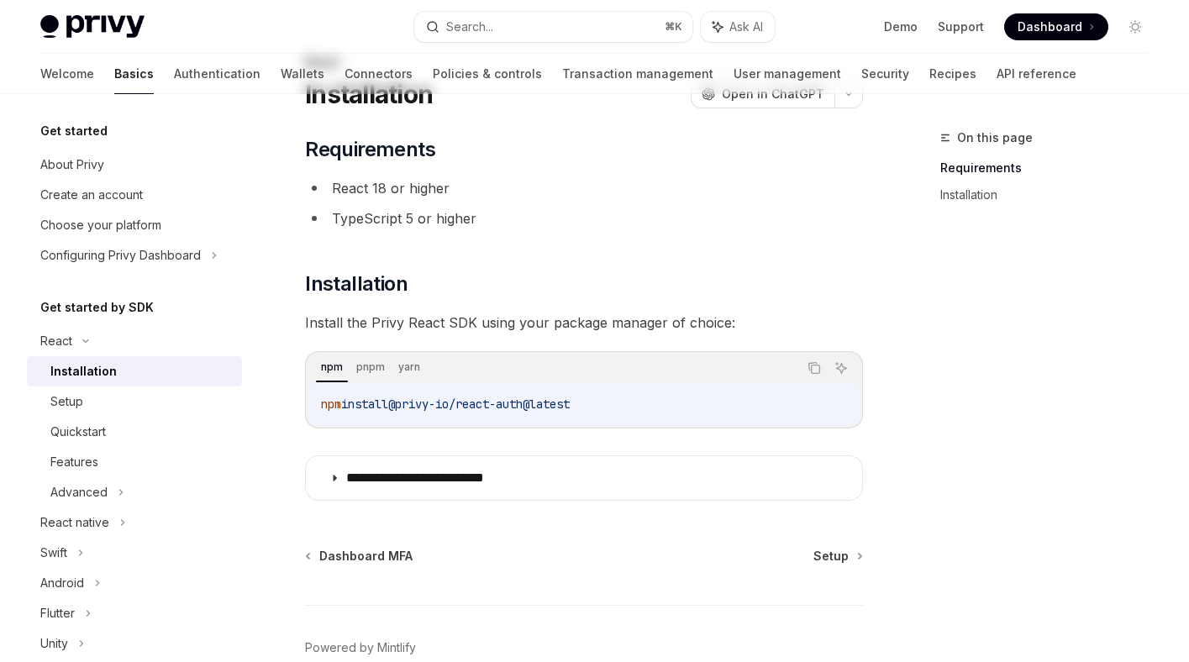
scroll to position [164, 0]
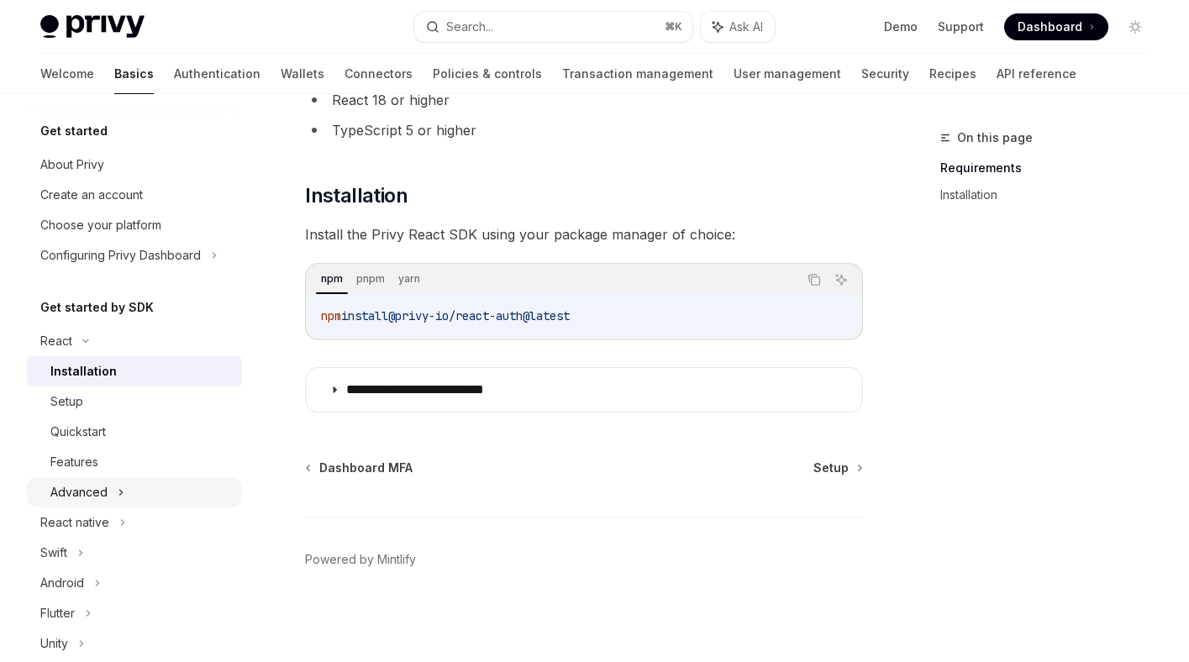
click at [137, 486] on div "Advanced" at bounding box center [134, 492] width 215 height 30
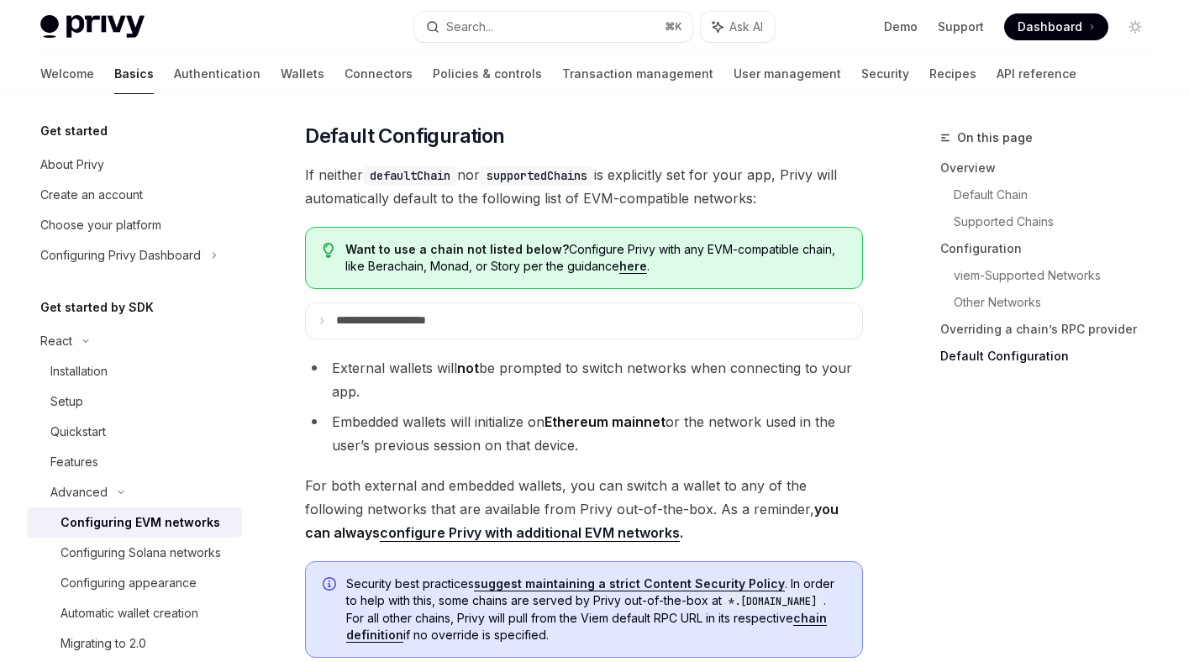
scroll to position [4364, 0]
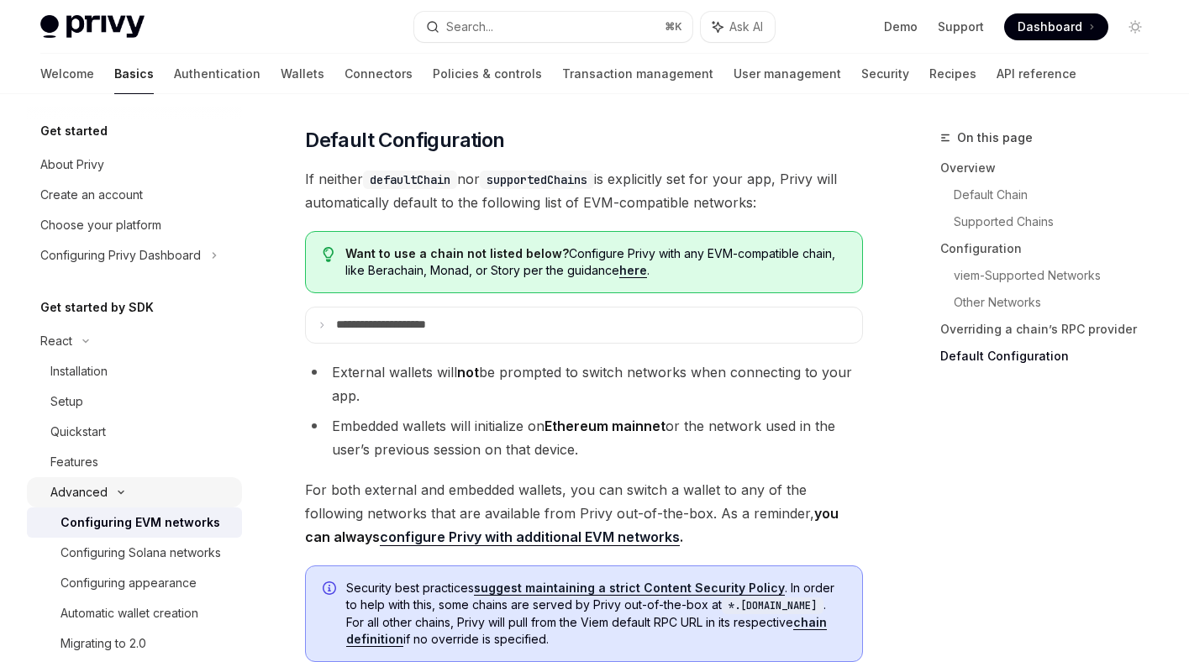
click at [120, 492] on icon at bounding box center [120, 493] width 5 height 3
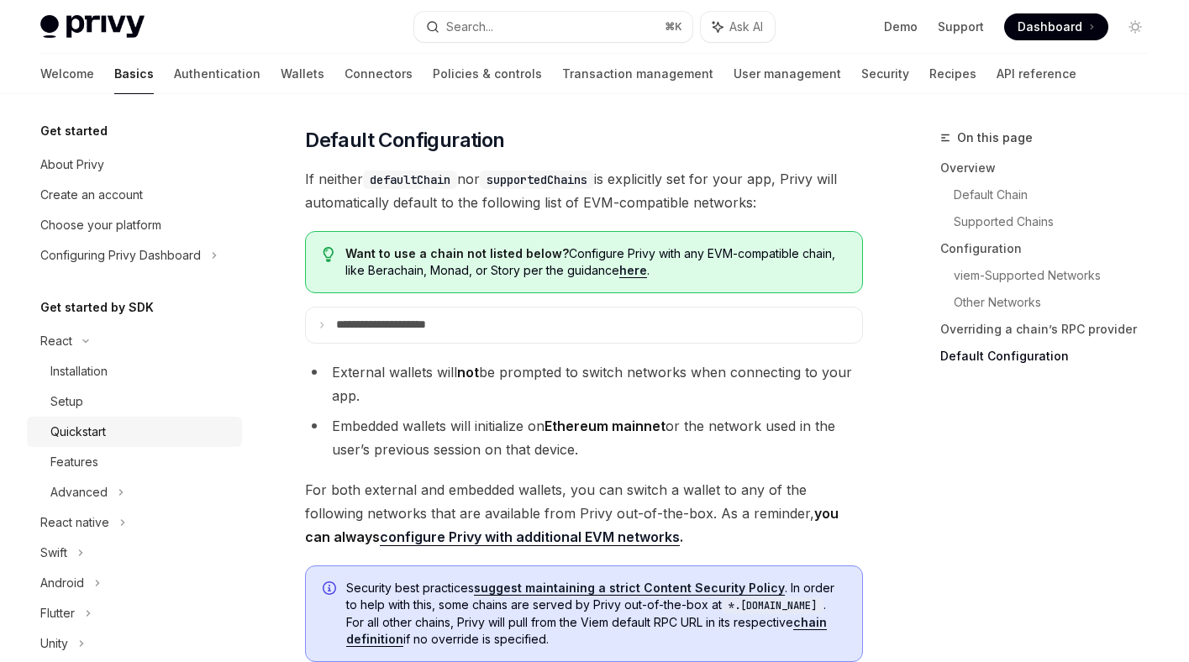
click at [116, 433] on div "Quickstart" at bounding box center [140, 432] width 181 height 20
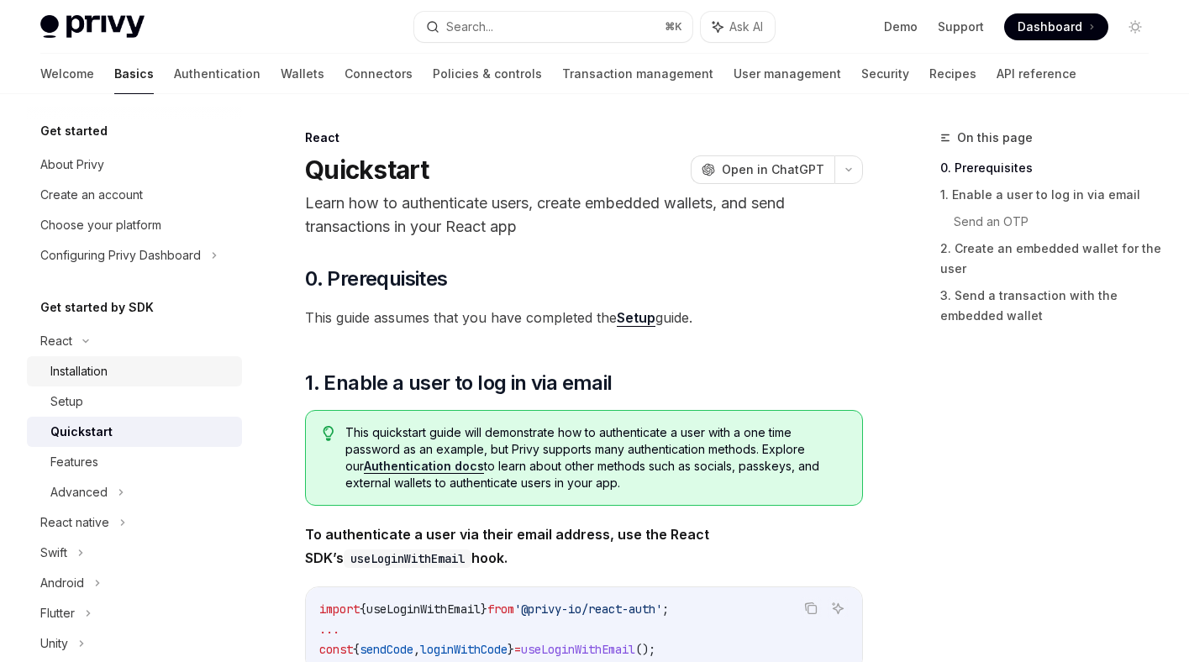
click at [116, 372] on div "Installation" at bounding box center [140, 371] width 181 height 20
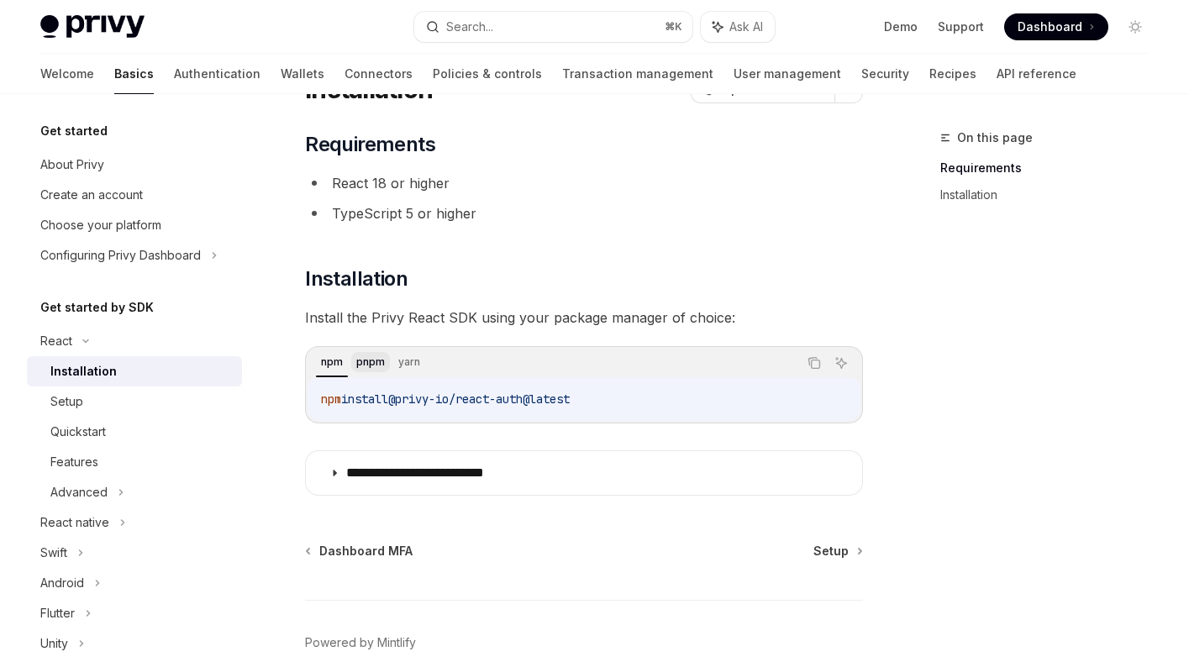
scroll to position [164, 0]
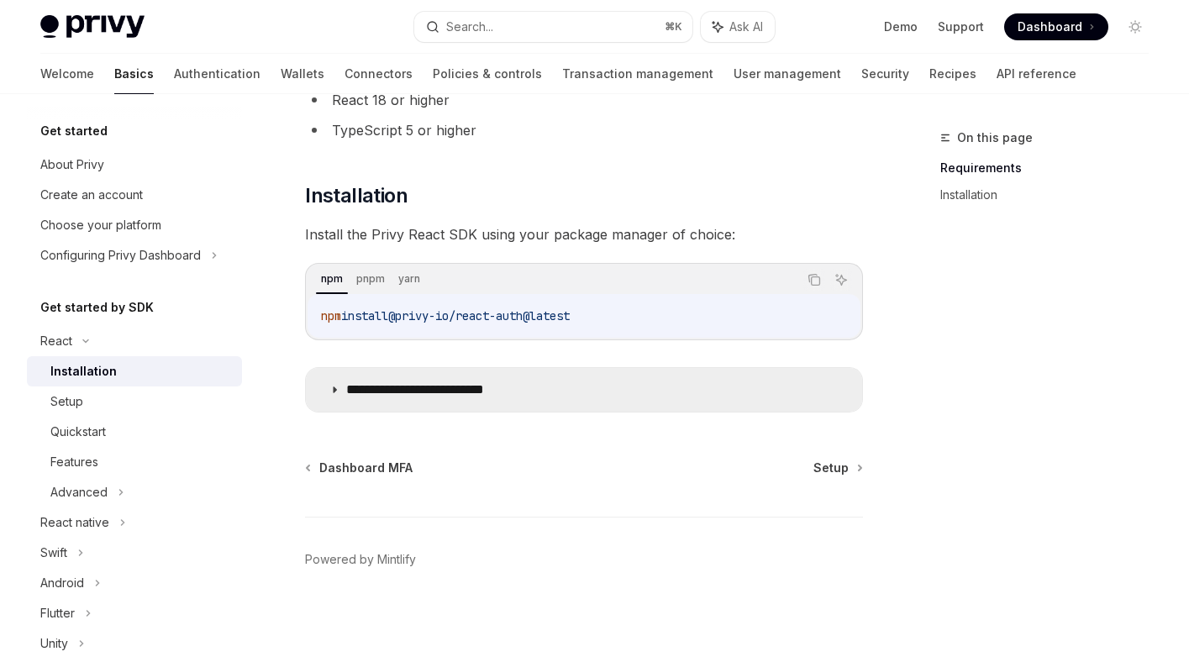
click at [339, 386] on icon at bounding box center [334, 390] width 10 height 10
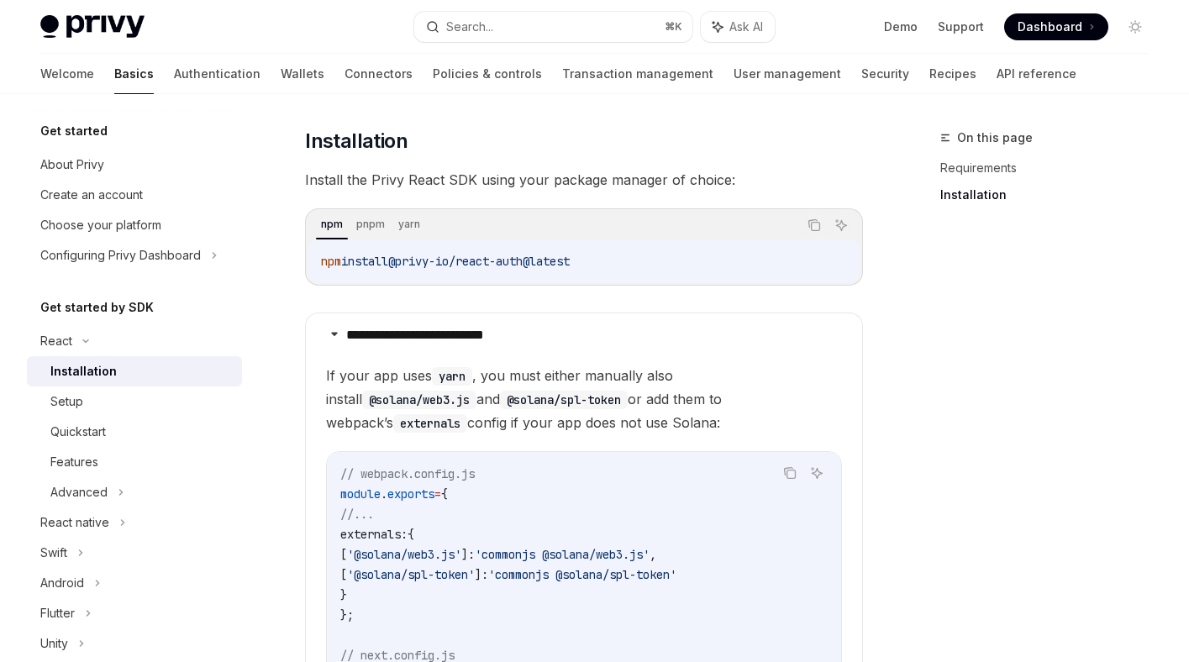
scroll to position [219, 0]
click at [109, 401] on div "Setup" at bounding box center [140, 402] width 181 height 20
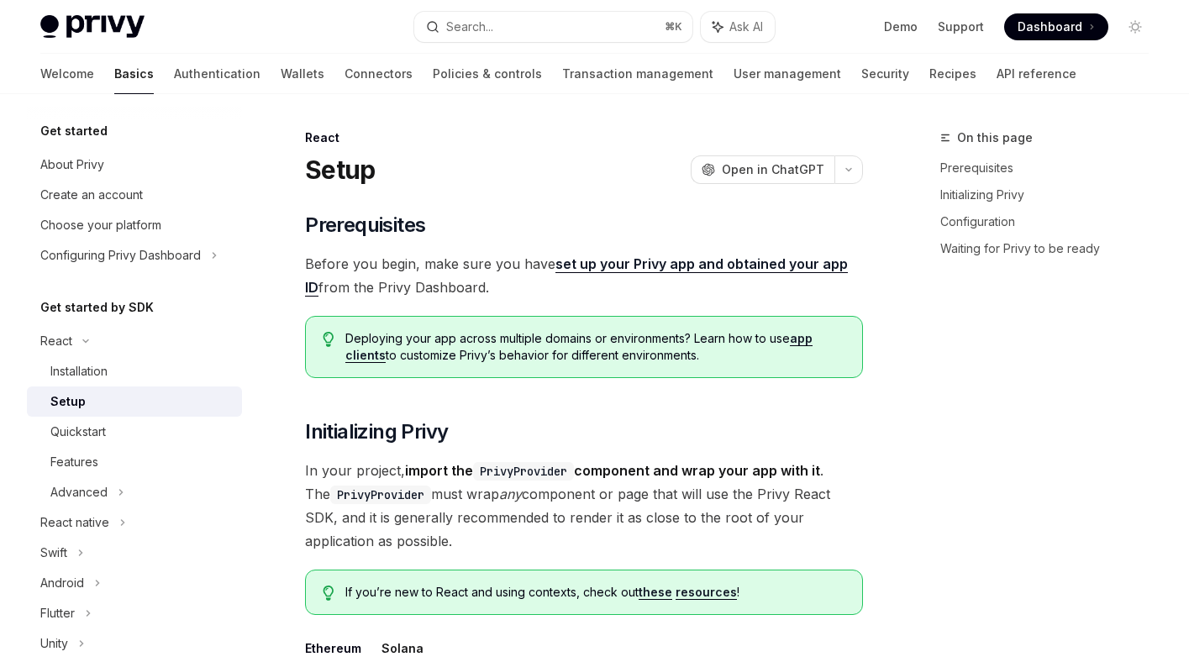
type textarea "*"
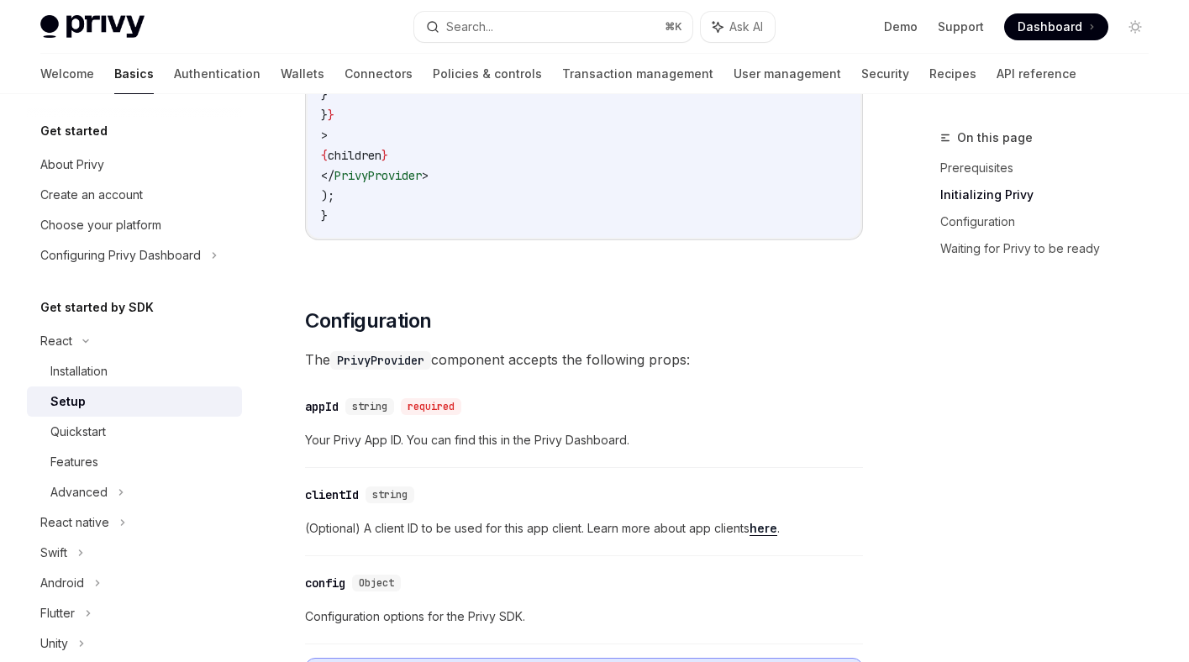
scroll to position [986, 0]
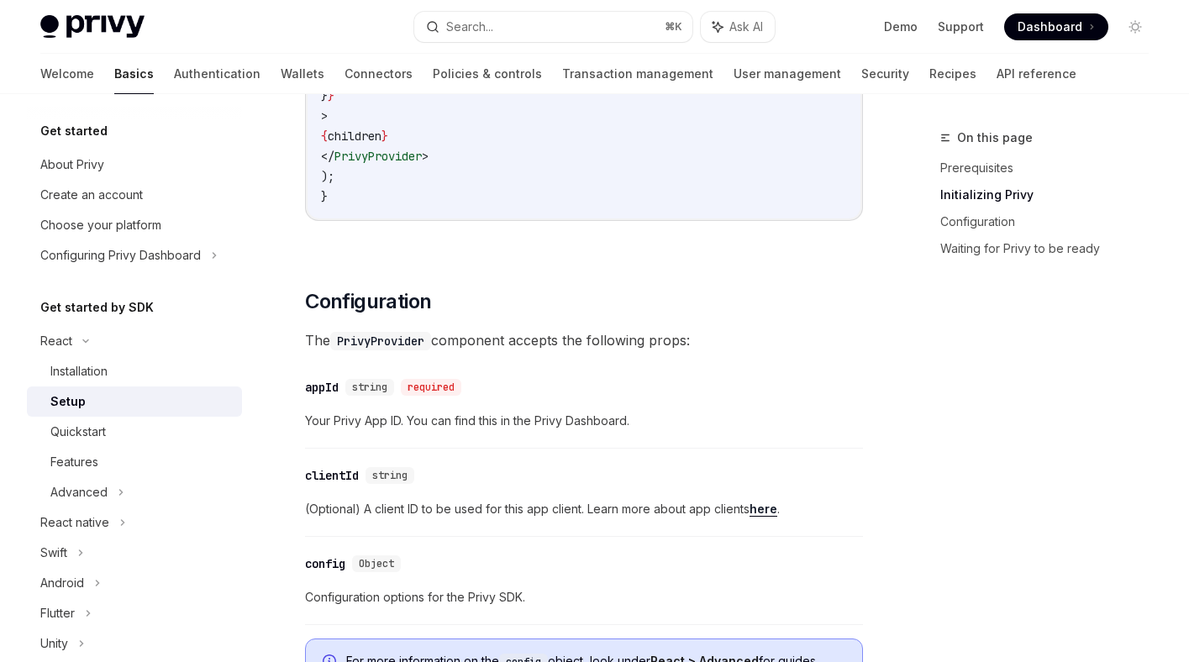
click at [431, 468] on div "​ clientId string (Optional) A client ID to be used for this app client. Learn …" at bounding box center [584, 497] width 558 height 80
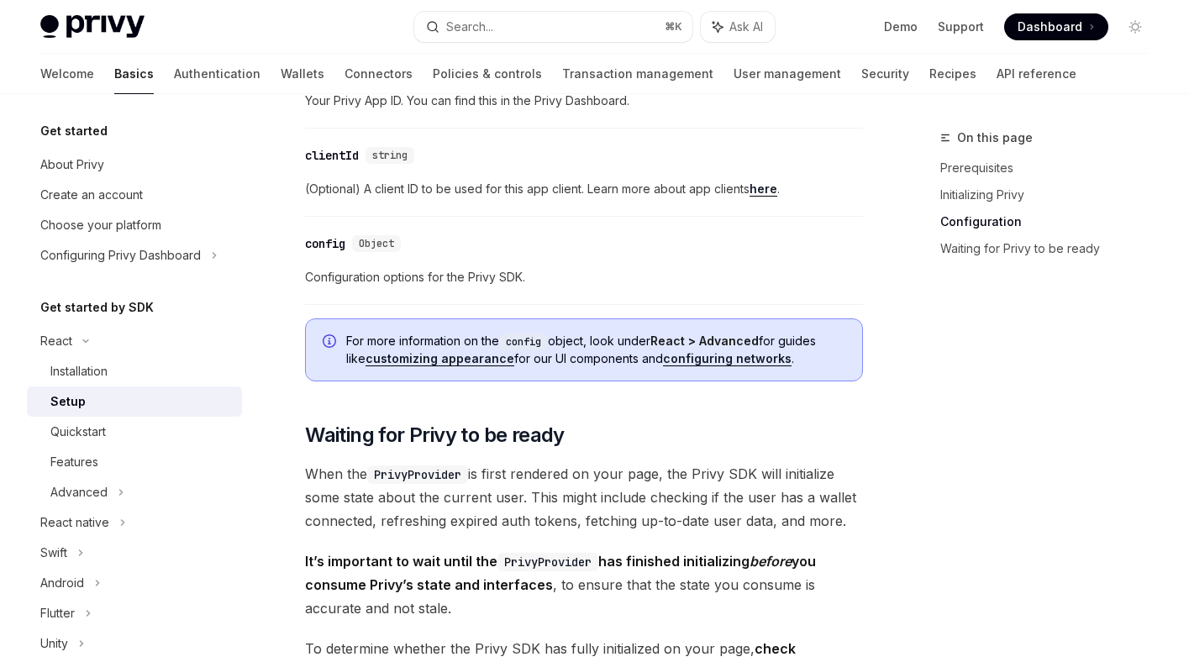
scroll to position [1348, 0]
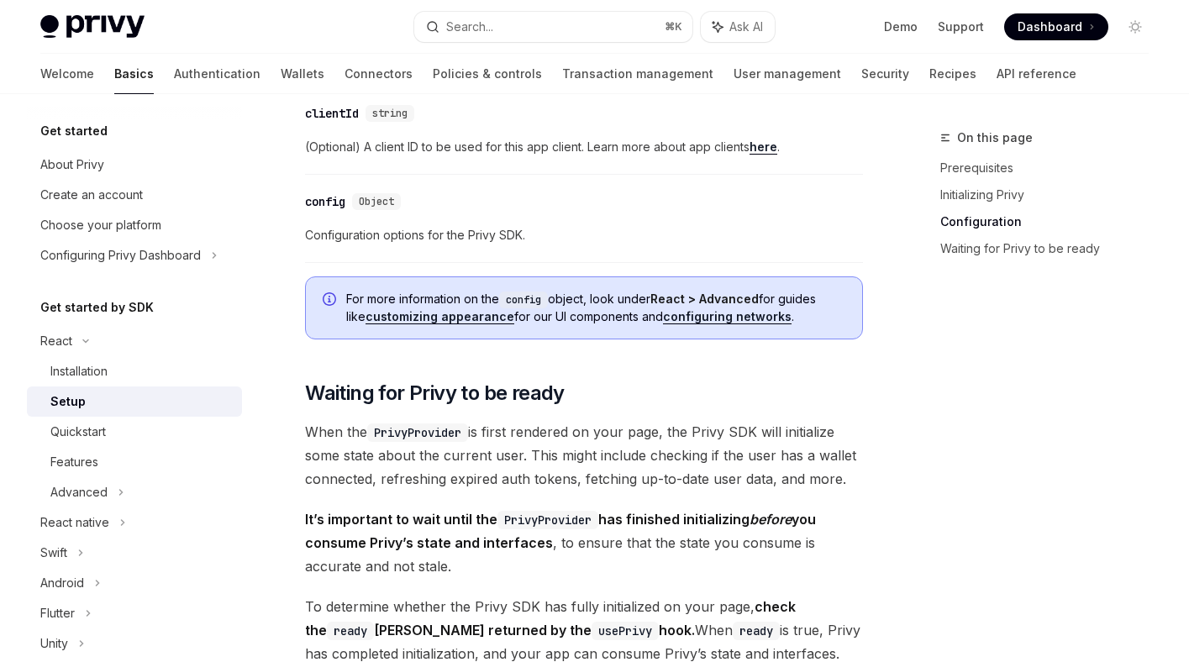
click at [451, 491] on span "When the PrivyProvider is first rendered on your page, the Privy SDK will initi…" at bounding box center [584, 455] width 558 height 71
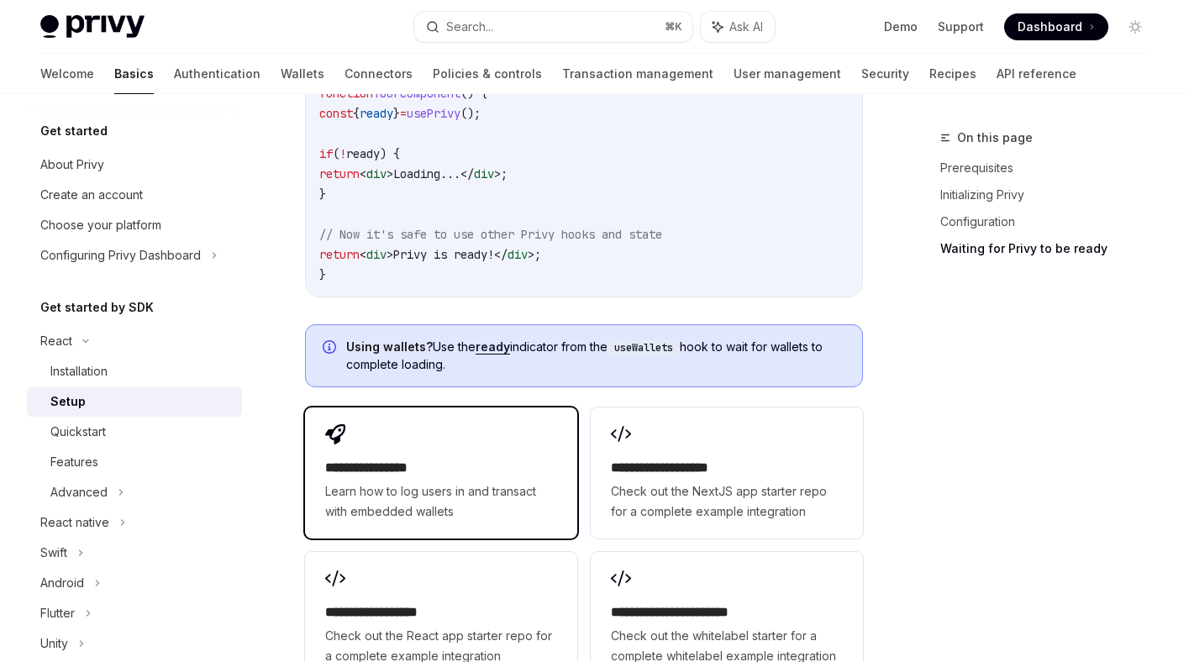
scroll to position [2006, 0]
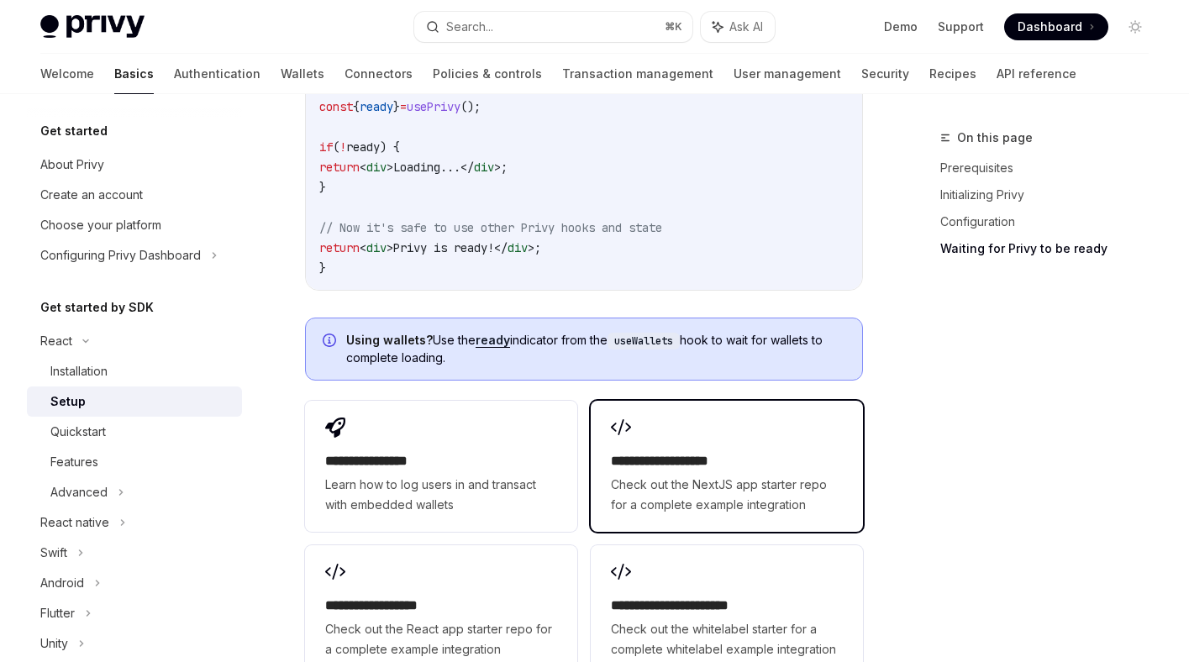
click at [669, 468] on h2 "**********" at bounding box center [727, 461] width 232 height 20
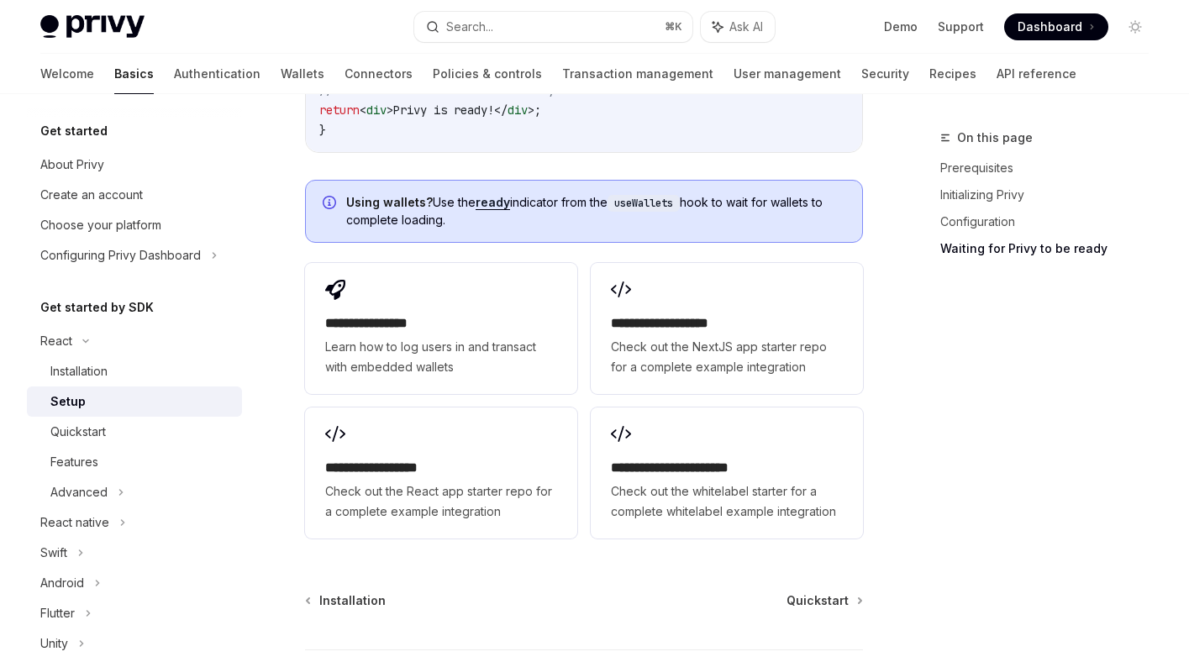
scroll to position [2179, 0]
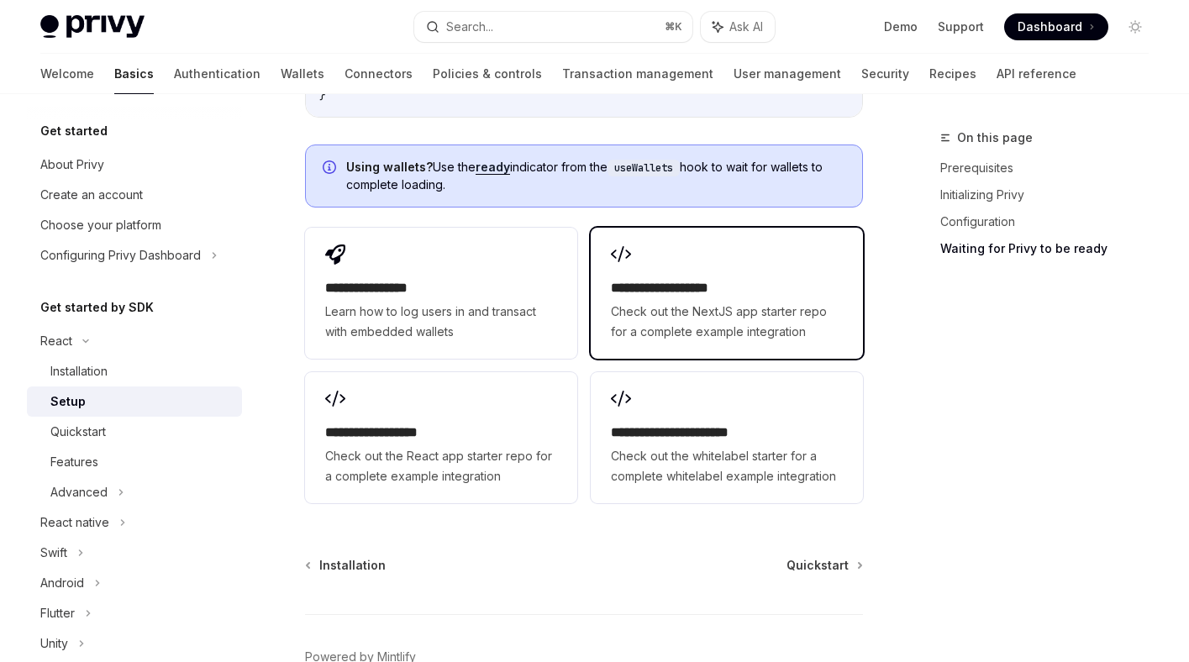
click at [652, 298] on h2 "**********" at bounding box center [727, 288] width 232 height 20
